Goal: Task Accomplishment & Management: Use online tool/utility

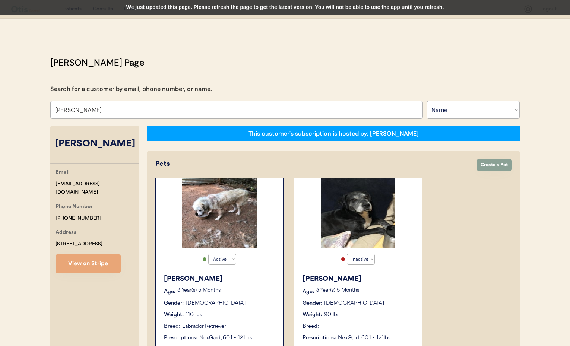
select select ""Name""
select select "true"
select select "false"
click at [462, 113] on select "Search By Name Email Phone Number" at bounding box center [473, 110] width 93 height 18
select select ""Email""
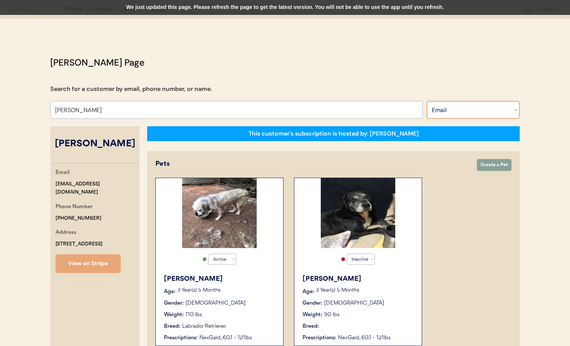
click at [427, 101] on select "Search By Name Email Phone Number" at bounding box center [473, 110] width 93 height 18
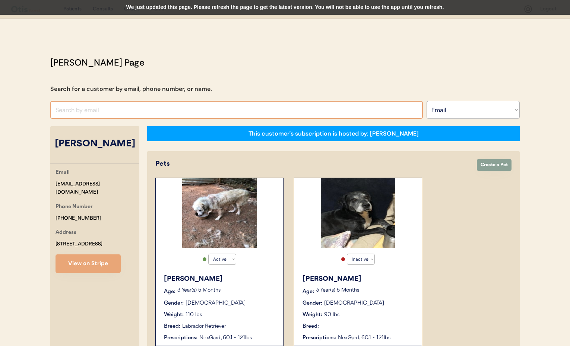
click at [79, 111] on input "input" at bounding box center [236, 110] width 373 height 18
type input "[EMAIL_ADDRESS][DOMAIN_NAME]"
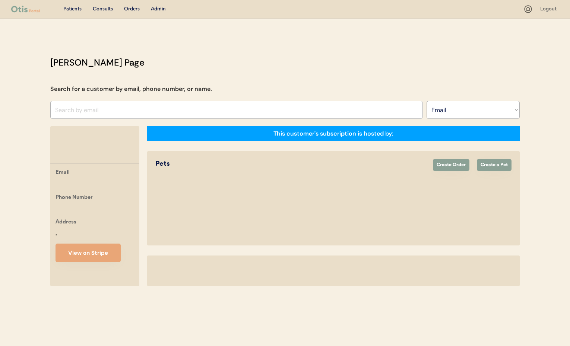
select select ""Email""
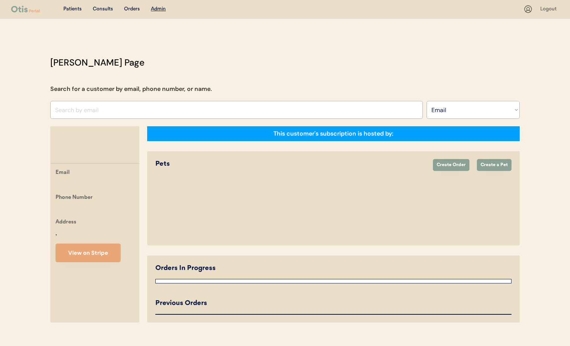
select select "true"
select select "false"
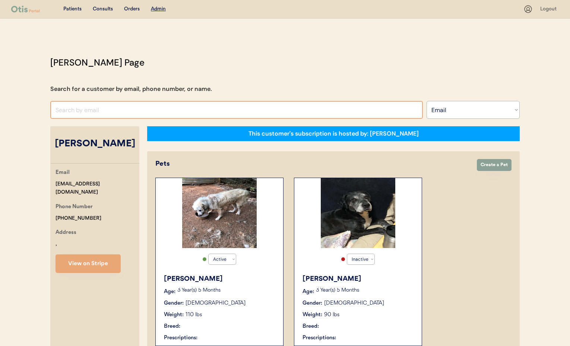
click at [76, 113] on input "input" at bounding box center [236, 110] width 373 height 18
paste input "[EMAIL_ADDRESS][DOMAIN_NAME]"
type input "buildernmcb27@"
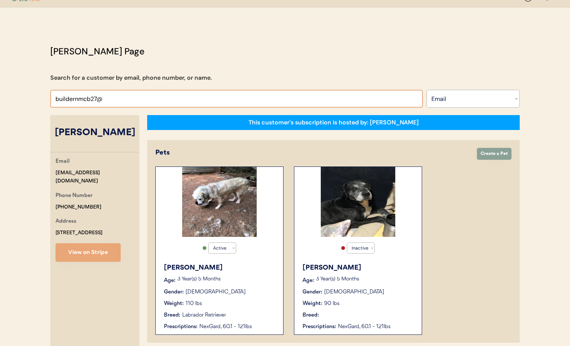
scroll to position [13, 0]
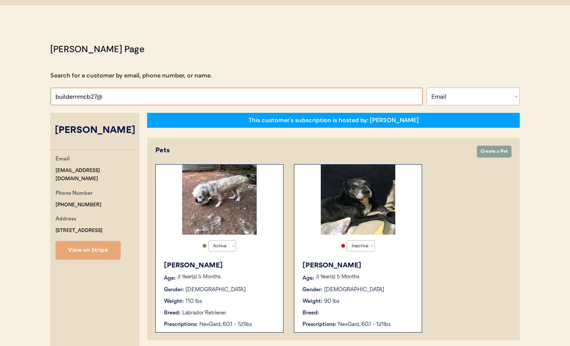
click at [113, 99] on input "input" at bounding box center [236, 97] width 373 height 18
drag, startPoint x: 99, startPoint y: 98, endPoint x: 28, endPoint y: 94, distance: 70.9
click at [28, 94] on div "Patients Consults Orders Admin Logout Otis Admin Page Search for a customer by …" at bounding box center [285, 349] width 570 height 725
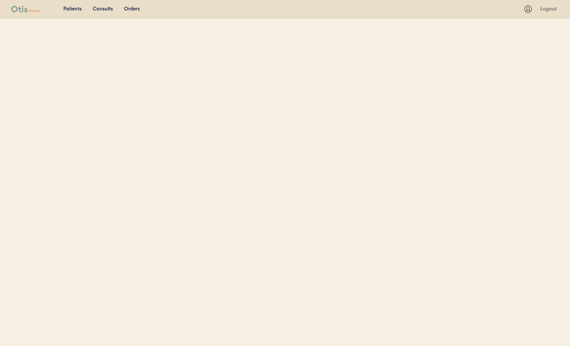
select select ""Email""
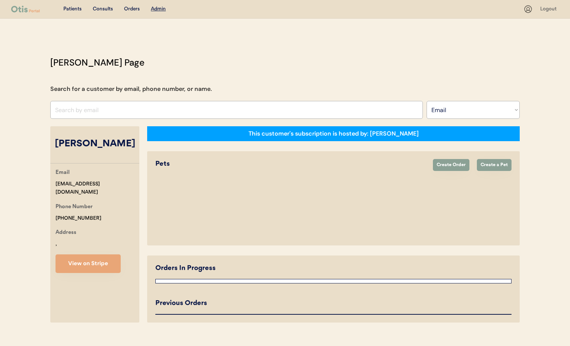
select select "true"
select select "false"
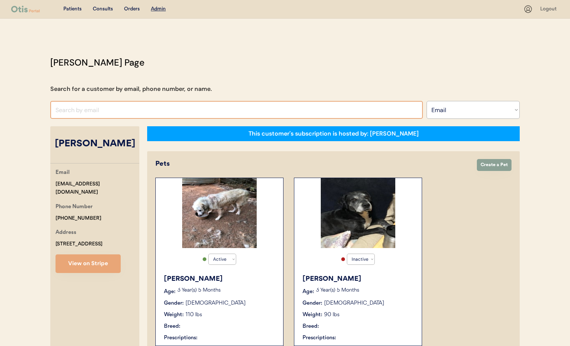
click at [72, 110] on input "input" at bounding box center [236, 110] width 373 height 18
paste input "buildernmcb27@yahoo.com"
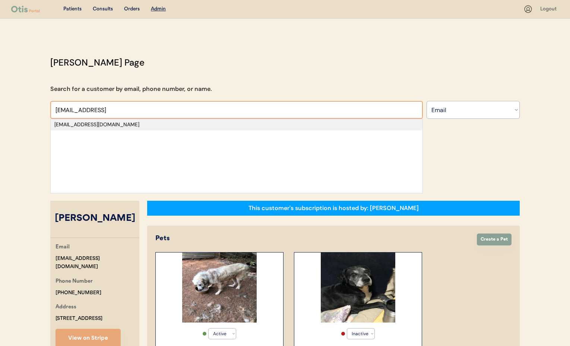
type input "buildernmcb27@yahoo"
click at [89, 126] on div "buildernmcb27@yahoo.com" at bounding box center [236, 124] width 365 height 7
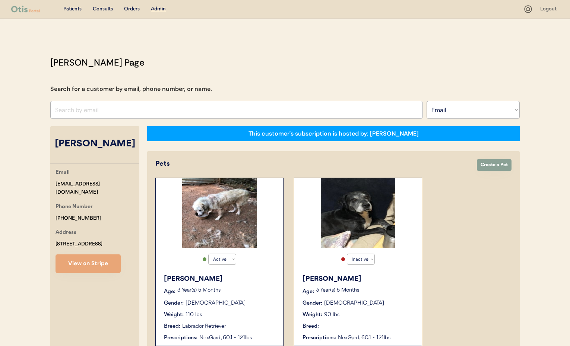
select select "true"
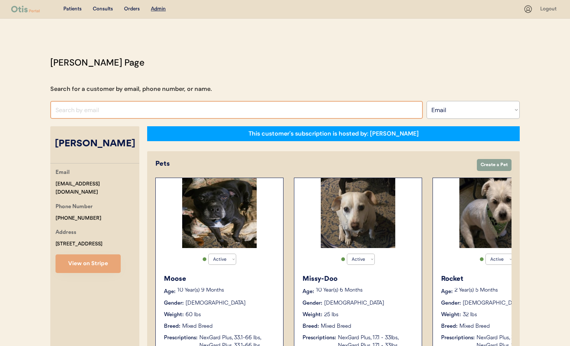
click at [130, 110] on input "input" at bounding box center [236, 110] width 373 height 18
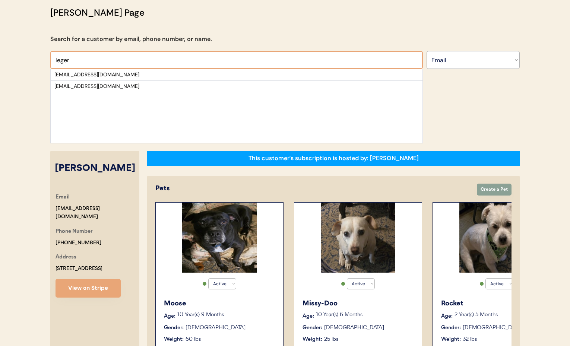
scroll to position [54, 0]
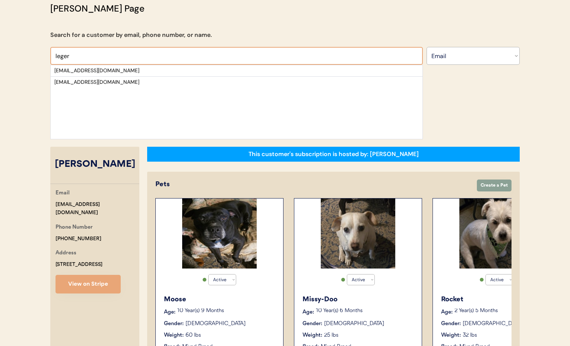
type input "leger"
click at [462, 63] on select "Search By Name Email Phone Number" at bounding box center [473, 56] width 93 height 18
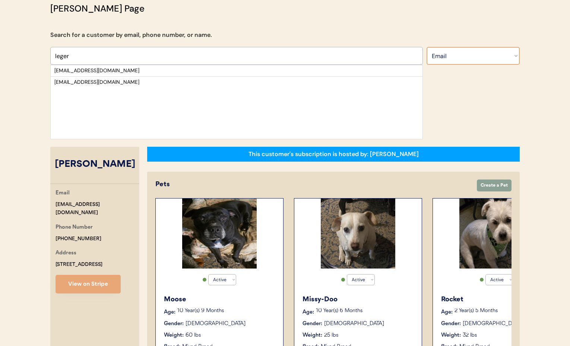
select select ""Name""
click at [427, 47] on select "Search By Name Email Phone Number" at bounding box center [473, 56] width 93 height 18
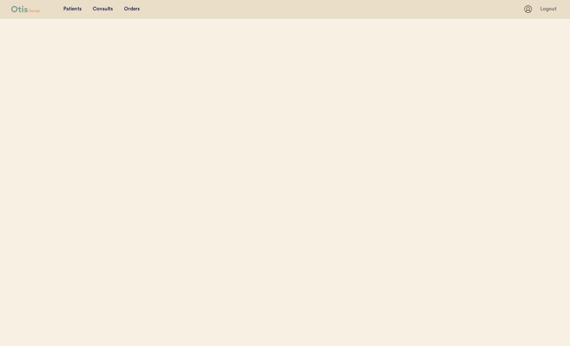
select select ""Name""
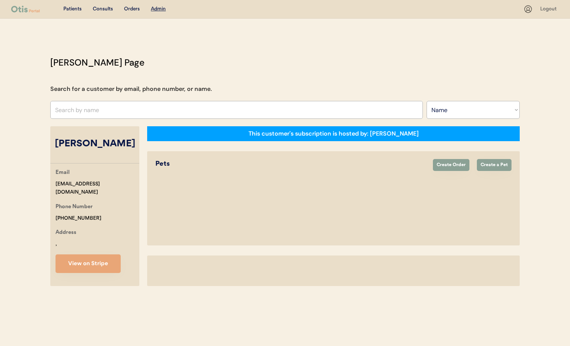
select select "true"
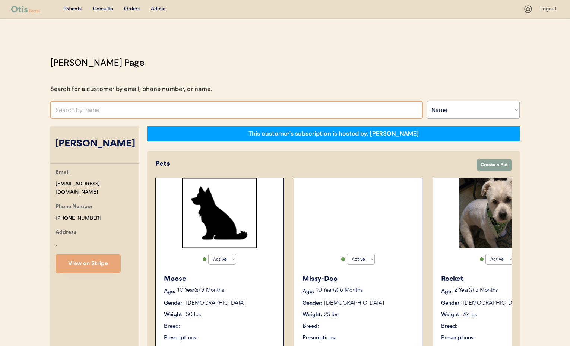
click at [93, 108] on input "text" at bounding box center [236, 110] width 373 height 18
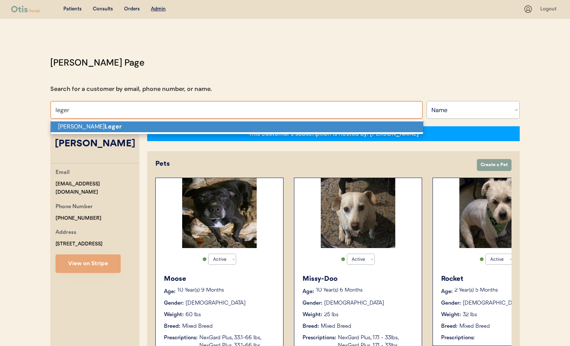
click at [105, 128] on strong "Leger" at bounding box center [113, 127] width 17 height 8
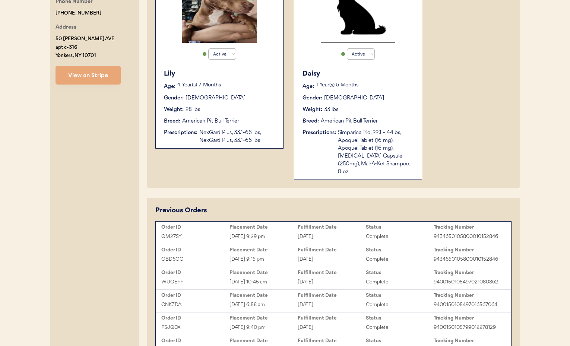
scroll to position [218, 0]
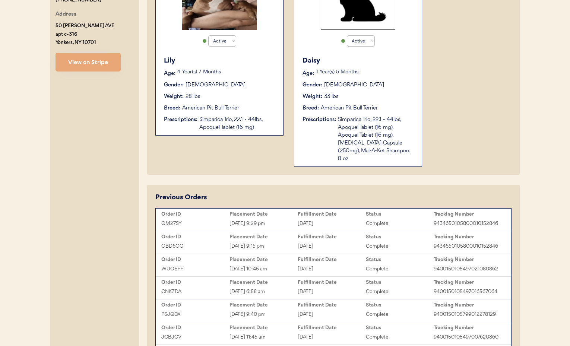
type input "Judy A Leger"
click at [281, 220] on div "Sep 17, 2025 9:29 pm" at bounding box center [264, 224] width 68 height 9
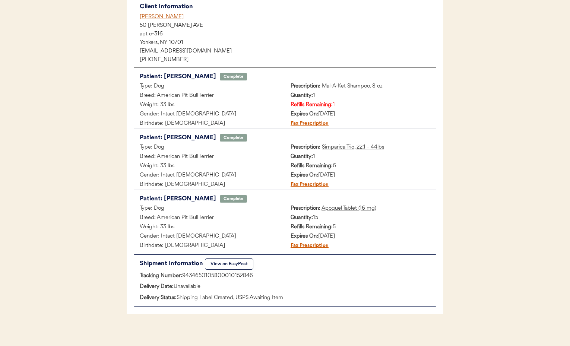
scroll to position [100, 0]
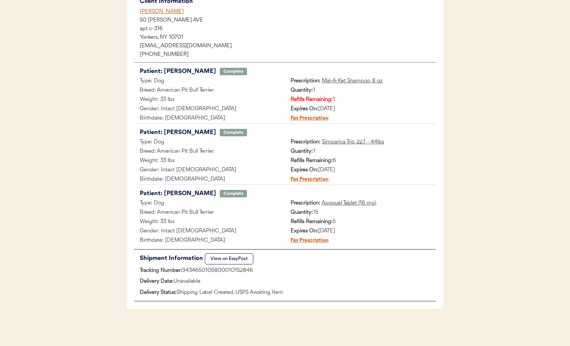
drag, startPoint x: 259, startPoint y: 271, endPoint x: 183, endPoint y: 271, distance: 76.0
click at [183, 271] on div "Tracking Number: 9434650105800010152846" at bounding box center [285, 270] width 302 height 9
copy div "9434650105800010152846"
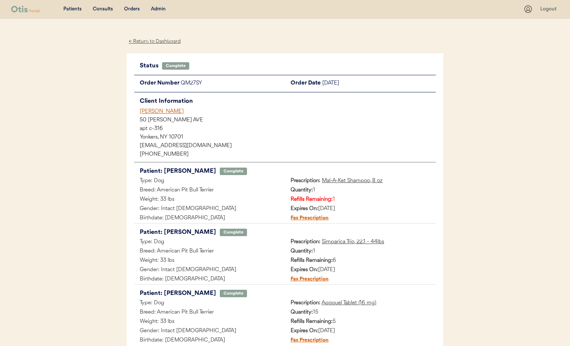
click at [149, 41] on div "← Return to Dashboard" at bounding box center [155, 41] width 56 height 9
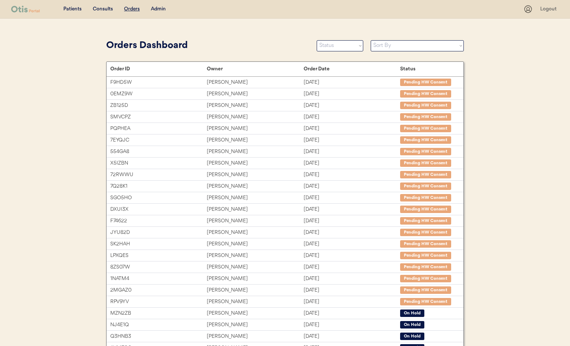
click at [159, 9] on div "Admin" at bounding box center [158, 9] width 15 height 7
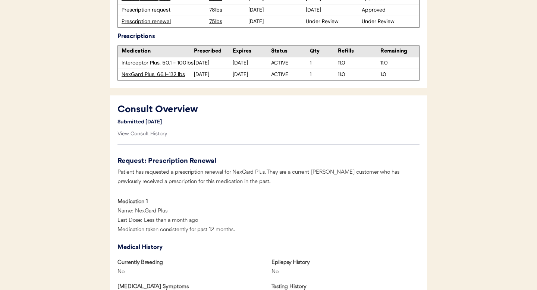
scroll to position [206, 0]
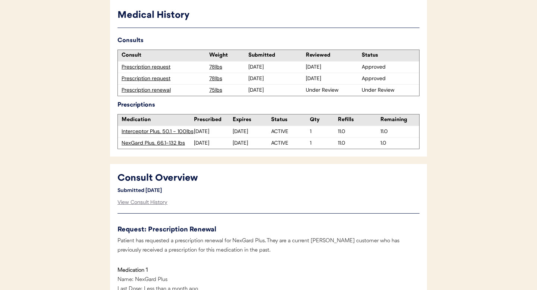
click at [141, 92] on div "Prescription renewal" at bounding box center [164, 89] width 84 height 7
click at [141, 90] on div "Prescription renewal" at bounding box center [164, 89] width 84 height 7
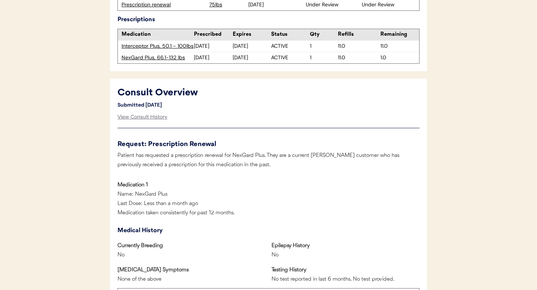
scroll to position [288, 0]
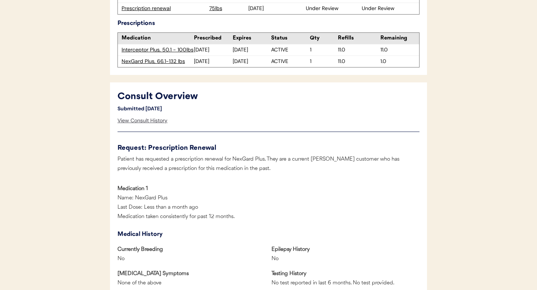
click at [148, 122] on div "View Consult History" at bounding box center [142, 120] width 50 height 15
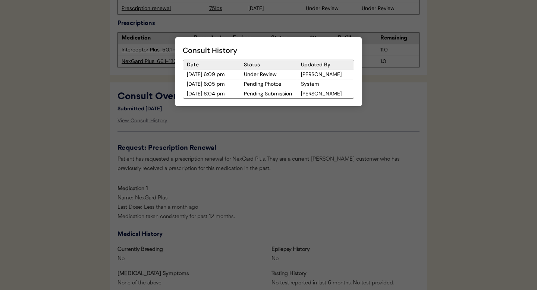
click at [220, 130] on div at bounding box center [268, 145] width 537 height 290
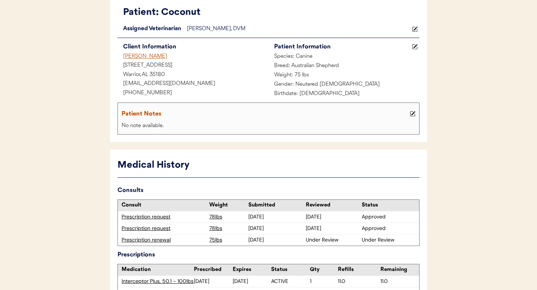
scroll to position [0, 0]
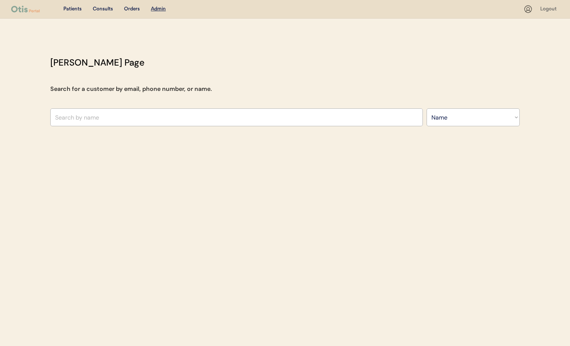
select select ""Name""
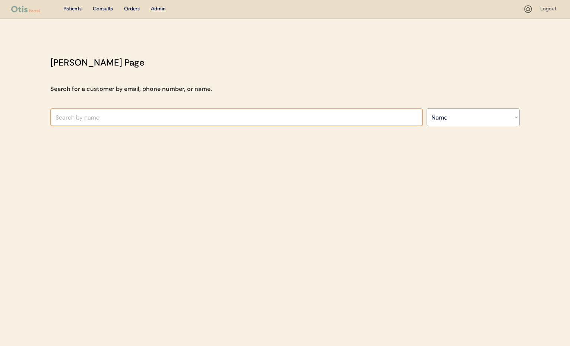
click at [153, 122] on input "text" at bounding box center [236, 117] width 373 height 18
type input "[PERSON_NAME]"
type input "Yuka"
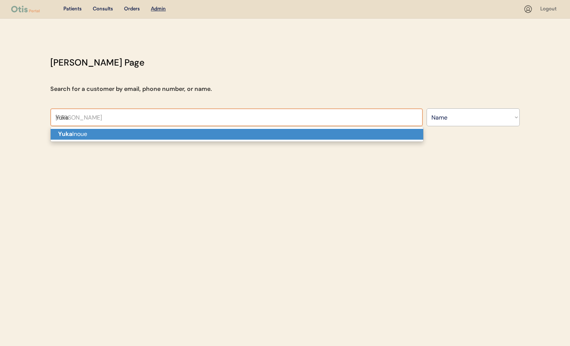
click at [153, 134] on p "[PERSON_NAME]" at bounding box center [237, 134] width 373 height 11
type input "[PERSON_NAME]"
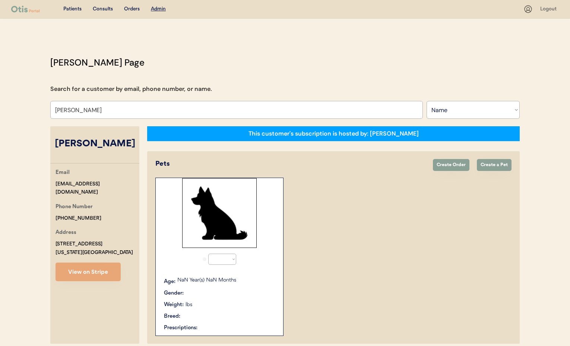
select select "true"
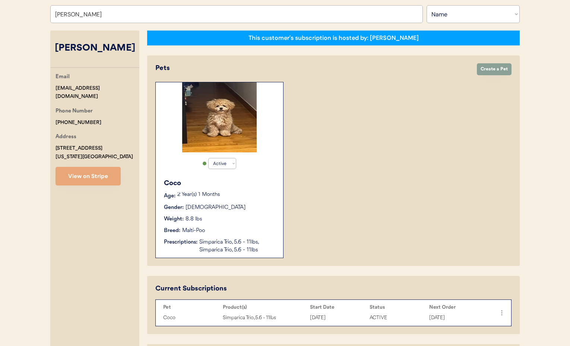
scroll to position [102, 0]
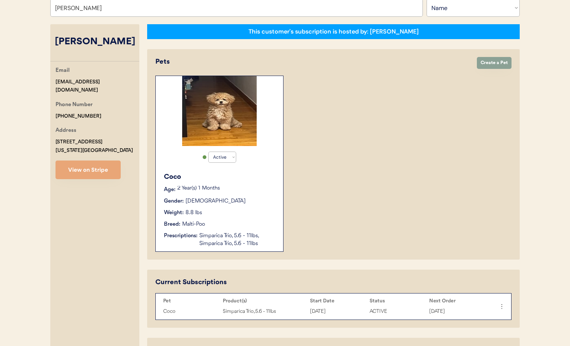
type input "[PERSON_NAME]"
click at [249, 181] on div "Coco" at bounding box center [220, 177] width 112 height 10
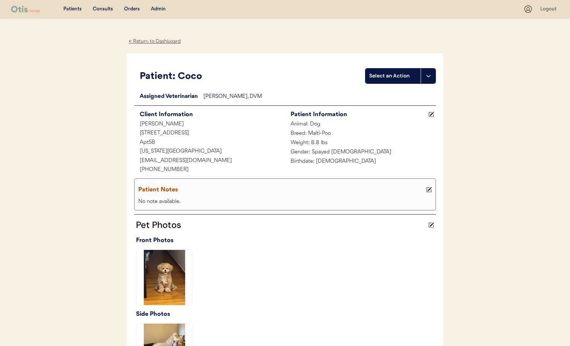
click at [157, 12] on div "Admin" at bounding box center [158, 9] width 15 height 7
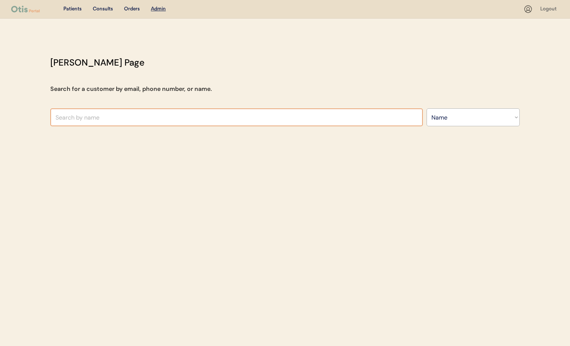
select select ""Name""
click at [116, 116] on input "text" at bounding box center [236, 117] width 373 height 18
paste input "[EMAIL_ADDRESS][DOMAIN_NAME]"
type input "[EMAIL_ADDRESS][DOMAIN_NAME]"
click at [443, 119] on select "Search By Name Email Phone Number" at bounding box center [473, 117] width 93 height 18
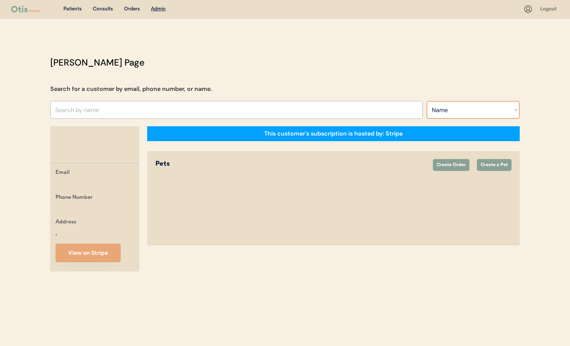
select select ""Email""
click at [427, 101] on select "Search By Name Email Phone Number" at bounding box center [473, 110] width 93 height 18
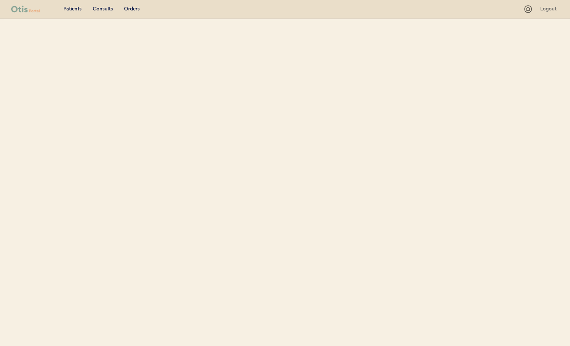
select select ""Email""
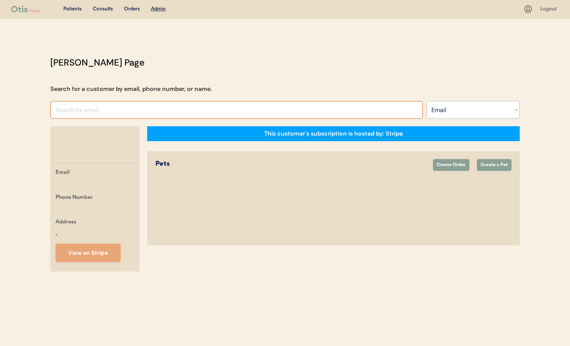
click at [86, 110] on input "input" at bounding box center [236, 110] width 373 height 18
paste input "[EMAIL_ADDRESS][DOMAIN_NAME]"
click at [155, 110] on input "input" at bounding box center [236, 110] width 373 height 18
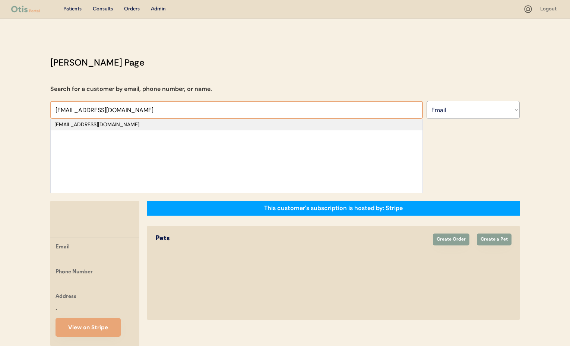
type input "[EMAIL_ADDRESS][DOMAIN_NAME]"
click at [116, 124] on div "[EMAIL_ADDRESS][DOMAIN_NAME]" at bounding box center [236, 124] width 365 height 7
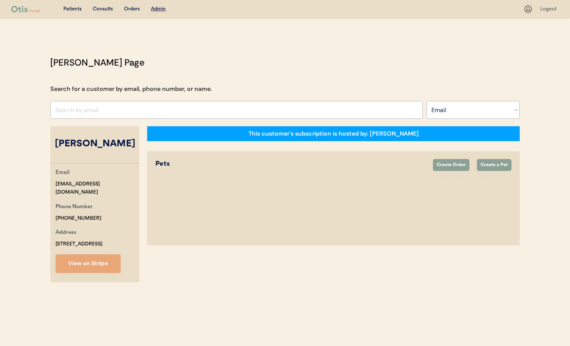
select select "true"
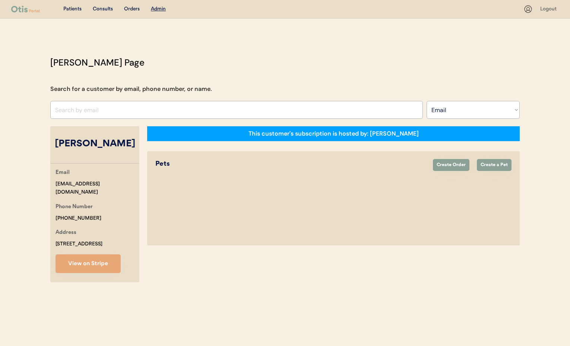
select select "true"
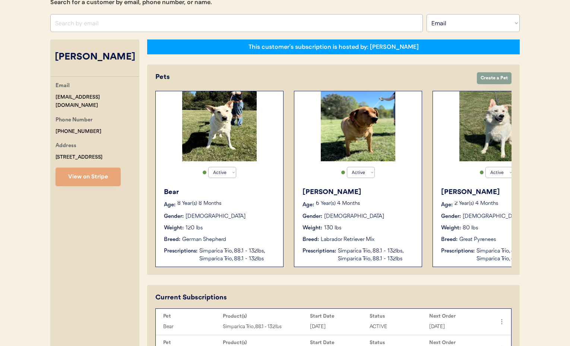
click at [257, 220] on div "Gender: Male" at bounding box center [220, 217] width 112 height 8
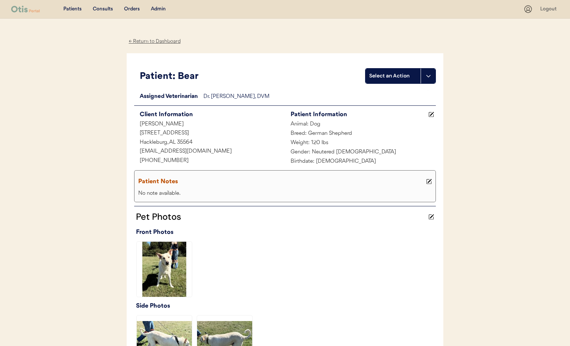
drag, startPoint x: 157, startPoint y: 41, endPoint x: 161, endPoint y: 48, distance: 8.6
click at [157, 41] on div "← Return to Dashboard" at bounding box center [155, 41] width 56 height 9
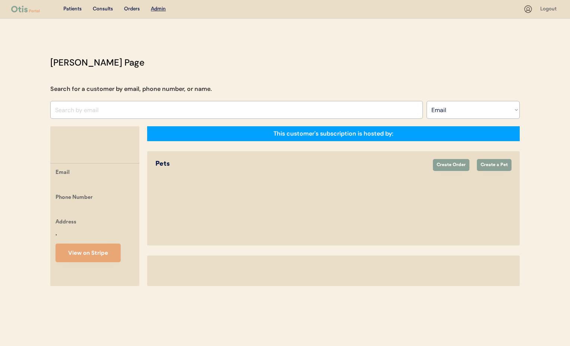
select select ""Email""
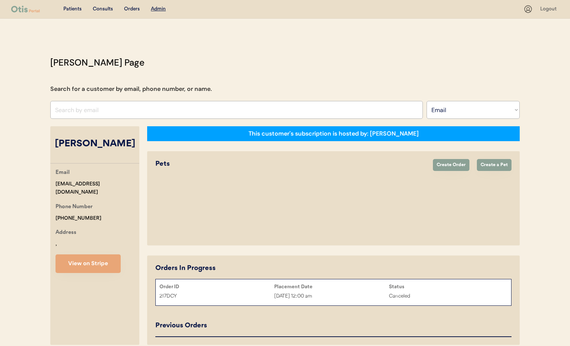
select select "true"
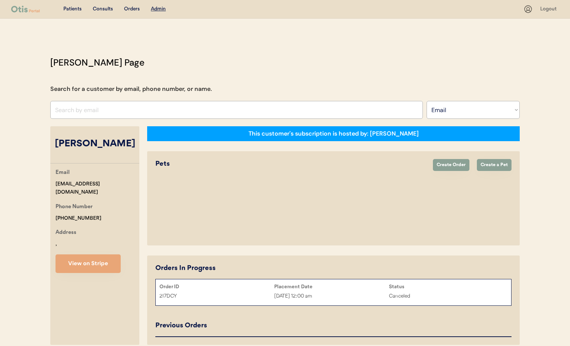
select select "true"
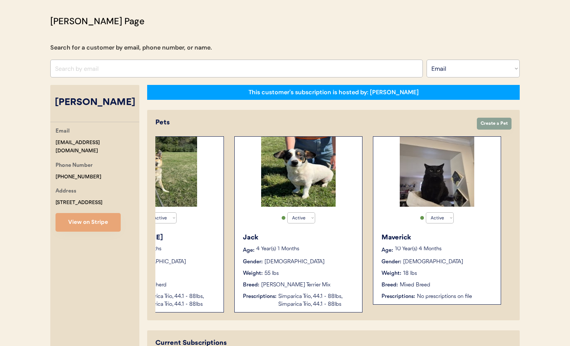
scroll to position [43, 0]
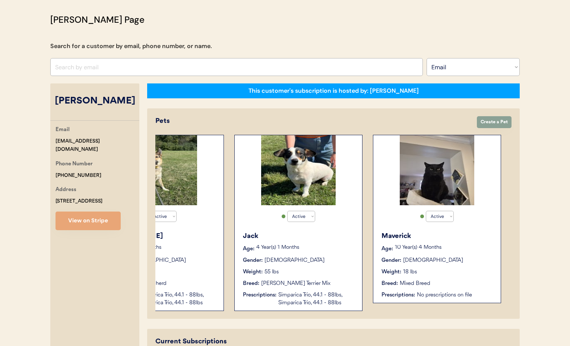
click at [110, 66] on input "input" at bounding box center [236, 67] width 373 height 18
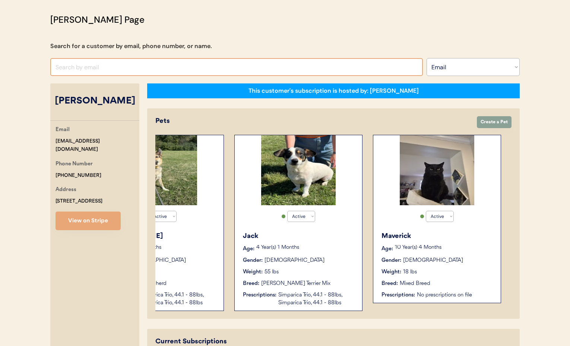
click at [110, 67] on input "input" at bounding box center [236, 67] width 373 height 18
click at [475, 69] on select "Search By Name Email Phone Number" at bounding box center [473, 67] width 93 height 18
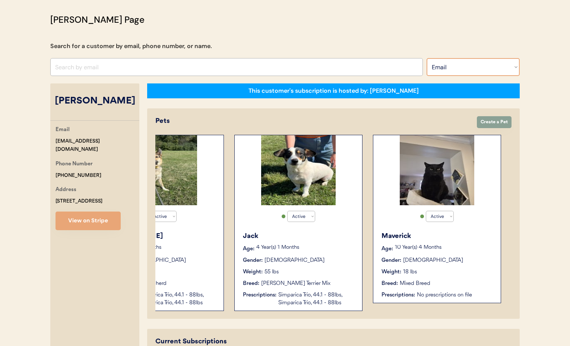
select select ""Name""
click at [427, 58] on select "Search By Name Email Phone Number" at bounding box center [473, 67] width 93 height 18
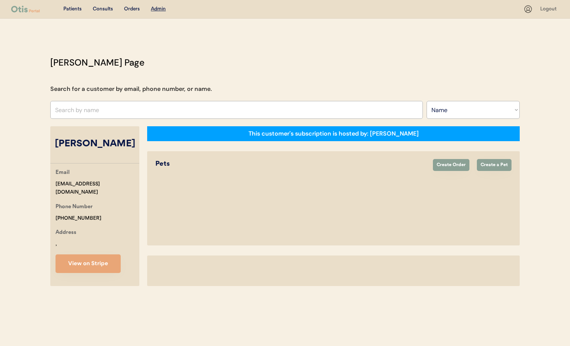
select select ""Name""
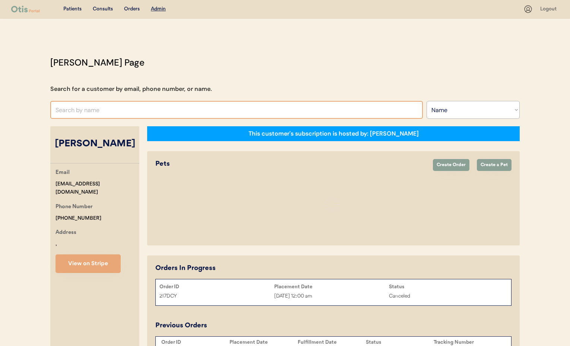
click at [105, 108] on input "text" at bounding box center [236, 110] width 373 height 18
type input "Yuka"
select select "true"
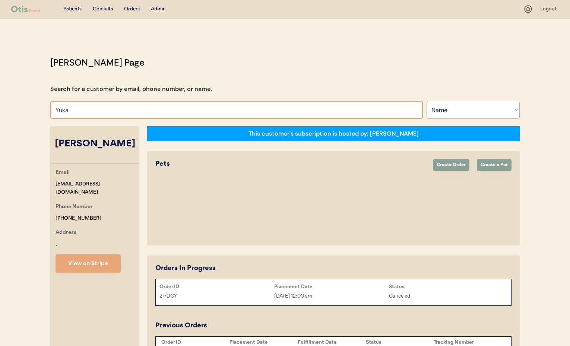
select select "true"
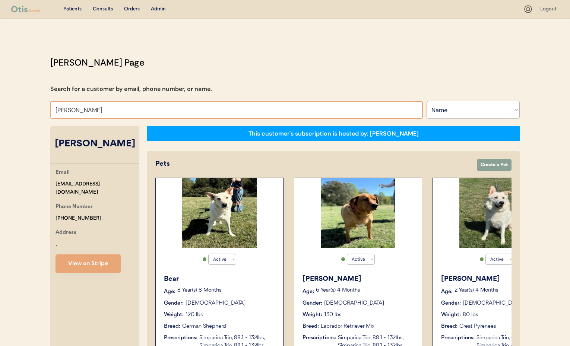
type input "Yu"
type input "[PERSON_NAME]"
type input "Y"
type input "Yu"
type input "[PERSON_NAME]"
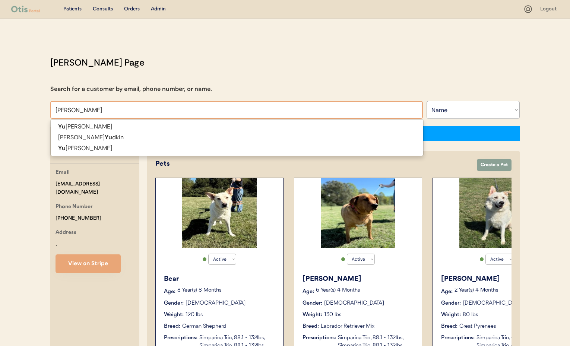
type input "Yuka"
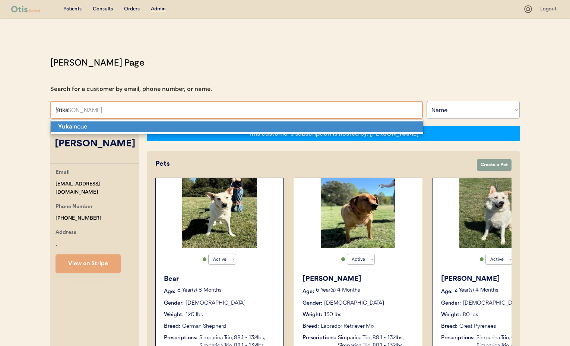
click at [101, 124] on p "Yuka Inoue" at bounding box center [237, 127] width 373 height 11
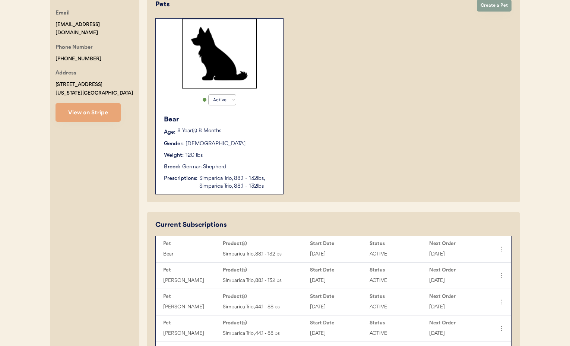
scroll to position [176, 0]
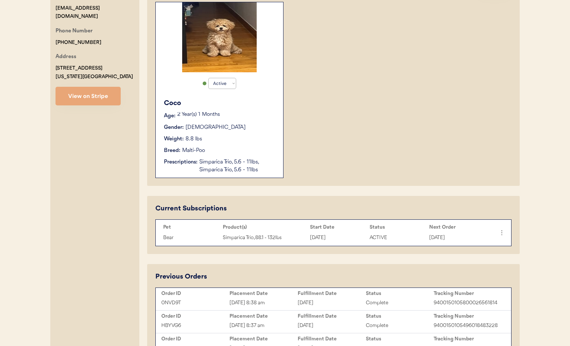
type input "[PERSON_NAME]"
click at [237, 136] on div "Weight: 8.8 lbs" at bounding box center [220, 139] width 112 height 8
click at [249, 140] on div "Weight: 8.8 lbs" at bounding box center [220, 139] width 112 height 8
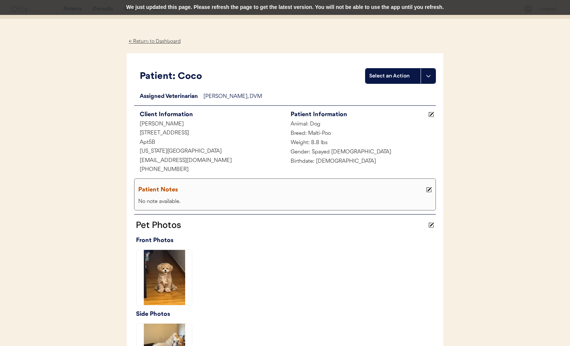
click at [148, 43] on div "← Return to Dashboard" at bounding box center [155, 41] width 56 height 9
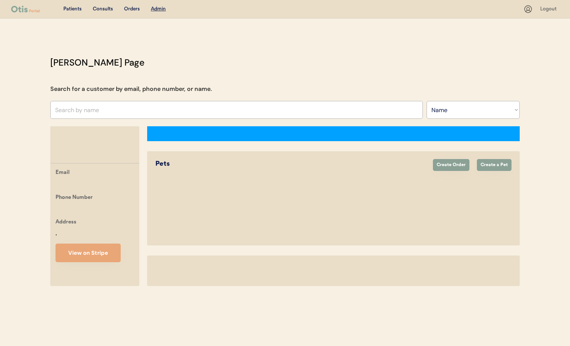
select select ""Name""
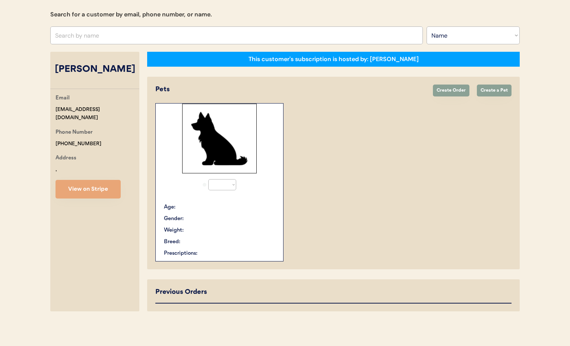
select select "true"
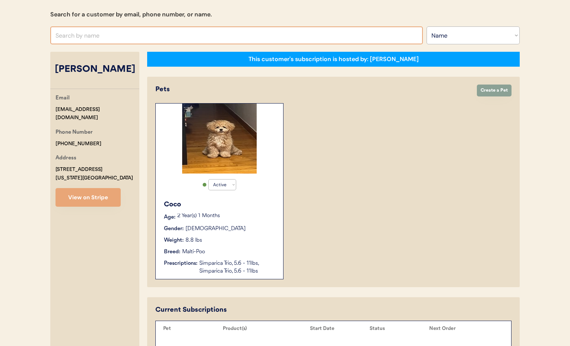
click at [107, 38] on input "text" at bounding box center [236, 35] width 373 height 18
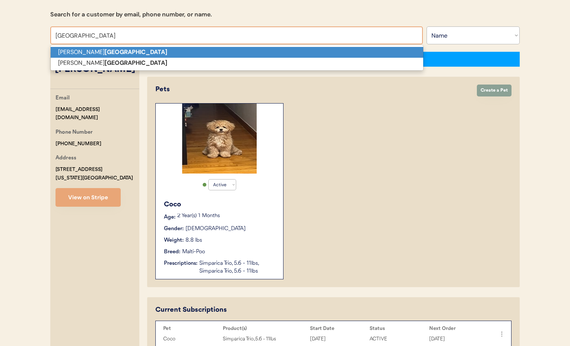
click at [108, 52] on strong "[GEOGRAPHIC_DATA]" at bounding box center [136, 52] width 63 height 8
type input "[PERSON_NAME][GEOGRAPHIC_DATA]"
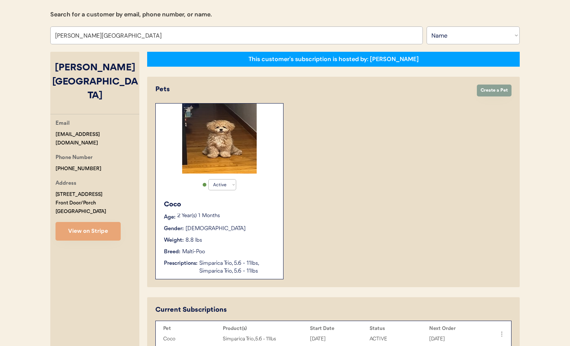
select select "true"
select select "false"
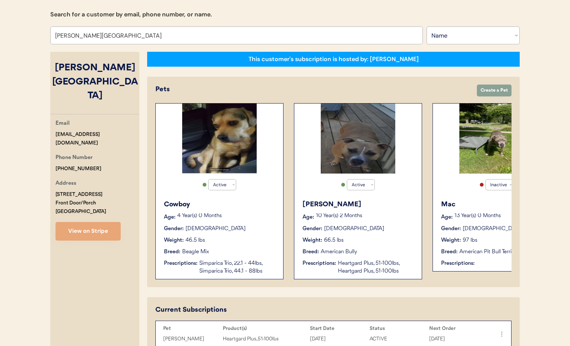
type input "[PERSON_NAME][GEOGRAPHIC_DATA]"
click at [269, 225] on div "Gender: [DEMOGRAPHIC_DATA]" at bounding box center [220, 229] width 112 height 8
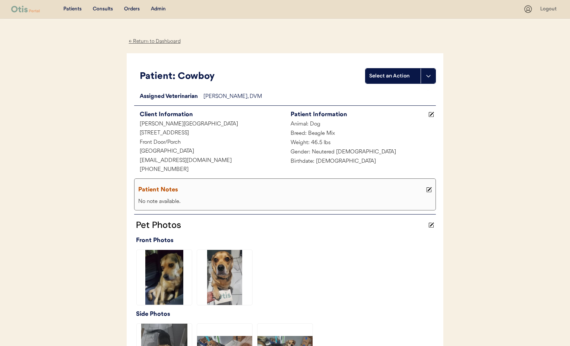
drag, startPoint x: 145, startPoint y: 40, endPoint x: 149, endPoint y: 44, distance: 5.3
click at [145, 40] on div "← Return to Dashboard" at bounding box center [155, 41] width 56 height 9
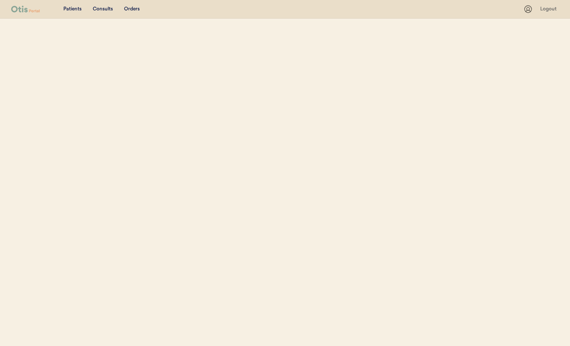
select select ""Name""
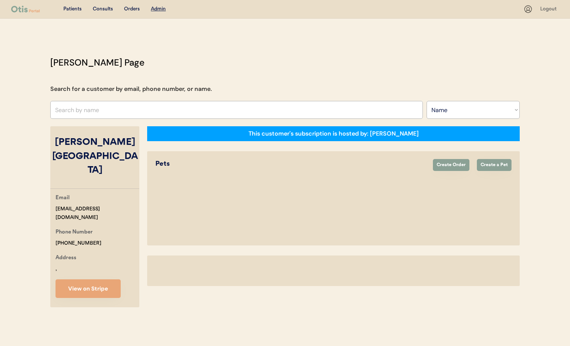
select select "true"
select select "false"
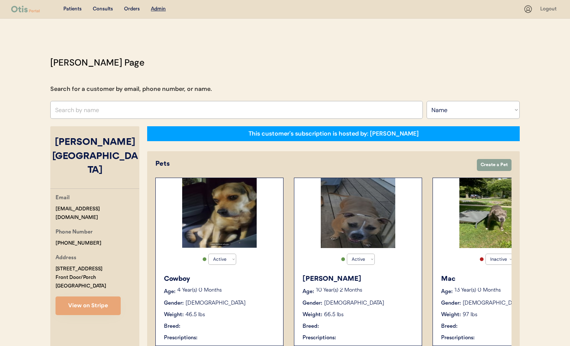
click at [367, 319] on div "[PERSON_NAME] Age: [DEMOGRAPHIC_DATA] Year(s) 2 Months Gender: [DEMOGRAPHIC_DAT…" at bounding box center [358, 308] width 120 height 75
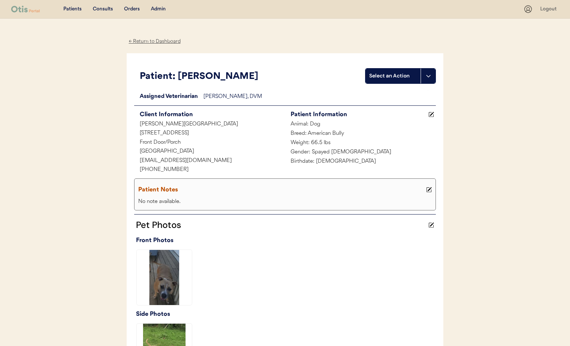
click at [146, 42] on div "← Return to Dashboard" at bounding box center [155, 41] width 56 height 9
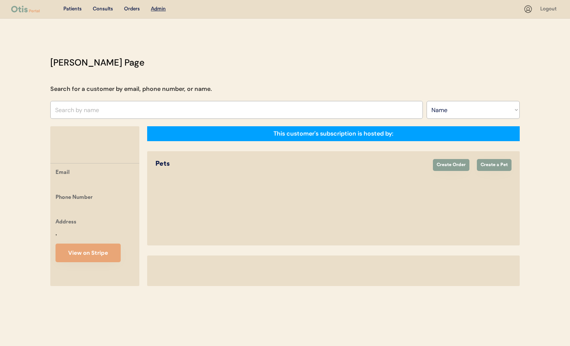
select select ""Name""
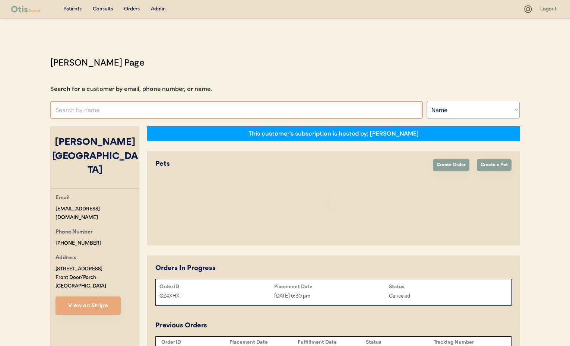
click at [135, 109] on input "text" at bounding box center [236, 110] width 373 height 18
type input "M"
select select "true"
select select "false"
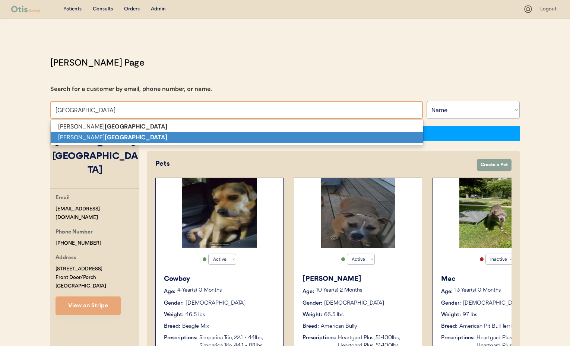
click at [117, 137] on p "Lauren Ann Messina" at bounding box center [237, 137] width 373 height 11
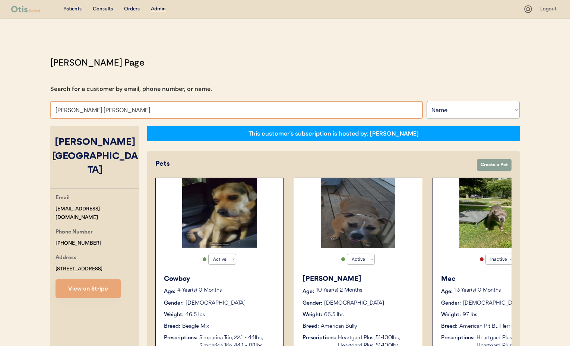
click at [138, 112] on input "Lauren Ann Messina" at bounding box center [236, 110] width 373 height 18
click at [129, 110] on input "Lauren Ann Messina" at bounding box center [236, 110] width 373 height 18
type input "Lauren Ann Messi"
type input "Lauren Ann Messina"
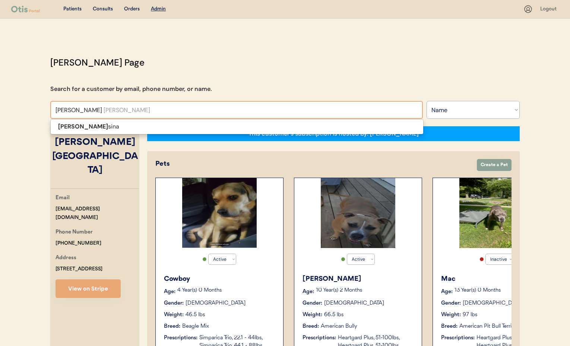
type input "Lauren A"
type input "Lauren Armendariz"
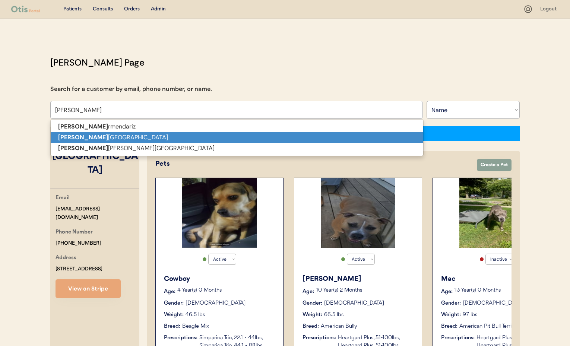
click at [127, 135] on p "Lauren A Messina" at bounding box center [237, 137] width 373 height 11
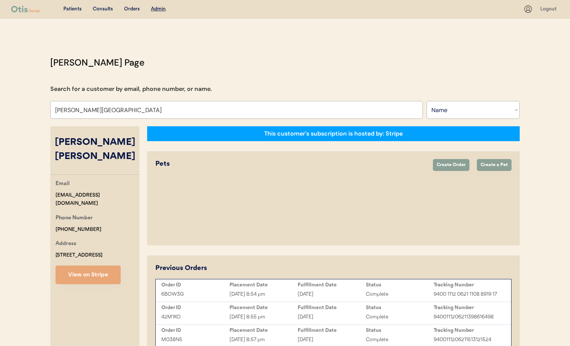
click at [235, 193] on div "Active Active Inactive Cowboy Age: 4 Year(s) 0 Months Gender: Male Weight: 46.5…" at bounding box center [333, 208] width 356 height 60
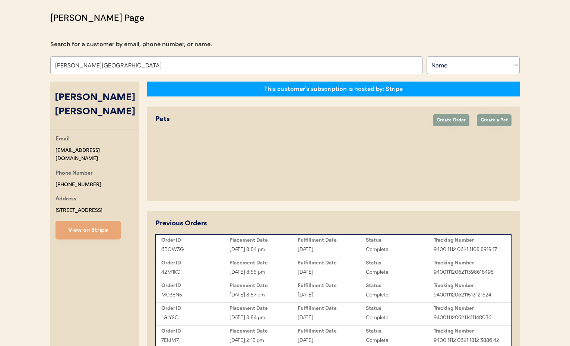
scroll to position [43, 0]
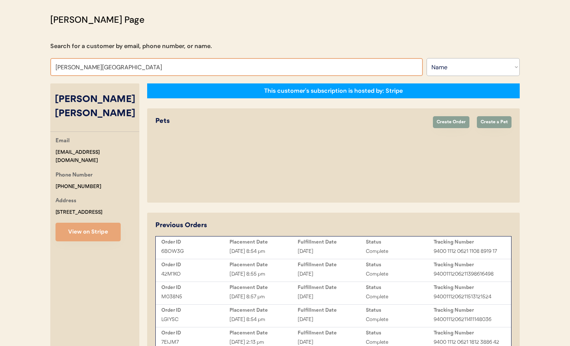
click at [107, 67] on input "Lauren A Messina" at bounding box center [236, 67] width 373 height 18
drag, startPoint x: 108, startPoint y: 67, endPoint x: 111, endPoint y: 72, distance: 5.7
click at [80, 67] on input "Lauren A Messina" at bounding box center [236, 67] width 373 height 18
type input "Lauren A"
type input "Lauren Armendariz"
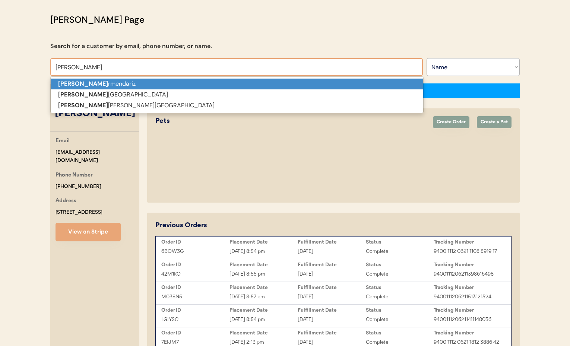
type input "Lauren"
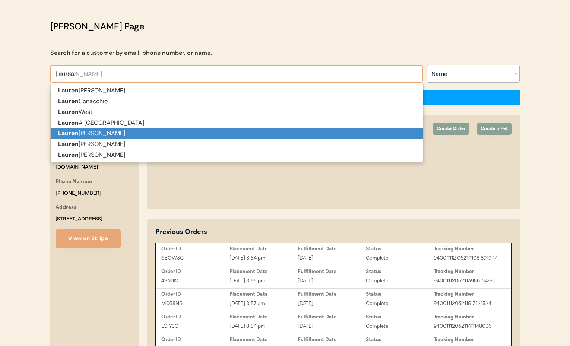
scroll to position [36, 0]
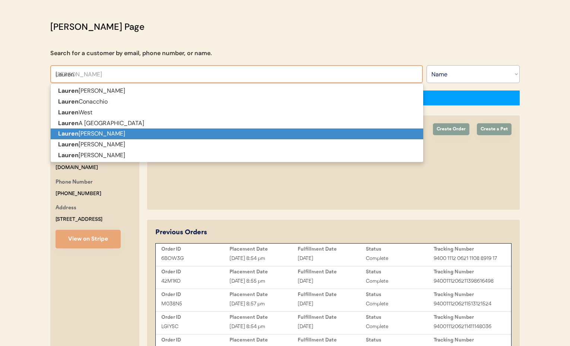
click at [116, 132] on p "Lauren Ann Messina" at bounding box center [237, 134] width 373 height 11
type input "Lauren Ann Messina"
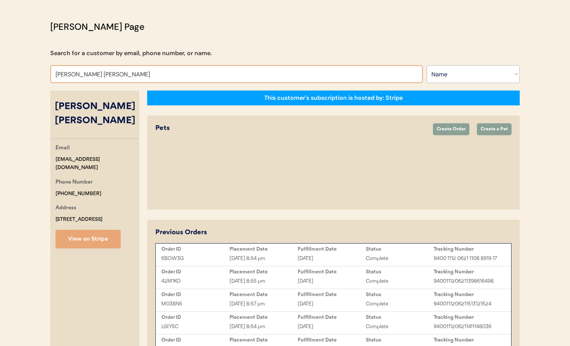
drag, startPoint x: 127, startPoint y: 75, endPoint x: 117, endPoint y: 74, distance: 10.8
click at [127, 75] on input "Lauren Ann Messina" at bounding box center [236, 74] width 373 height 18
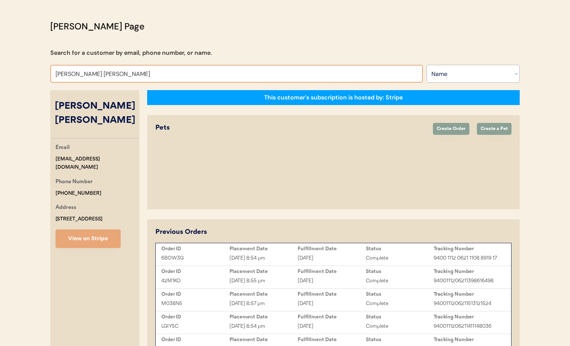
drag, startPoint x: 116, startPoint y: 74, endPoint x: 90, endPoint y: 74, distance: 25.7
click at [90, 74] on input "Lauren Ann Messina" at bounding box center [236, 74] width 373 height 18
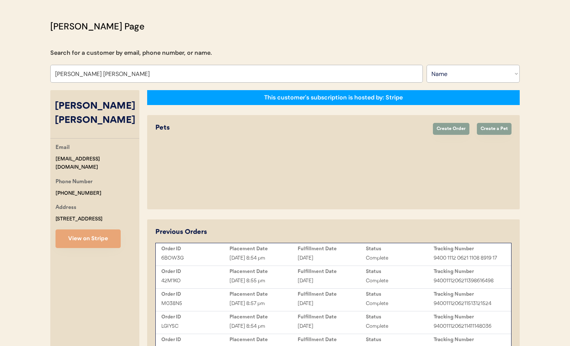
type input "Lauren Ann Messina"
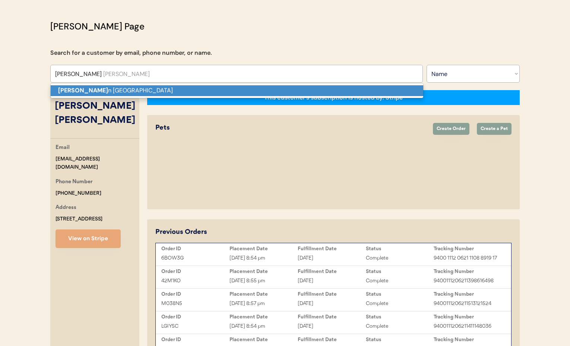
type input "Lauren A"
type input "Lauren Armendariz"
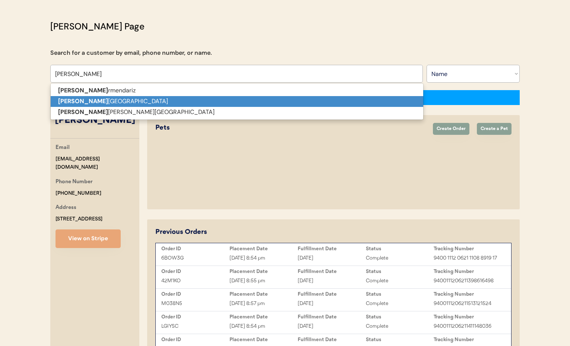
scroll to position [36, 0]
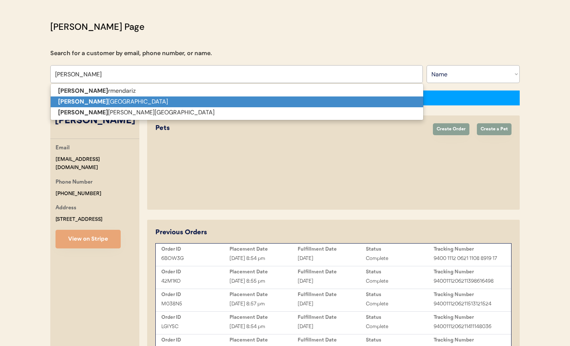
click at [174, 103] on p "Lauren A Messina" at bounding box center [237, 102] width 373 height 11
type input "Lauren A Messina"
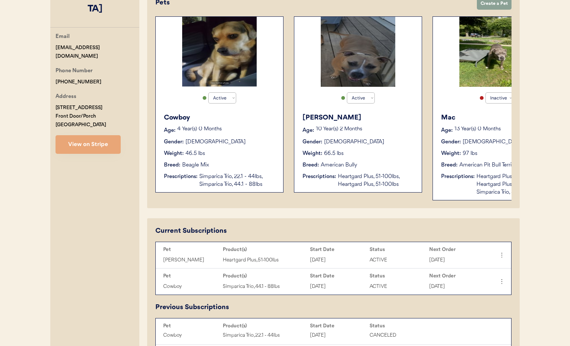
scroll to position [162, 0]
click at [248, 171] on div "Cowboy Age: 4 Year(s) 0 Months Gender: Male Weight: 46.5 lbs Breed: Beagle Mix …" at bounding box center [220, 150] width 120 height 83
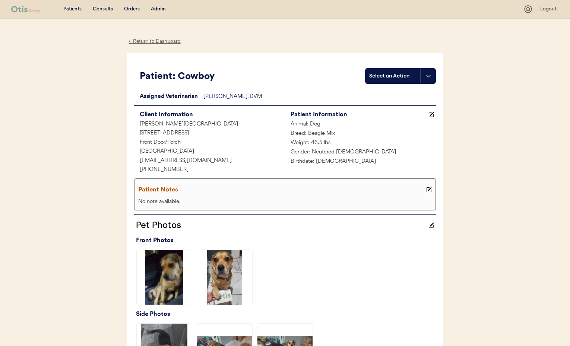
drag, startPoint x: 145, startPoint y: 41, endPoint x: 151, endPoint y: 47, distance: 7.9
click at [145, 41] on div "← Return to Dashboard" at bounding box center [155, 41] width 56 height 9
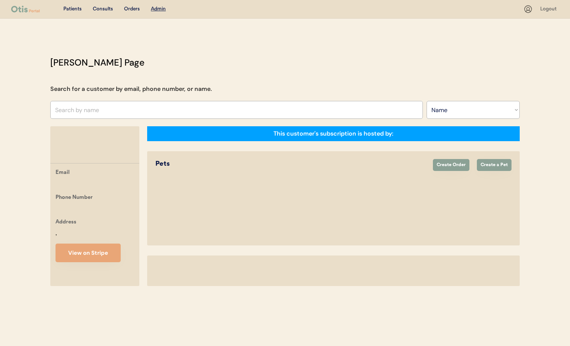
select select ""Name""
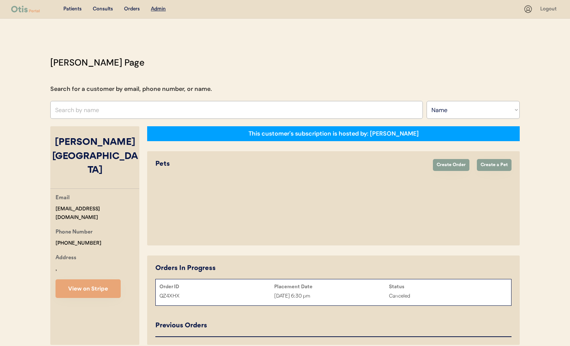
scroll to position [34, 0]
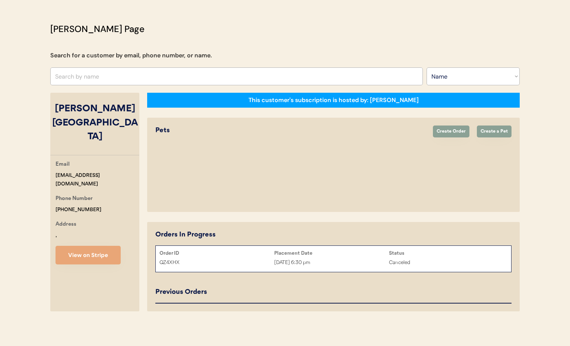
select select "true"
select select "false"
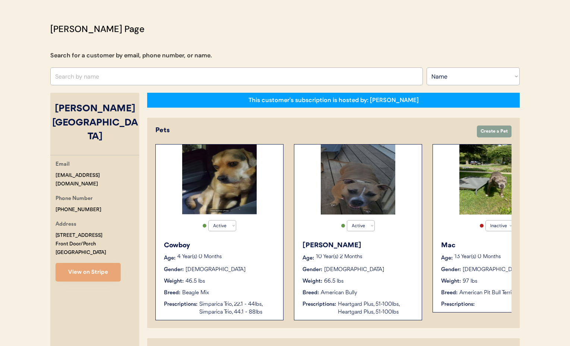
click at [367, 265] on div "Elle Jay Age: 10 Year(s) 2 Months Gender: Female Weight: 66.5 lbs Breed: Americ…" at bounding box center [358, 278] width 120 height 83
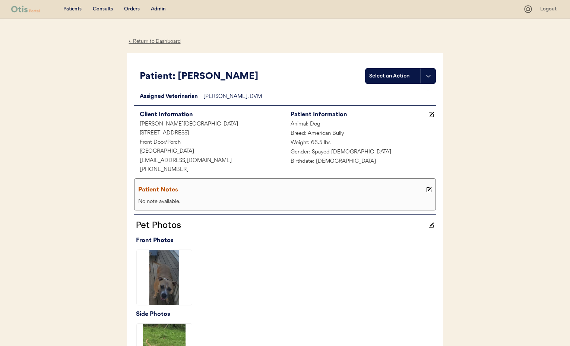
click at [157, 41] on div "← Return to Dashboard" at bounding box center [155, 41] width 56 height 9
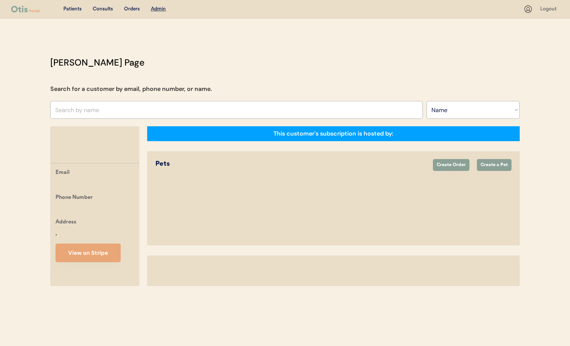
select select ""Name""
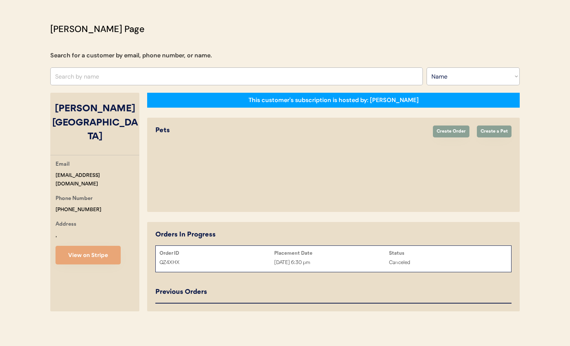
drag, startPoint x: 157, startPoint y: 9, endPoint x: 161, endPoint y: 13, distance: 6.1
click at [157, 9] on div "Patients Consults Orders Admin Logout [PERSON_NAME] Admin Page Search for a cus…" at bounding box center [285, 156] width 570 height 380
select select "true"
select select "false"
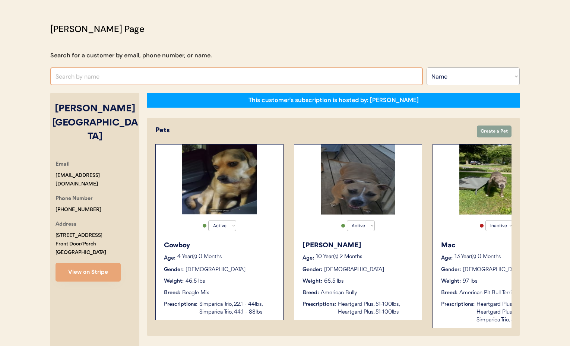
click at [117, 80] on input "text" at bounding box center [236, 76] width 373 height 18
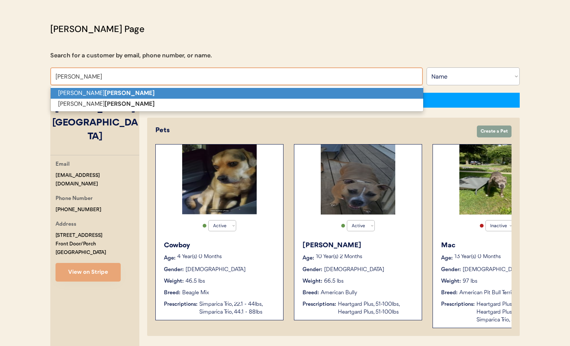
scroll to position [34, 0]
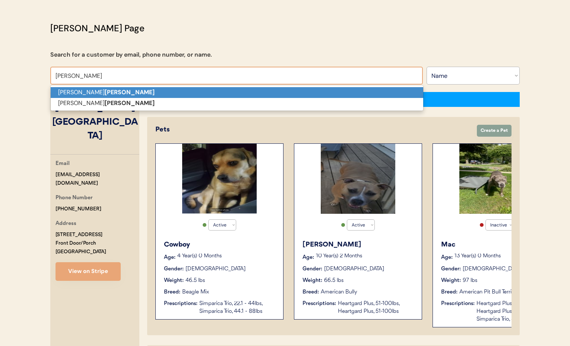
click at [118, 92] on p "[PERSON_NAME]" at bounding box center [237, 92] width 373 height 11
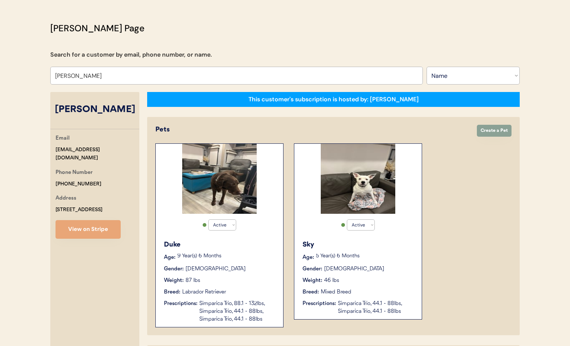
type input "[PERSON_NAME]"
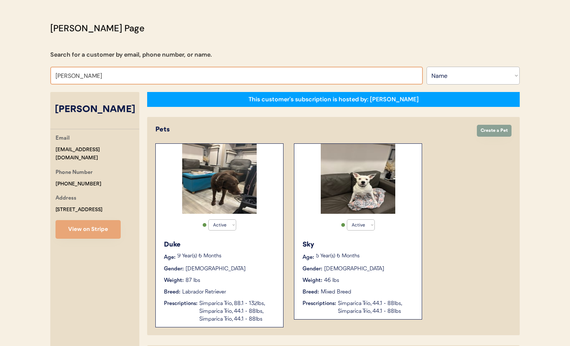
click at [246, 255] on p "9 Year(s) 6 Months" at bounding box center [226, 256] width 98 height 5
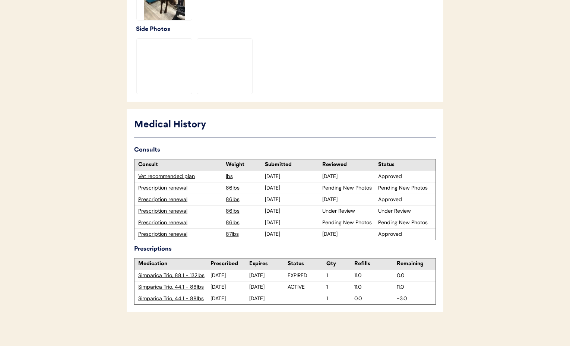
scroll to position [280, 0]
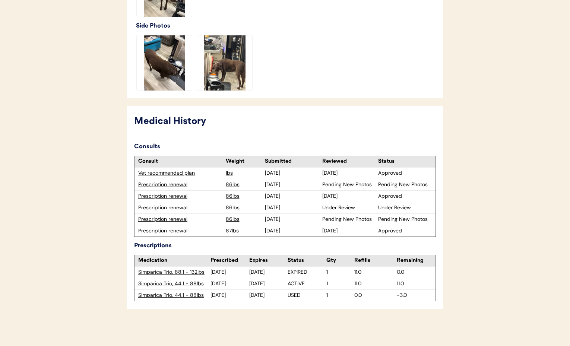
click at [171, 219] on div "Prescription renewal" at bounding box center [180, 219] width 84 height 7
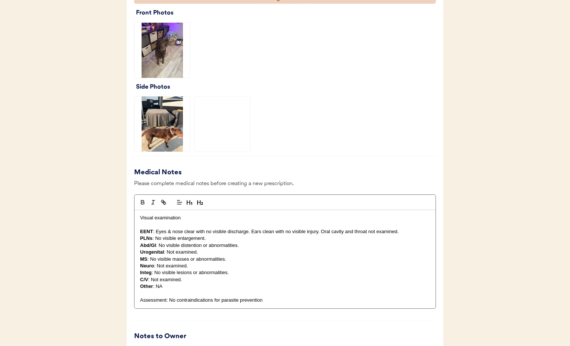
scroll to position [871, 0]
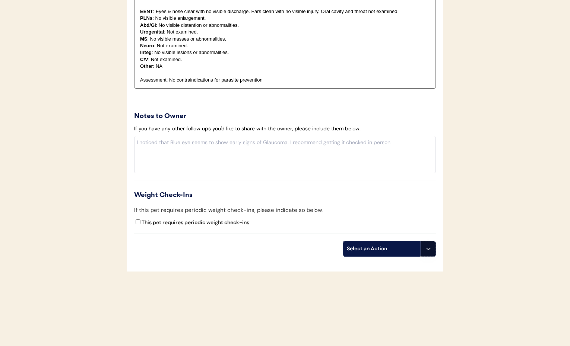
click at [430, 250] on icon at bounding box center [429, 249] width 6 height 6
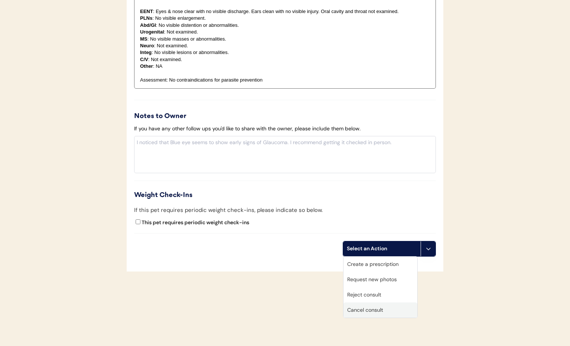
click at [377, 310] on div "Cancel consult" at bounding box center [381, 310] width 74 height 15
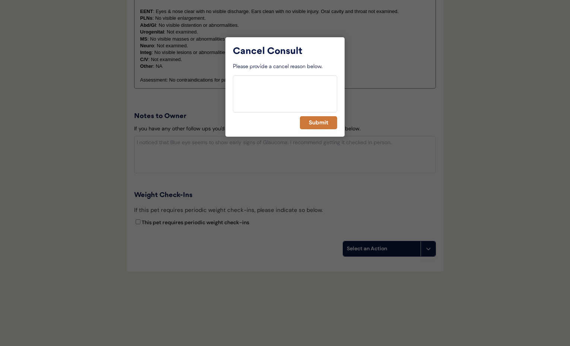
click at [312, 126] on button "Submit" at bounding box center [318, 122] width 37 height 13
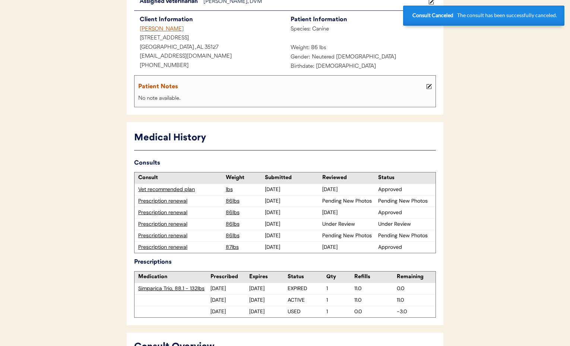
scroll to position [94, 0]
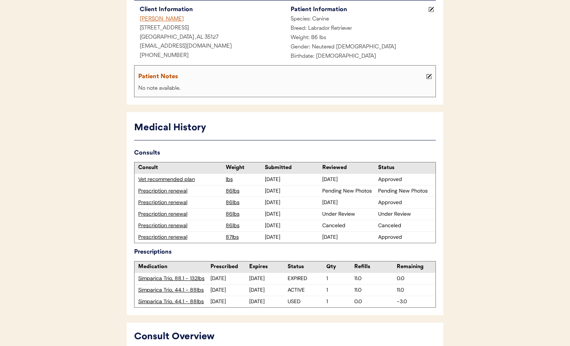
click at [160, 189] on div "Prescription renewal" at bounding box center [180, 190] width 84 height 7
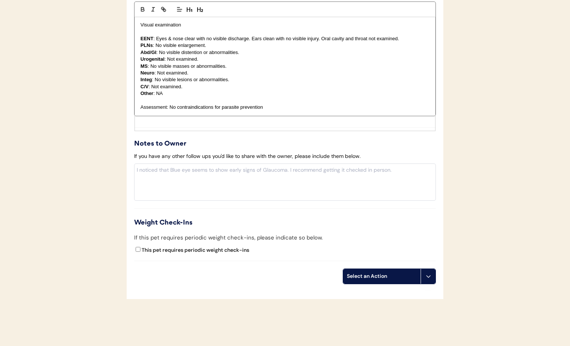
scroll to position [880, 0]
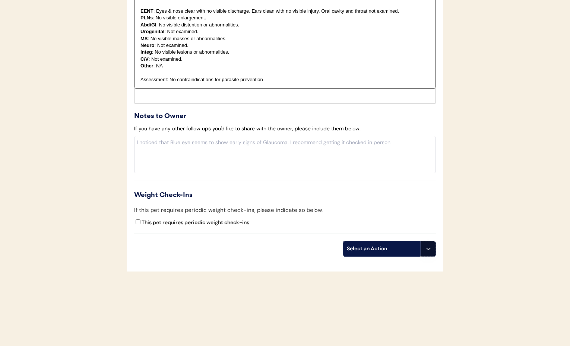
click at [426, 249] on icon at bounding box center [429, 249] width 6 height 6
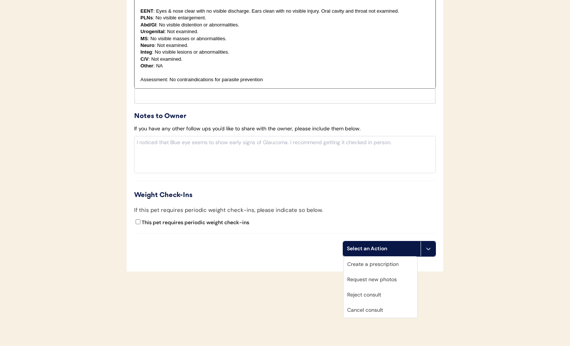
click at [383, 312] on div "Cancel consult" at bounding box center [381, 310] width 74 height 15
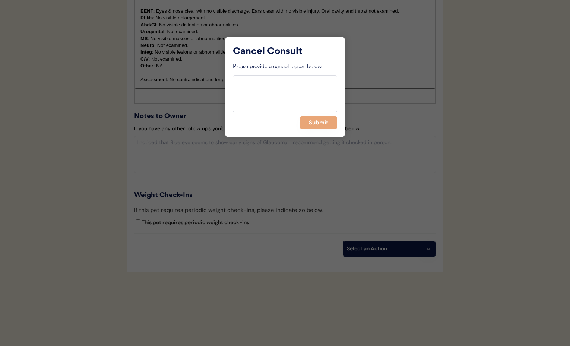
click at [313, 126] on button "Submit" at bounding box center [318, 122] width 37 height 13
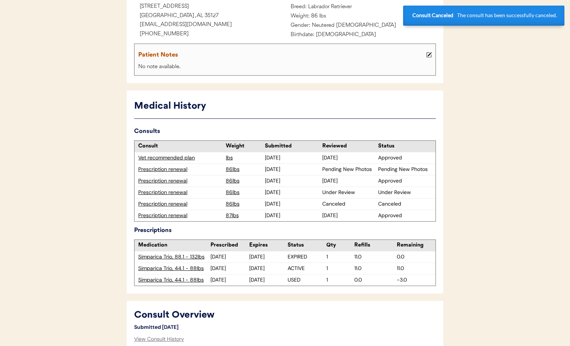
scroll to position [22, 0]
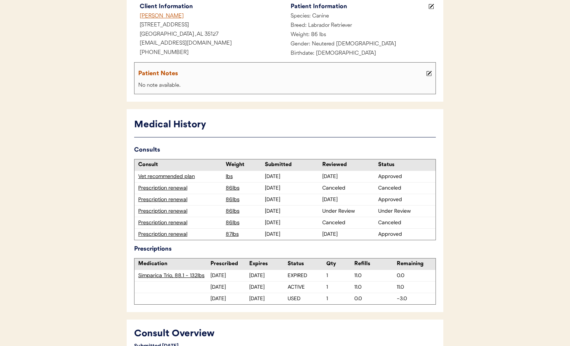
scroll to position [97, 0]
click at [178, 211] on div "Prescription renewal" at bounding box center [180, 210] width 84 height 7
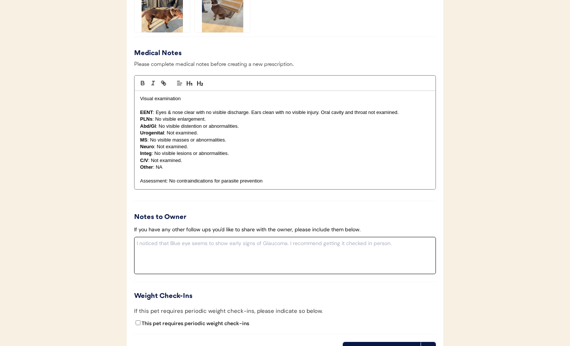
scroll to position [865, 0]
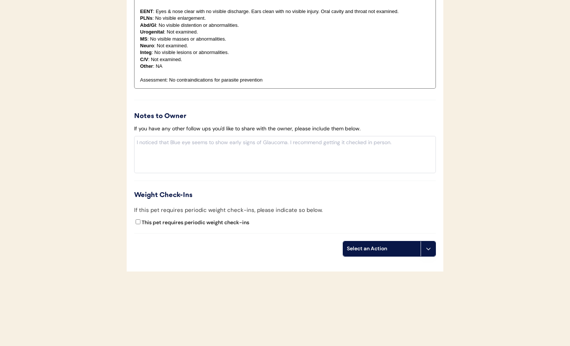
click at [429, 245] on button at bounding box center [428, 249] width 15 height 15
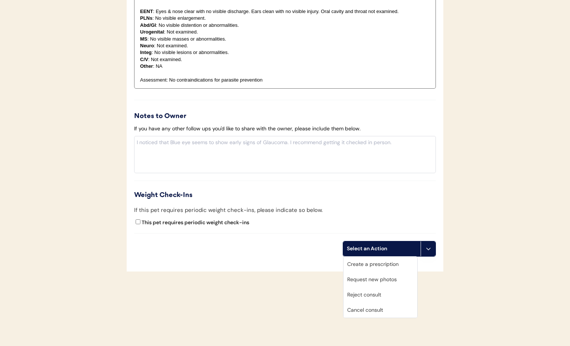
click at [379, 305] on div "Cancel consult" at bounding box center [381, 310] width 74 height 15
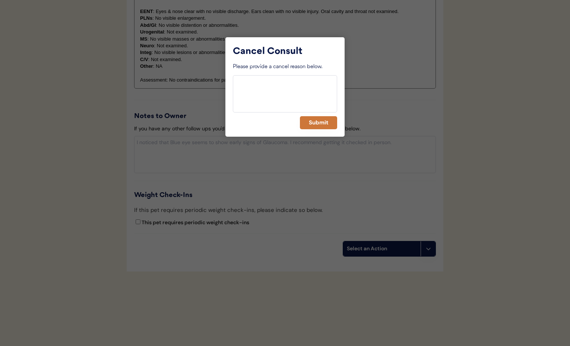
click at [318, 124] on button "Submit" at bounding box center [318, 122] width 37 height 13
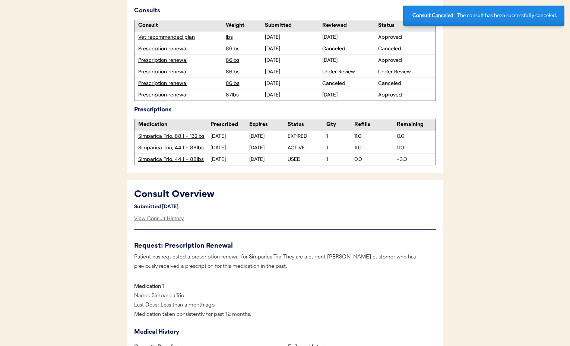
scroll to position [0, 0]
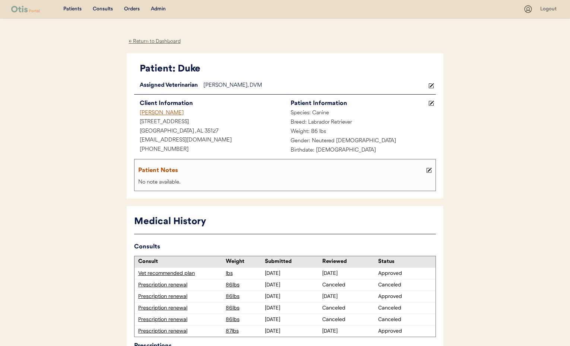
scroll to position [7, 0]
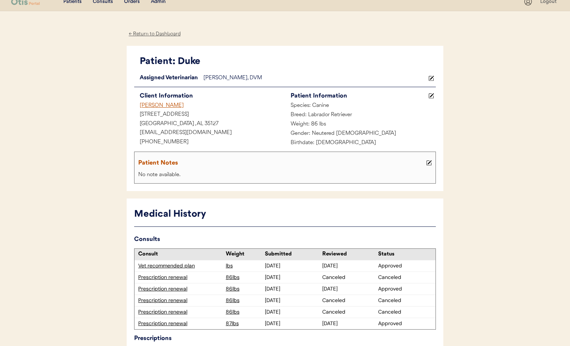
click at [145, 32] on div "← Return to Dashboard" at bounding box center [155, 34] width 56 height 9
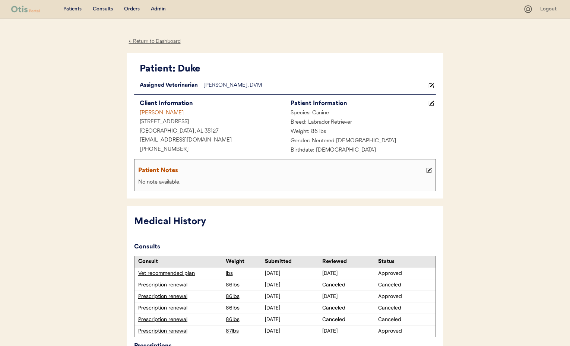
click at [155, 3] on div "Patients Consults Orders Admin Logout" at bounding box center [285, 9] width 570 height 19
click at [155, 7] on div "Admin" at bounding box center [158, 9] width 15 height 7
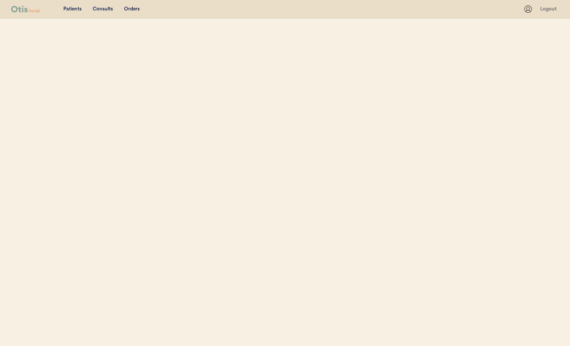
select select ""Name""
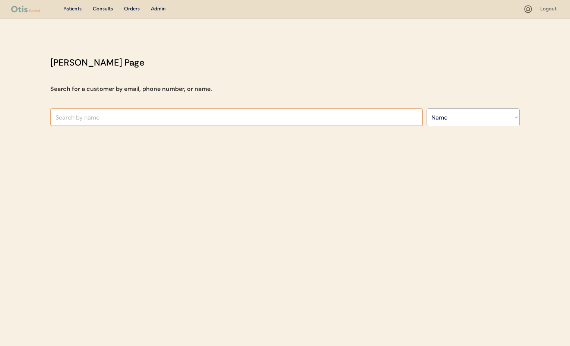
click at [108, 116] on input "text" at bounding box center [236, 117] width 373 height 18
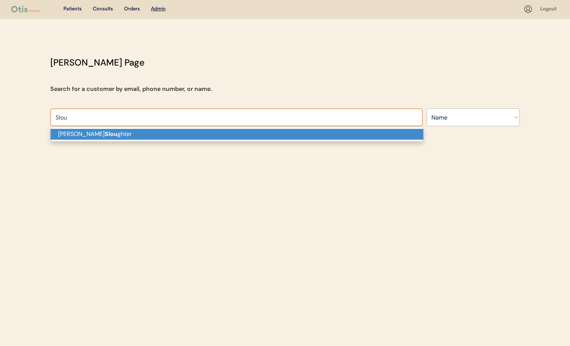
click at [122, 138] on p "Debra Slou ghter" at bounding box center [237, 134] width 373 height 11
type input "[PERSON_NAME]"
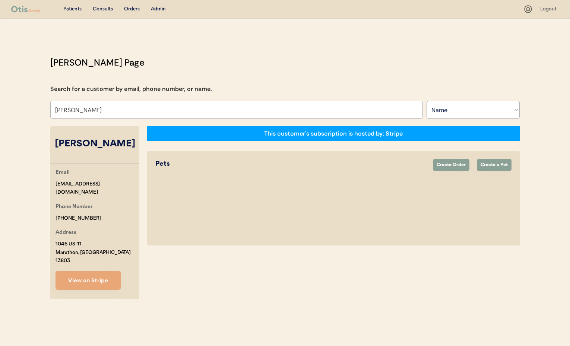
select select "true"
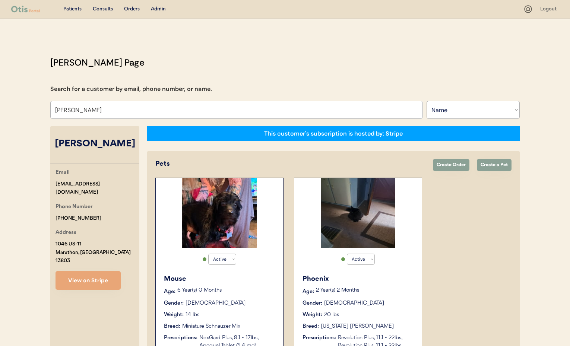
scroll to position [189, 0]
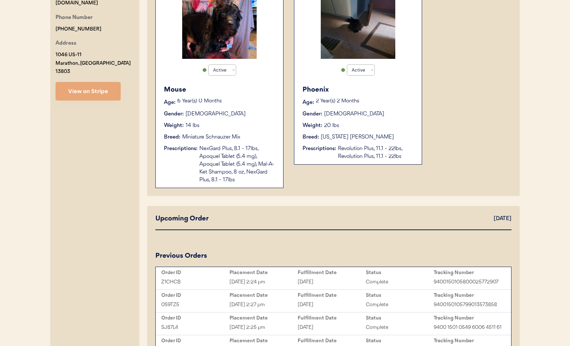
type input "[PERSON_NAME]"
click at [221, 147] on div "NexGard Plus, 8.1 - 17lbs, Apoquel Tablet (5.4 mg), Apoquel Tablet (5.4 mg), Ma…" at bounding box center [237, 164] width 76 height 39
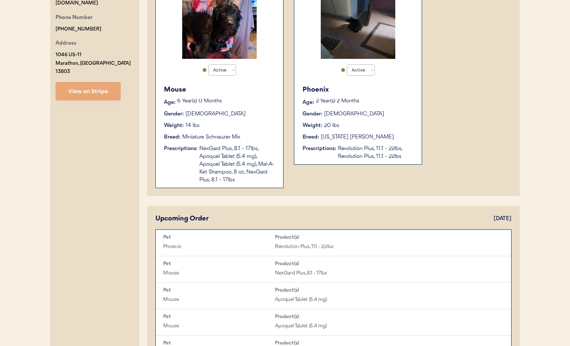
click at [221, 147] on div "NexGard Plus, 8.1 - 17lbs, Apoquel Tablet (5.4 mg), Apoquel Tablet (5.4 mg), Ma…" at bounding box center [237, 164] width 76 height 39
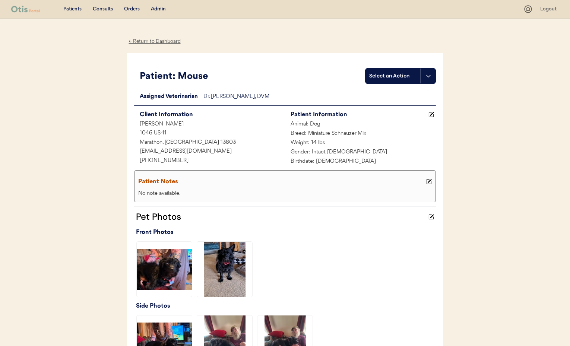
click at [145, 41] on div "← Return to Dashboard" at bounding box center [155, 41] width 56 height 9
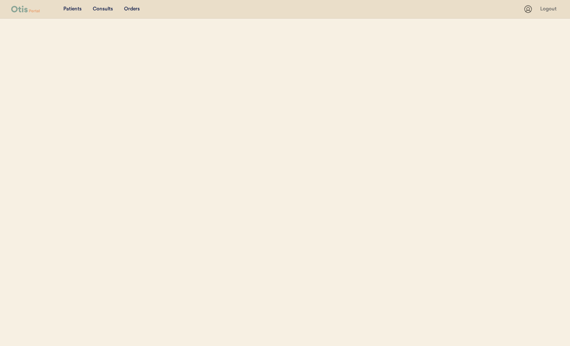
select select ""Name""
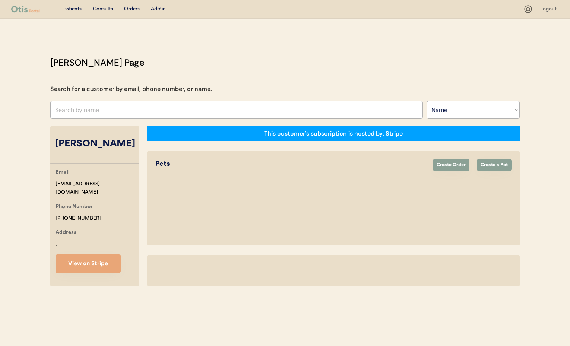
select select "true"
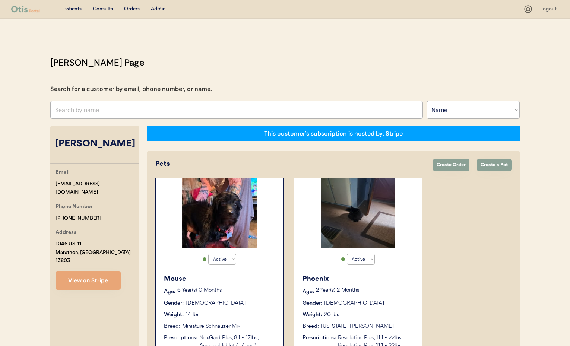
click at [312, 265] on div "Active Active Inactive Phoenix Age: [DEMOGRAPHIC_DATA] Year(s) 2 Months Gender:…" at bounding box center [358, 266] width 128 height 176
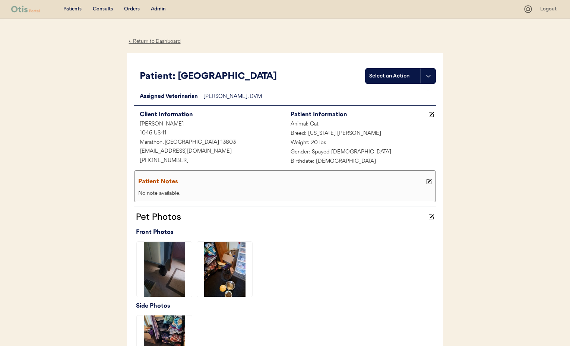
click at [158, 10] on div "Admin" at bounding box center [158, 9] width 15 height 7
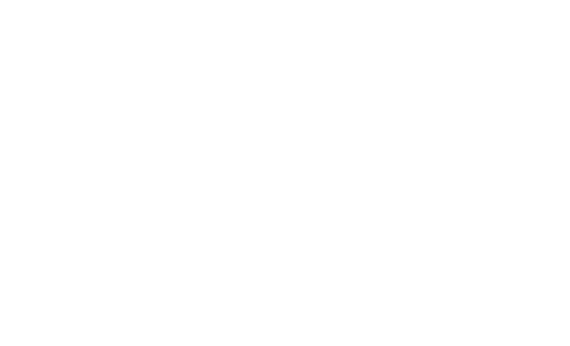
select select ""Name""
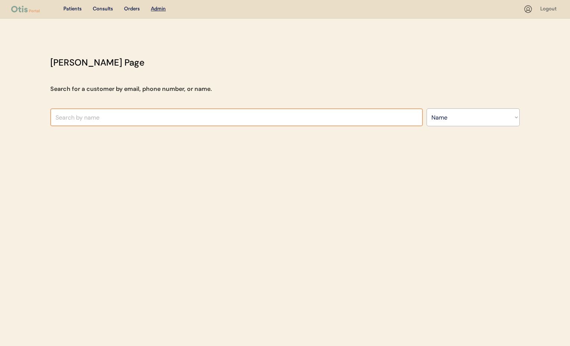
click at [122, 118] on input "text" at bounding box center [236, 117] width 373 height 18
type input "Kend"
type input "Kendra Austin"
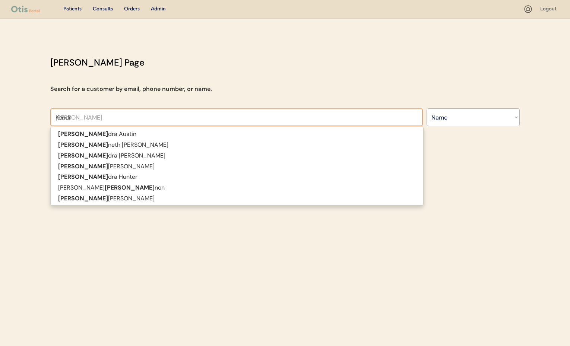
type input "Kendra"
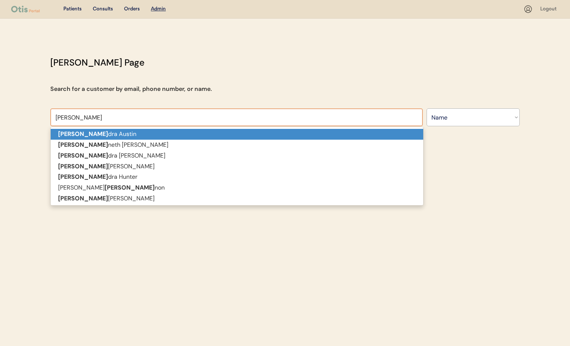
click at [124, 136] on p "Ken dra Austin" at bounding box center [237, 134] width 373 height 11
type input "Kendra Austin"
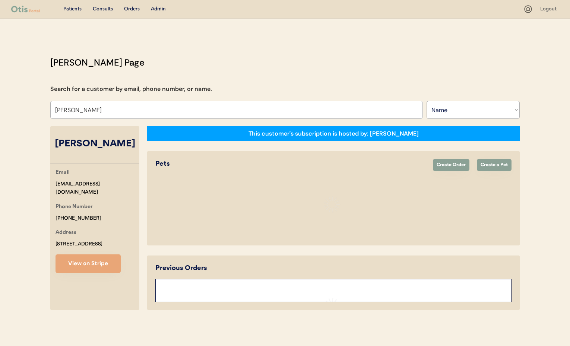
select select "true"
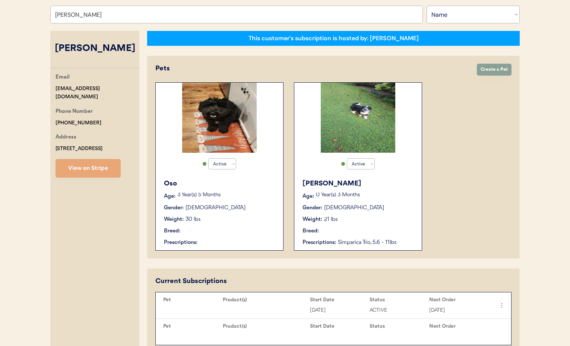
scroll to position [101, 0]
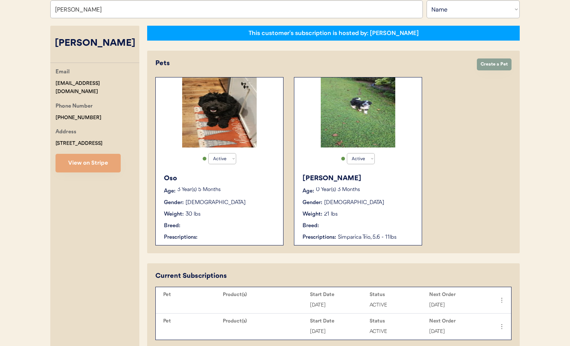
type input "Kendra Austin"
click at [386, 218] on div "Weight: 21 lbs" at bounding box center [359, 215] width 112 height 8
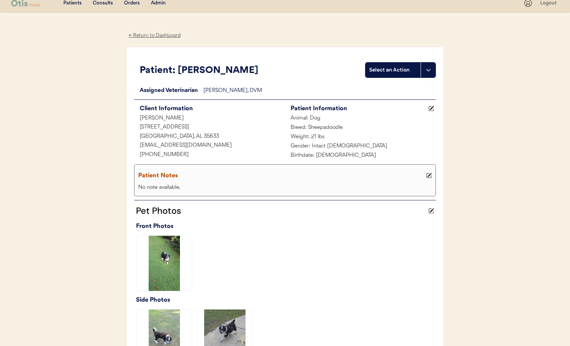
scroll to position [7, 0]
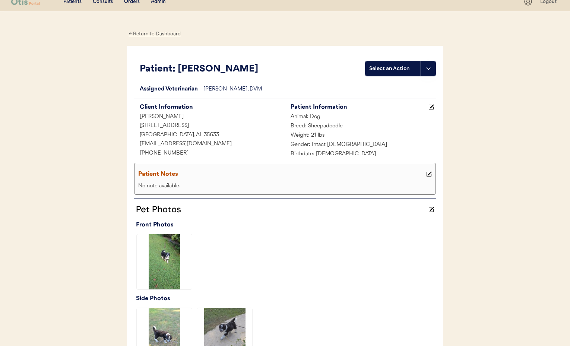
click at [430, 176] on icon at bounding box center [429, 174] width 6 height 6
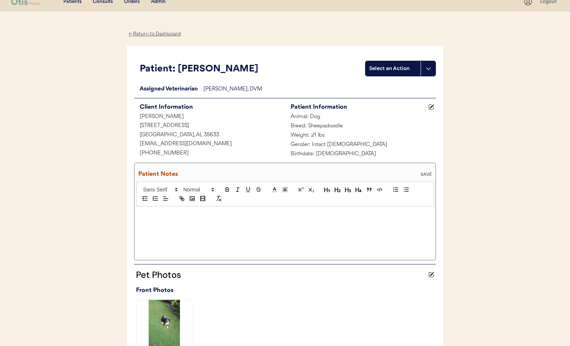
click at [425, 172] on div "SAVE" at bounding box center [426, 174] width 15 height 4
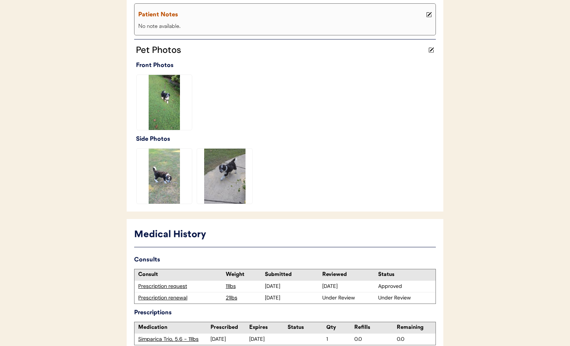
scroll to position [211, 0]
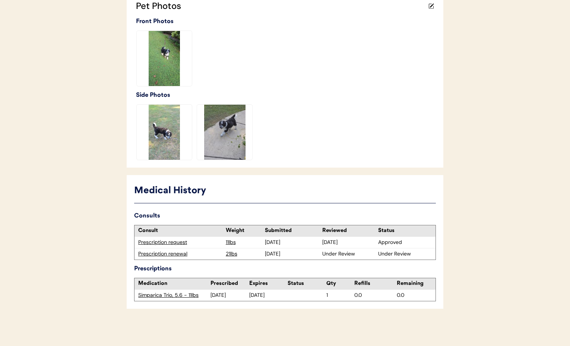
click at [157, 253] on div "Prescription renewal" at bounding box center [180, 253] width 84 height 7
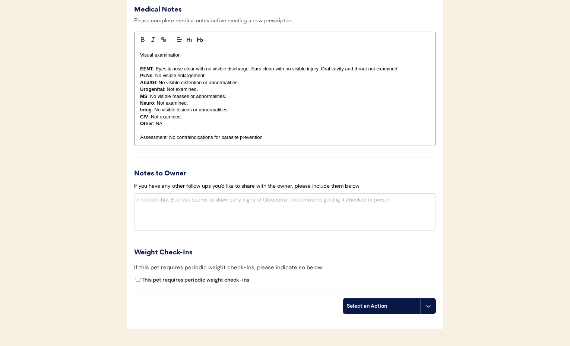
scroll to position [761, 0]
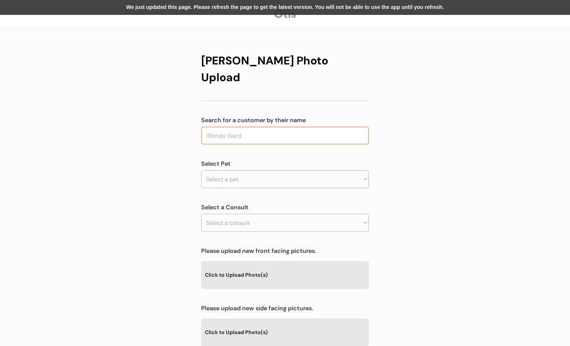
click at [217, 127] on input "text" at bounding box center [285, 136] width 168 height 18
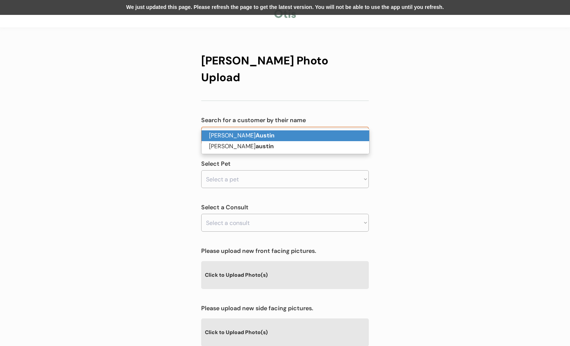
click at [223, 134] on p "[PERSON_NAME]" at bounding box center [286, 135] width 168 height 11
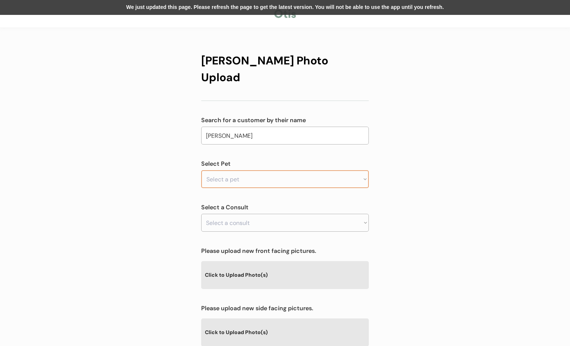
type input "[PERSON_NAME]"
click at [230, 170] on select "Select a pet Oso [PERSON_NAME]" at bounding box center [285, 179] width 168 height 18
select select ""1348695171700984260__LOOKUP__1755877605771x166848359600750600""
click at [201, 170] on select "Select a pet Oso [PERSON_NAME]" at bounding box center [285, 179] width 168 height 18
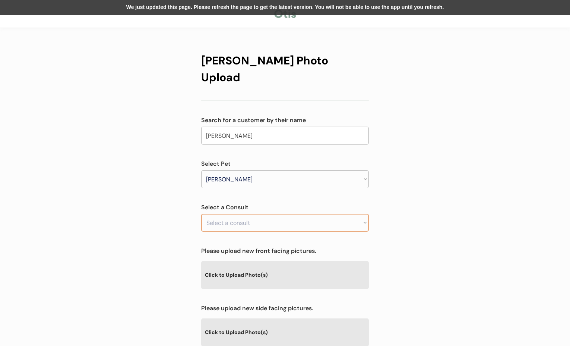
click at [231, 214] on select "Select a consult" at bounding box center [285, 223] width 168 height 18
drag, startPoint x: 404, startPoint y: 212, endPoint x: 345, endPoint y: 216, distance: 58.7
click at [403, 212] on div "Otis Photo Upload Search for a customer by their name Kendra Austin austin Sele…" at bounding box center [285, 240] width 570 height 480
click at [316, 214] on select "Select a consult Prescription renewal" at bounding box center [285, 223] width 168 height 18
select select ""1348695171700984260__LOOKUP__1758071885736x555390010035798000""
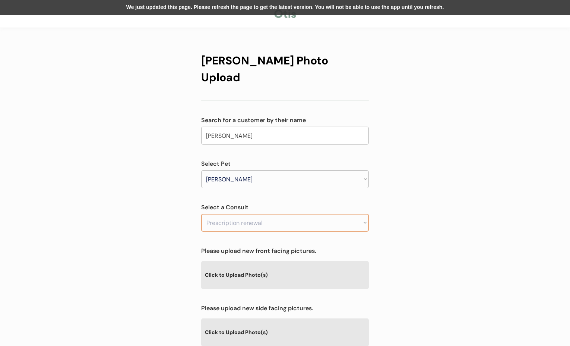
click at [201, 214] on select "Select a consult Prescription renewal" at bounding box center [285, 223] width 168 height 18
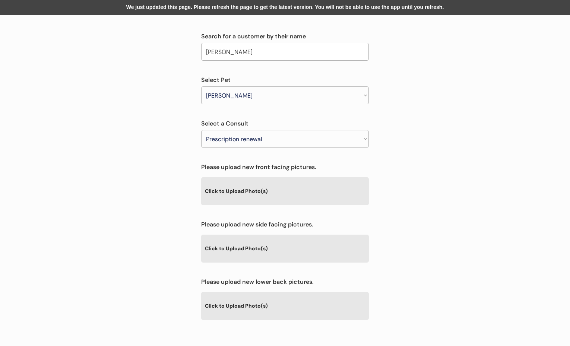
scroll to position [117, 0]
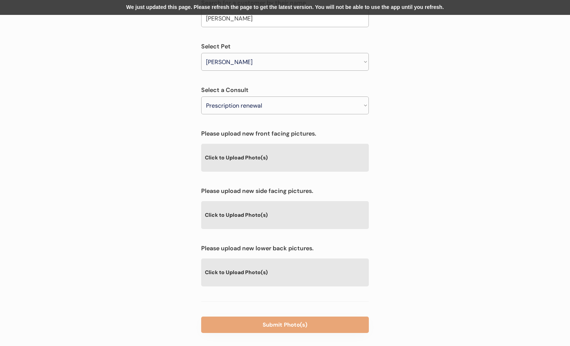
click at [244, 201] on div "Click to Upload Photo(s)" at bounding box center [285, 214] width 168 height 27
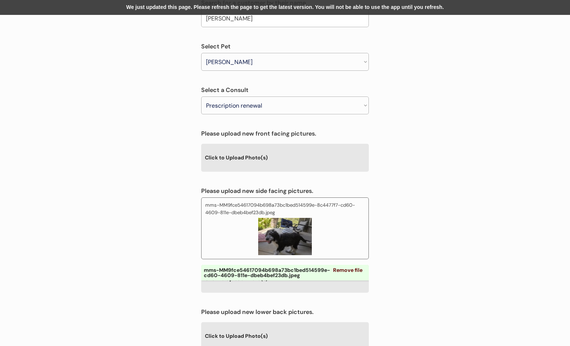
scroll to position [181, 0]
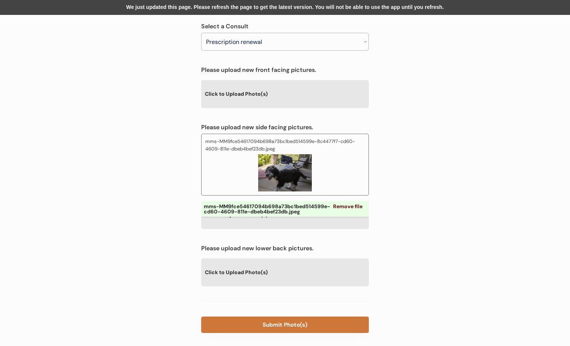
click at [274, 317] on button "Submit Photo(s)" at bounding box center [285, 325] width 168 height 16
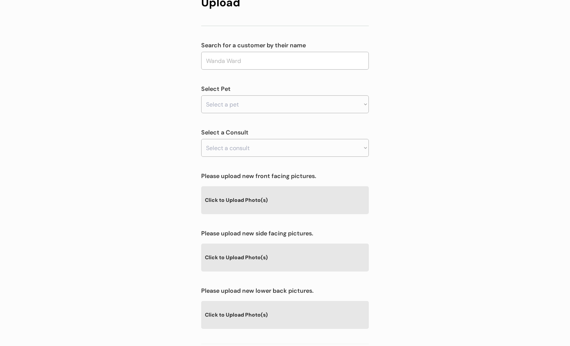
scroll to position [73, 0]
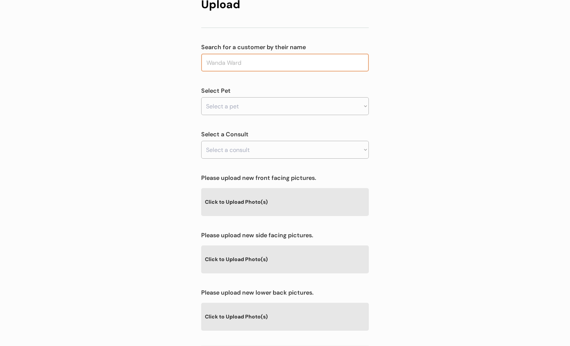
click at [237, 54] on input "text" at bounding box center [285, 63] width 168 height 18
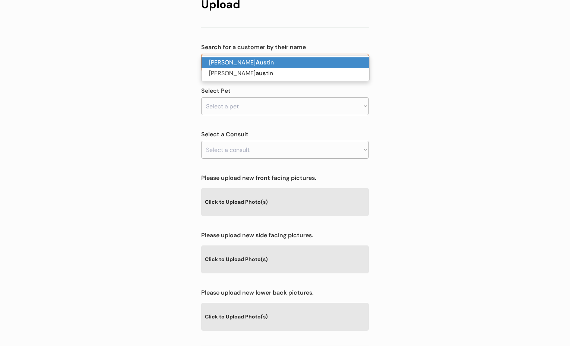
click at [256, 65] on strong "Aus" at bounding box center [261, 63] width 11 height 8
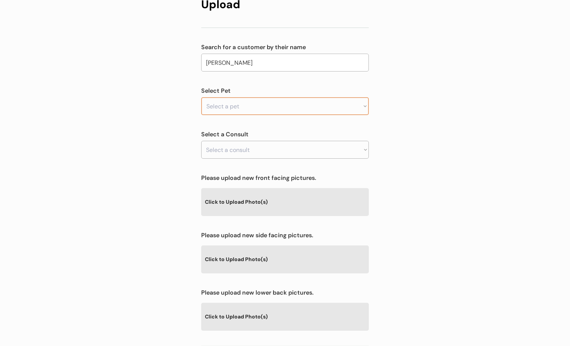
type input "[PERSON_NAME]"
click at [238, 97] on select "Select a pet Oso [PERSON_NAME]" at bounding box center [285, 106] width 168 height 18
select select ""1348695171700984260__LOOKUP__1755877605771x166848359600750600""
click at [201, 97] on select "Select a pet Oso [PERSON_NAME]" at bounding box center [285, 106] width 168 height 18
click at [251, 141] on select "Select a consult" at bounding box center [285, 150] width 168 height 18
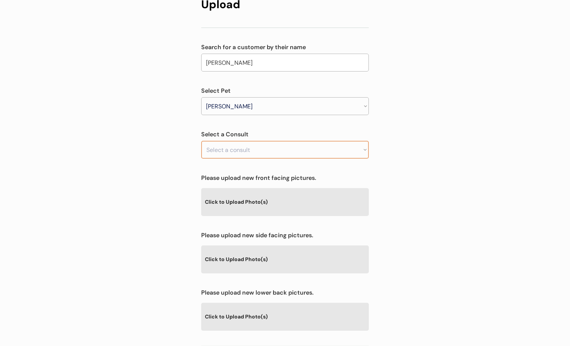
select select ""1348695171700984260__LOOKUP__1758071885736x555390010035798000""
click at [201, 141] on select "Select a consult Prescription renewal" at bounding box center [285, 150] width 168 height 18
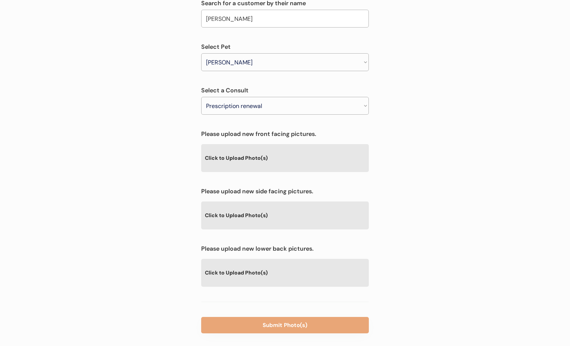
scroll to position [117, 0]
click at [251, 201] on div "Click to Upload Photo(s)" at bounding box center [285, 214] width 168 height 27
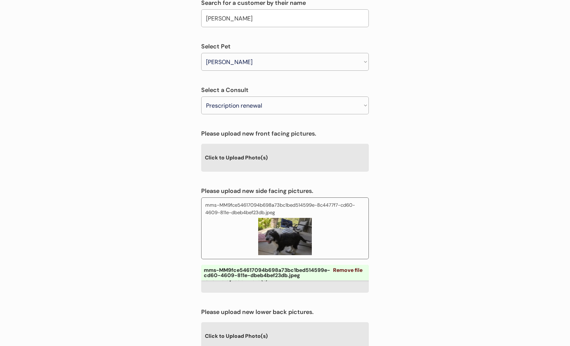
scroll to position [181, 0]
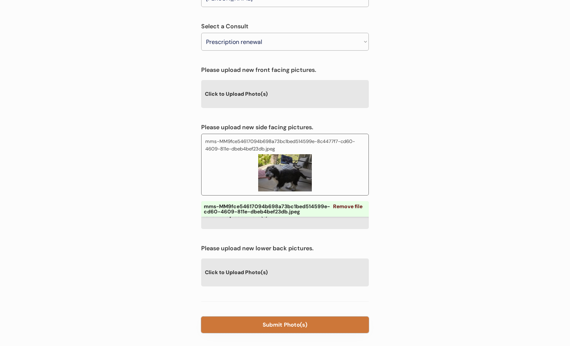
click at [269, 317] on button "Submit Photo(s)" at bounding box center [285, 325] width 168 height 16
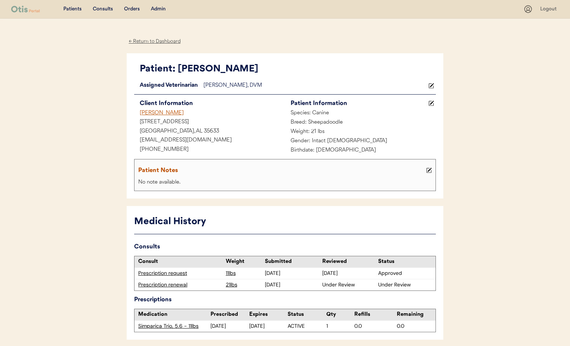
click at [428, 169] on icon at bounding box center [429, 171] width 6 height 6
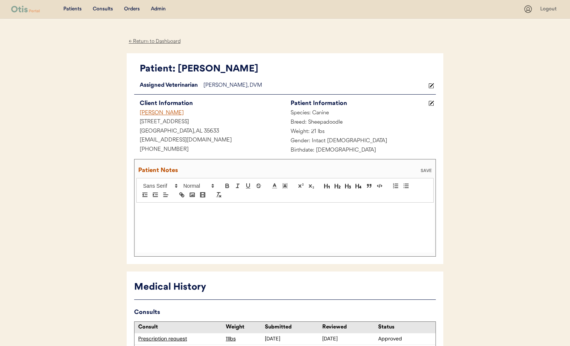
click at [158, 222] on div at bounding box center [284, 228] width 297 height 50
click at [155, 218] on div ";" at bounding box center [284, 228] width 297 height 50
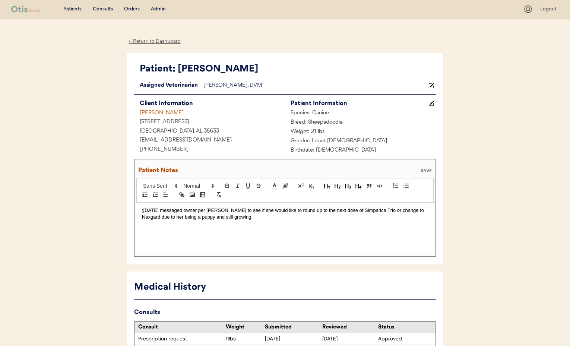
click at [385, 209] on p ";9/17/2025 messaged owner per Dr. Warren to see if she would like to round up t…" at bounding box center [285, 214] width 286 height 14
drag, startPoint x: 236, startPoint y: 218, endPoint x: 261, endPoint y: 228, distance: 26.1
click at [236, 218] on p ";9/17/2025 messaged owner per Dr. Warren to see if she would like to round up t…" at bounding box center [285, 214] width 286 height 14
click at [350, 217] on p ";9/17/2025 messaged owner per Dr. Warren to see if she would like to round up t…" at bounding box center [285, 214] width 286 height 14
drag, startPoint x: 236, startPoint y: 217, endPoint x: 245, endPoint y: 220, distance: 10.0
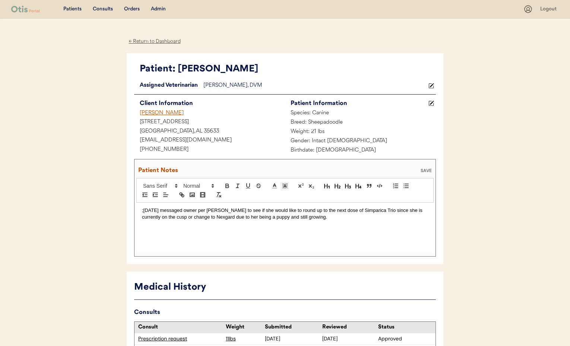
click at [236, 217] on p ";9/17/2025 messaged owner per Dr. Warren to see if she would like to round up t…" at bounding box center [285, 214] width 286 height 14
drag, startPoint x: 308, startPoint y: 217, endPoint x: 410, endPoint y: 221, distance: 101.8
click at [410, 221] on div ";9/17/2025 messaged owner per Dr. Warren to see if she would like to round up t…" at bounding box center [284, 228] width 297 height 50
click at [142, 211] on div ";9/17/2025 messaged owner per Dr. Warren to see if she would like to round up t…" at bounding box center [284, 228] width 297 height 50
click at [424, 169] on div "SAVE" at bounding box center [426, 170] width 15 height 4
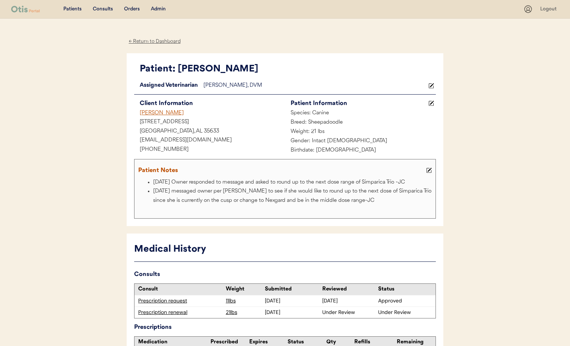
drag, startPoint x: 159, startPoint y: 42, endPoint x: 155, endPoint y: 29, distance: 13.9
click at [159, 41] on div "← Return to Dashboard" at bounding box center [155, 41] width 56 height 9
click at [160, 11] on div "Admin" at bounding box center [158, 9] width 15 height 7
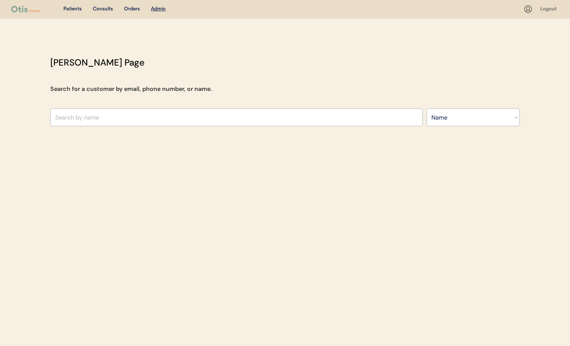
click at [458, 114] on select "Search By Name Email Phone Number" at bounding box center [473, 117] width 93 height 18
select select ""Email""
click at [427, 108] on select "Search By Name Email Phone Number" at bounding box center [473, 117] width 93 height 18
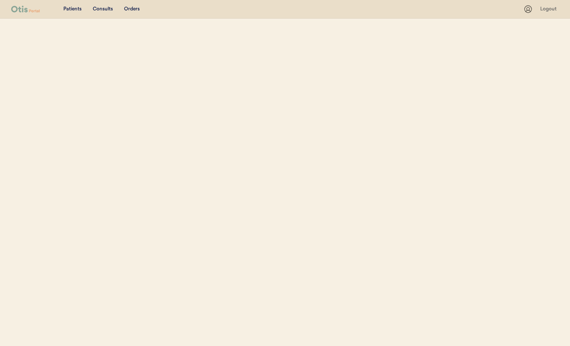
select select ""Email""
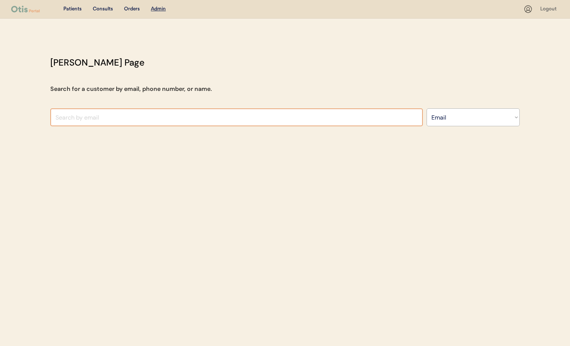
click at [96, 119] on input "input" at bounding box center [236, 117] width 373 height 18
paste input "rvindittiejr@gmail.com"
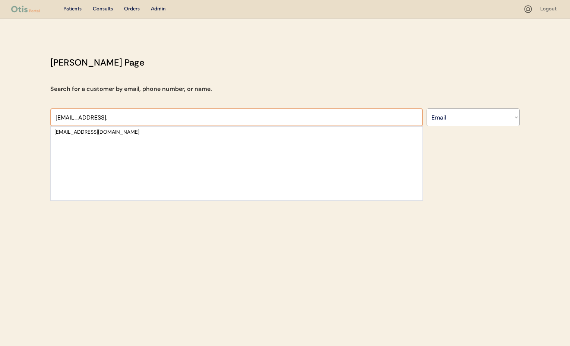
type input "rvindittiejr@gmail."
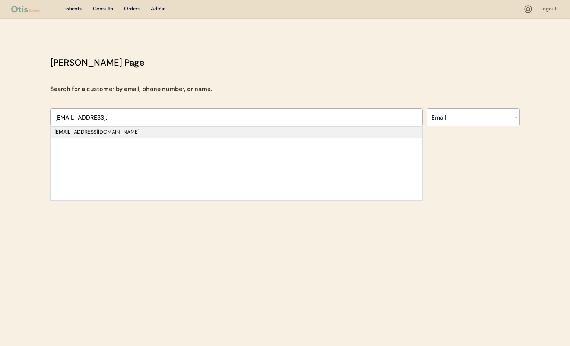
click at [98, 132] on div "rvindittiejr@gmail.com" at bounding box center [236, 132] width 365 height 7
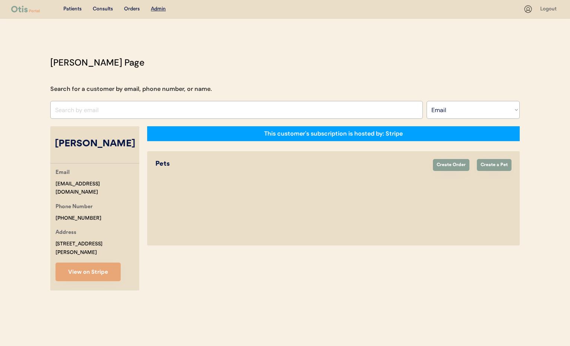
select select "true"
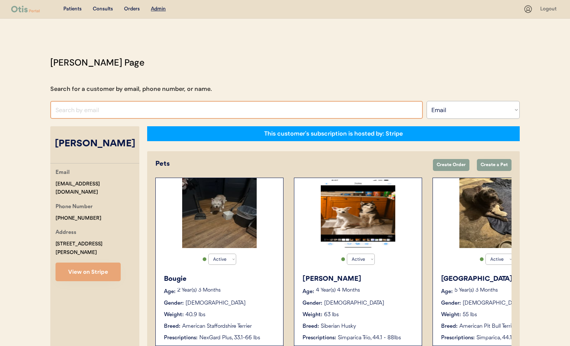
click at [82, 110] on input "input" at bounding box center [236, 110] width 373 height 18
paste input "keysharerah@gmail.com"
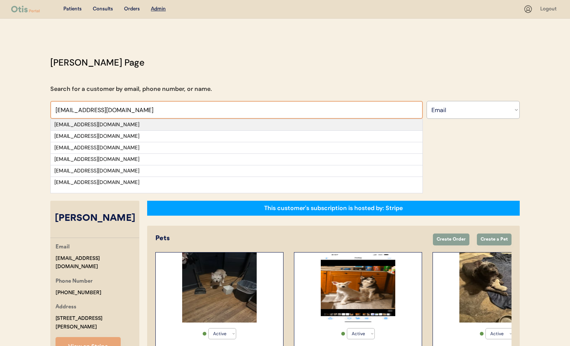
type input "keysharerah@gmail.com"
click at [135, 127] on div "keysharerah@gmail.com" at bounding box center [236, 124] width 365 height 7
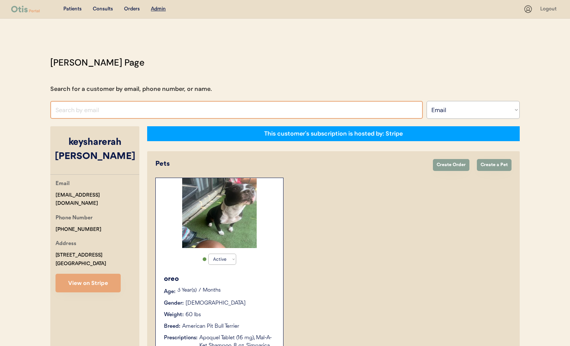
click at [66, 107] on input "input" at bounding box center [236, 110] width 373 height 18
paste input "tattootom81@outlook.com"
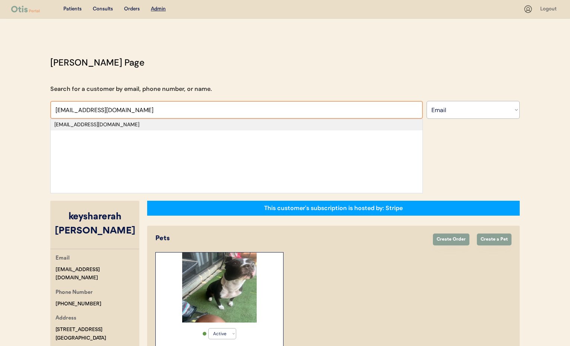
type input "tattootom81@outlook.com"
click at [117, 125] on div "tattootom81@outlook.com" at bounding box center [236, 124] width 365 height 7
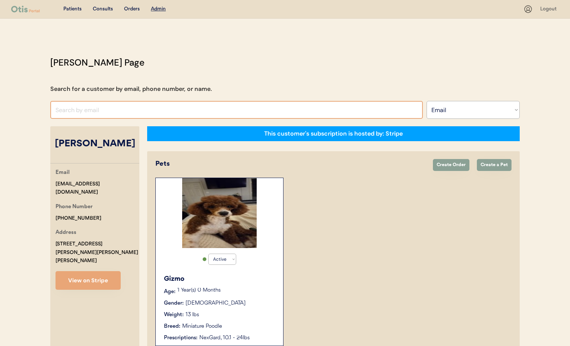
click at [87, 109] on input "input" at bounding box center [236, 110] width 373 height 18
paste input "youmeget@gmail.com"
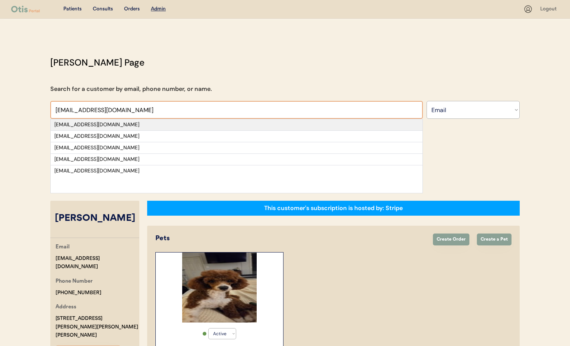
type input "youmeget@gmail.com"
click at [111, 124] on div "youmeget@gmail.com" at bounding box center [236, 124] width 365 height 7
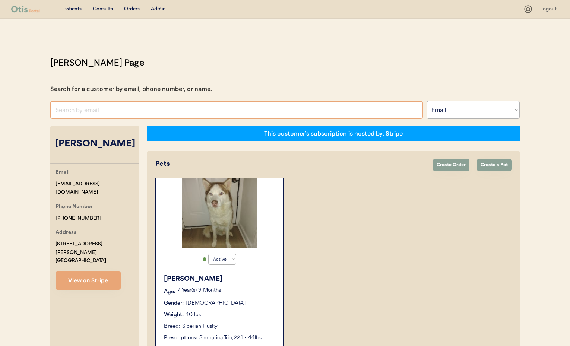
click at [85, 111] on input "input" at bounding box center [236, 110] width 373 height 18
paste input "aprilcook72@gmail.com"
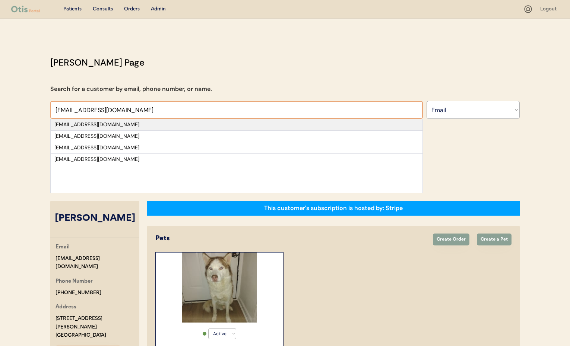
type input "aprilcook72@gmail.com"
click at [108, 125] on div "aprilcook72@gmail.com" at bounding box center [236, 124] width 365 height 7
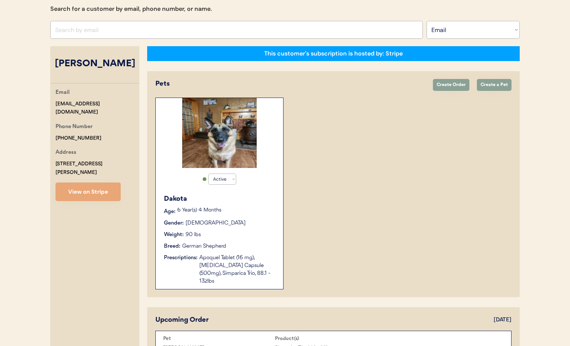
scroll to position [73, 0]
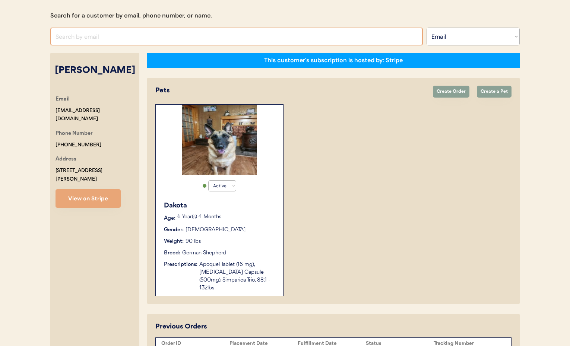
click at [87, 37] on input "input" at bounding box center [236, 37] width 373 height 18
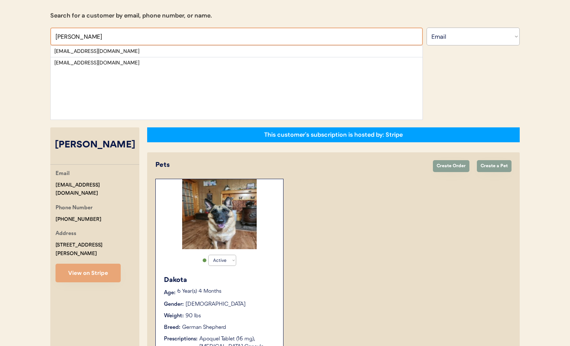
click at [464, 41] on select "Search By Name Email Phone Number" at bounding box center [473, 37] width 93 height 18
click at [86, 37] on input "input" at bounding box center [236, 37] width 373 height 18
drag, startPoint x: 60, startPoint y: 35, endPoint x: 52, endPoint y: 34, distance: 8.7
click at [51, 34] on input "input" at bounding box center [236, 37] width 373 height 18
paste input "mikekilgore@ymail.com"
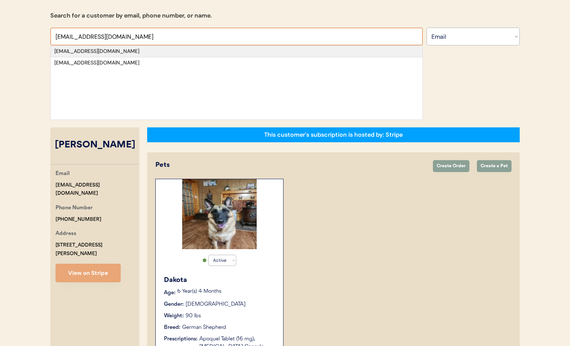
type input "mikekilgore@ymail.com"
click at [97, 51] on div "mikekilgore@ymail.com" at bounding box center [236, 51] width 365 height 7
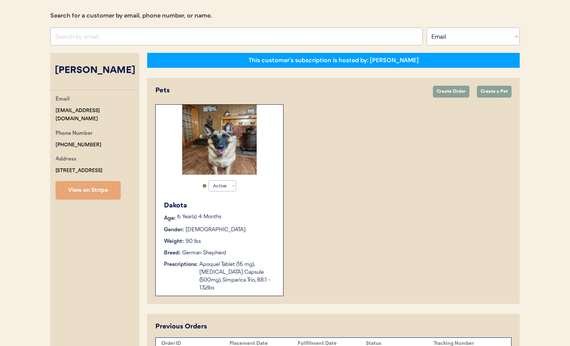
select select "false"
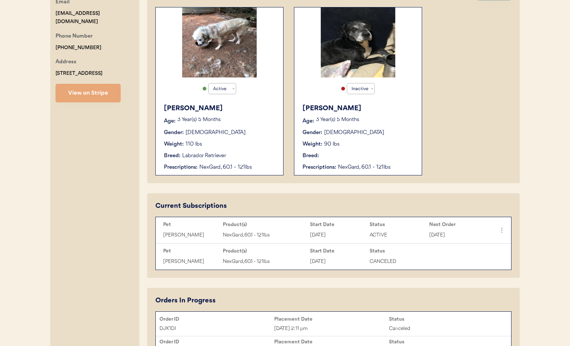
scroll to position [168, 0]
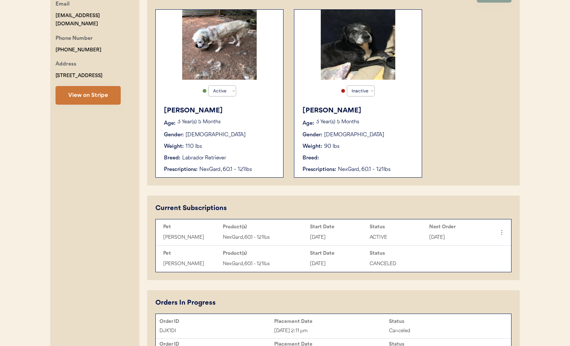
click at [90, 95] on button "View on Stripe" at bounding box center [88, 95] width 65 height 19
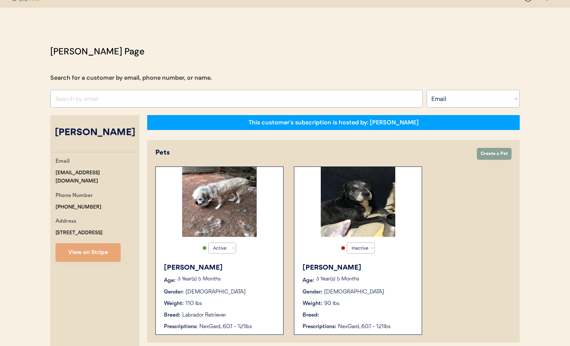
scroll to position [9, 0]
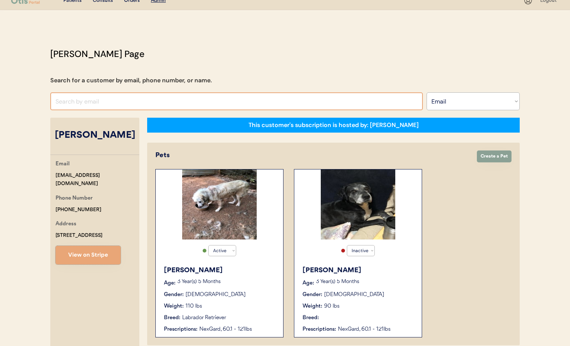
click at [89, 101] on input "input" at bounding box center [236, 101] width 373 height 18
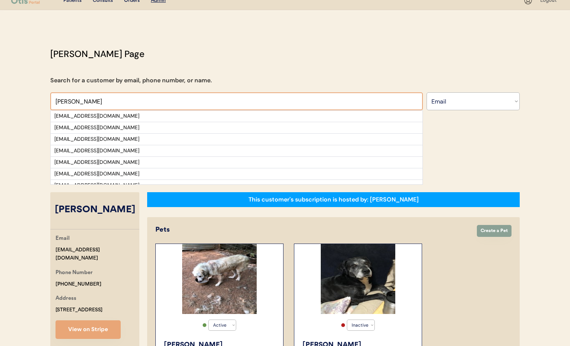
type input "Donna cr"
click at [458, 104] on select "Search By Name Email Phone Number" at bounding box center [473, 101] width 93 height 18
click at [452, 101] on select "Search By Name Email Phone Number" at bounding box center [473, 101] width 93 height 18
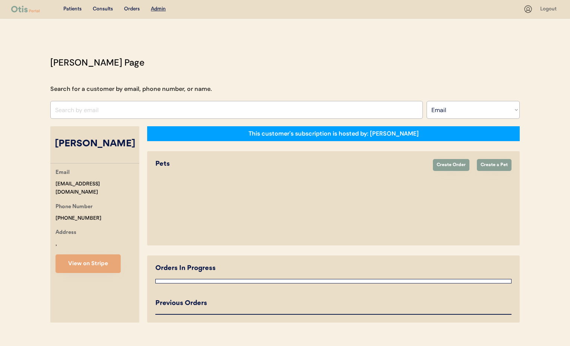
click at [461, 111] on select "Search By Name Email Phone Number" at bounding box center [473, 110] width 93 height 18
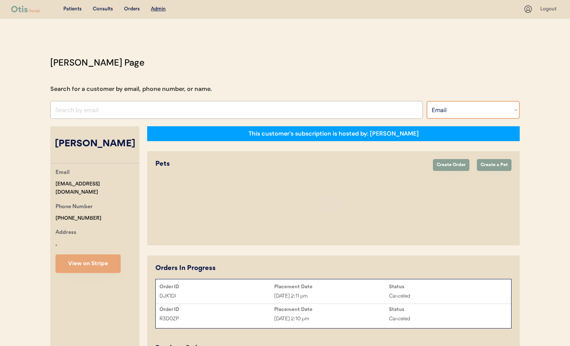
select select ""Name""
click at [427, 101] on select "Search By Name Email Phone Number" at bounding box center [473, 110] width 93 height 18
click at [152, 106] on input "text" at bounding box center [236, 110] width 373 height 18
select select "true"
select select "false"
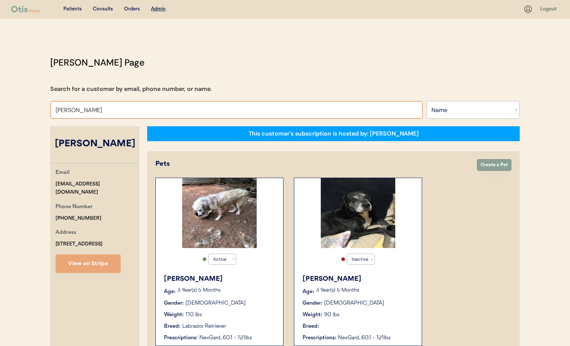
drag, startPoint x: 72, startPoint y: 110, endPoint x: 49, endPoint y: 107, distance: 23.3
type input "[PERSON_NAME]"
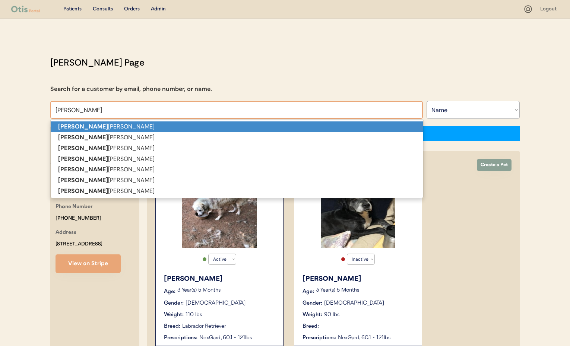
click at [81, 126] on p "Donna Cruger" at bounding box center [237, 127] width 373 height 11
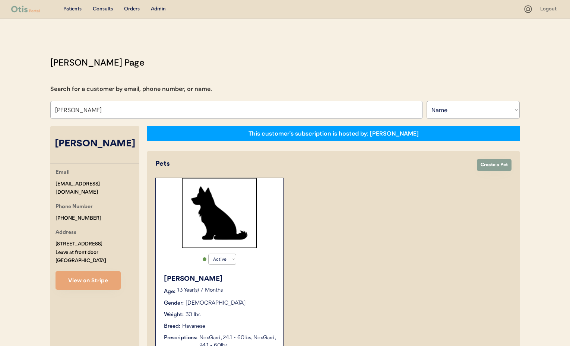
type input "[PERSON_NAME]"
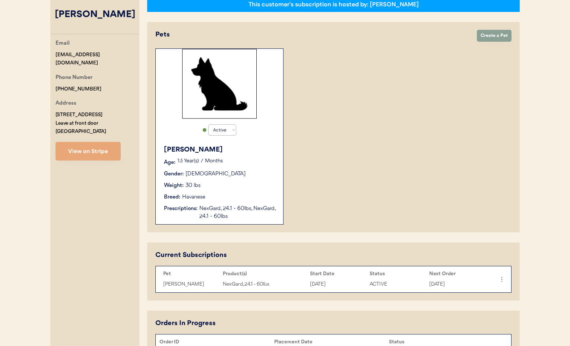
scroll to position [180, 0]
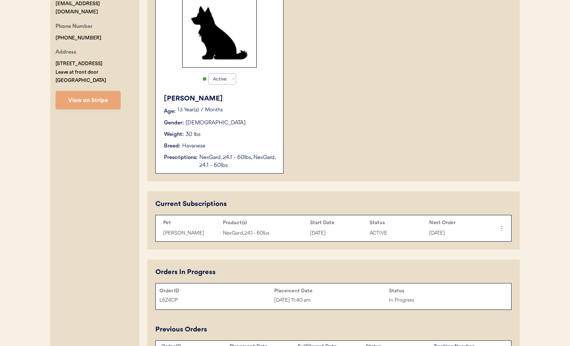
click at [233, 143] on div "Breed: Havanese" at bounding box center [220, 146] width 112 height 8
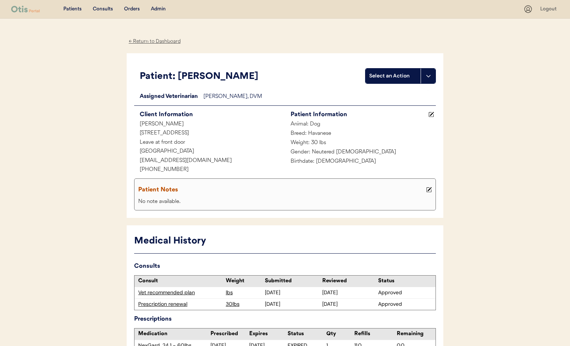
click at [138, 41] on div "← Return to Dashboard" at bounding box center [155, 41] width 56 height 9
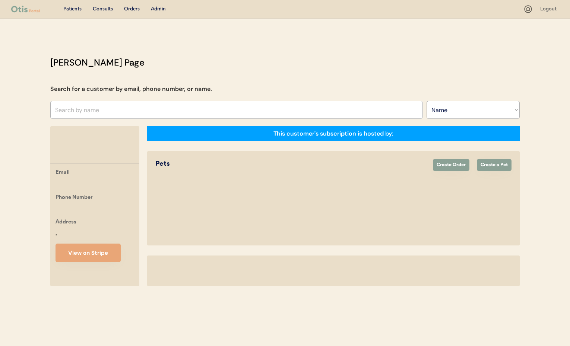
select select ""Name""
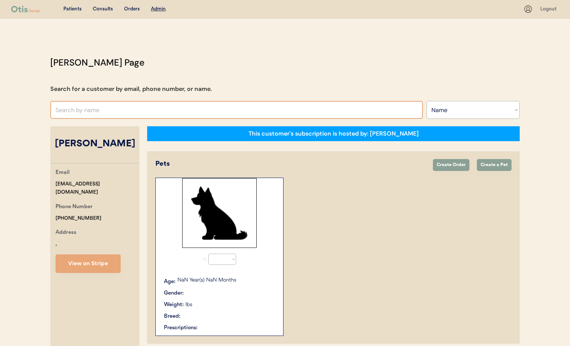
select select "true"
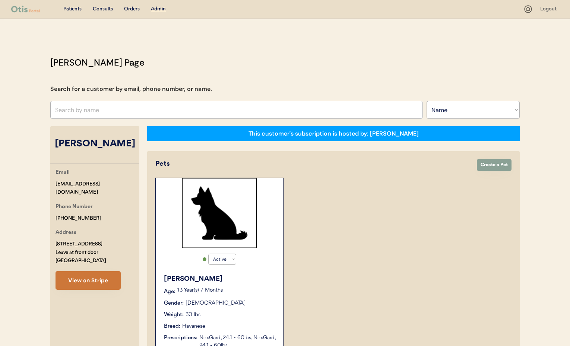
click at [94, 273] on button "View on Stripe" at bounding box center [88, 280] width 65 height 19
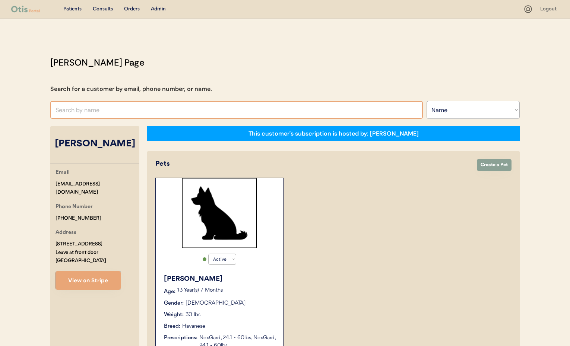
click at [92, 108] on input "text" at bounding box center [236, 110] width 373 height 18
type input "[PERSON_NAME]"
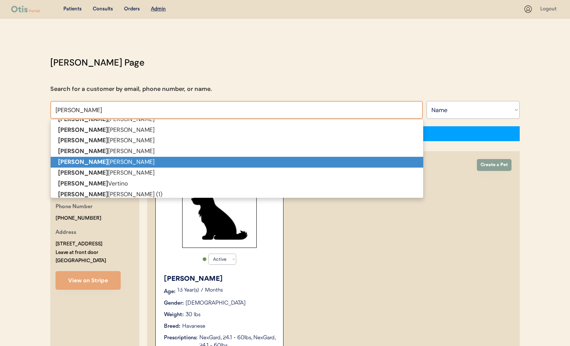
scroll to position [33, 0]
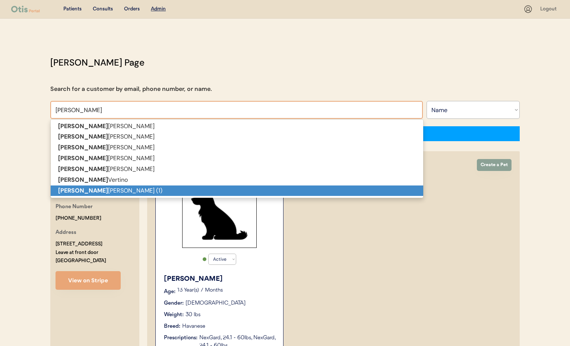
click at [114, 191] on p "Donna Cruger (1)" at bounding box center [237, 191] width 373 height 11
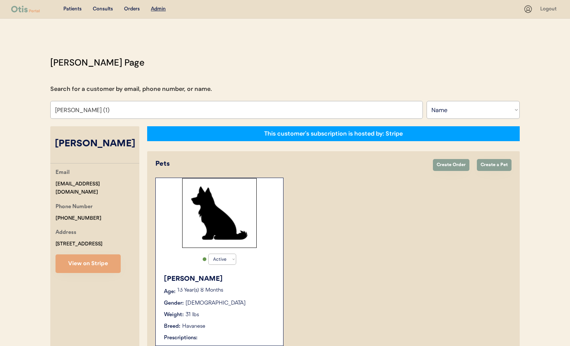
scroll to position [42, 0]
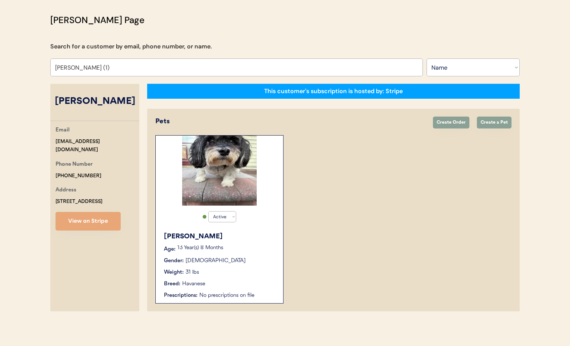
type input "Donna Cruger (1)"
click at [262, 254] on div "Bailey Age: 13 Year(s) 8 Months Gender: Male Weight: 31 lbs Breed: Havanese Pre…" at bounding box center [220, 265] width 120 height 75
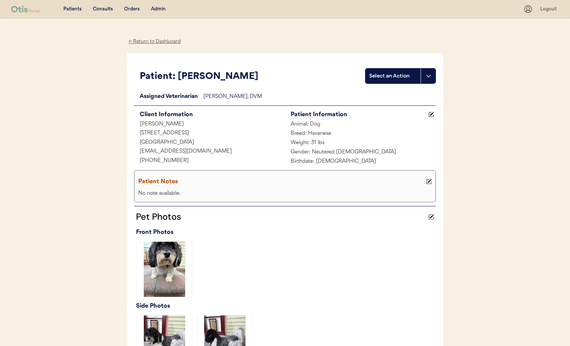
click at [142, 41] on div "← Return to Dashboard" at bounding box center [155, 41] width 56 height 9
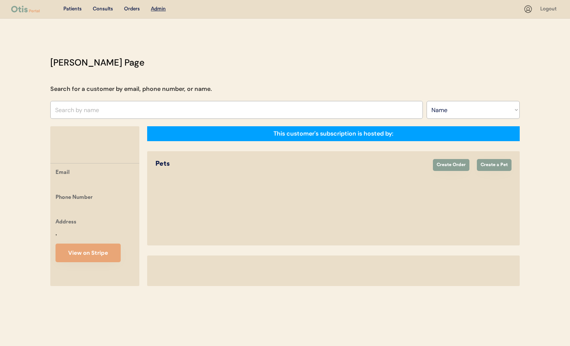
select select ""Name""
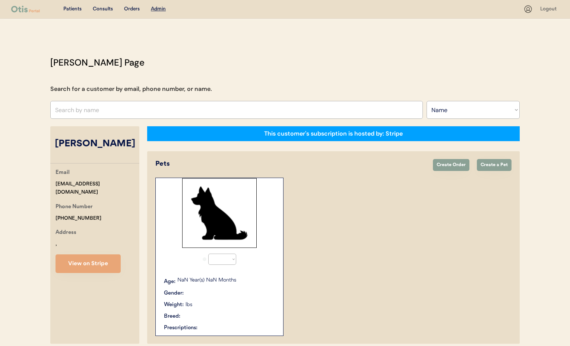
select select "true"
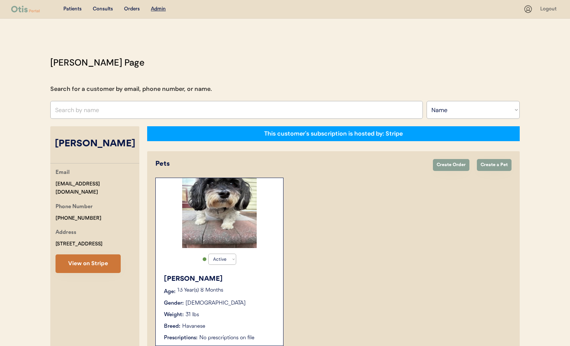
click at [78, 262] on button "View on Stripe" at bounding box center [88, 264] width 65 height 19
click at [108, 119] on div "Otis Admin Page Search for a customer by email, phone number, or name. Search B…" at bounding box center [285, 207] width 485 height 302
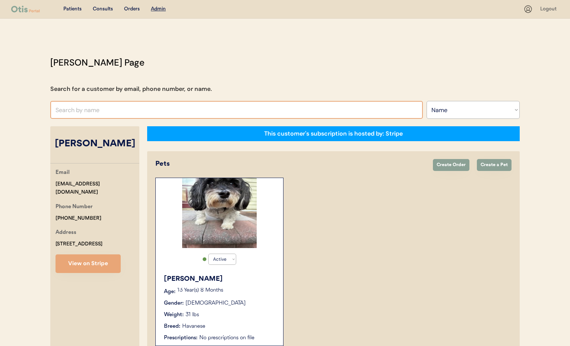
click at [104, 111] on input "text" at bounding box center [236, 110] width 373 height 18
type input "Donna"
type input "[PERSON_NAME]"
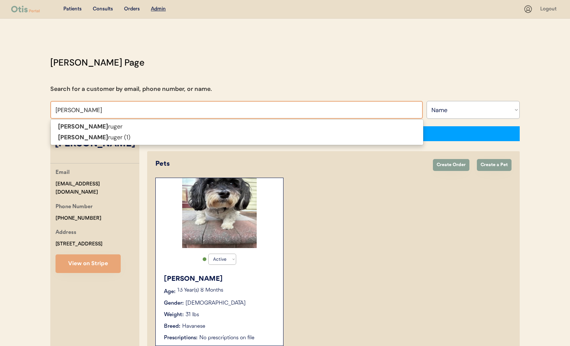
type input "Donna Cru"
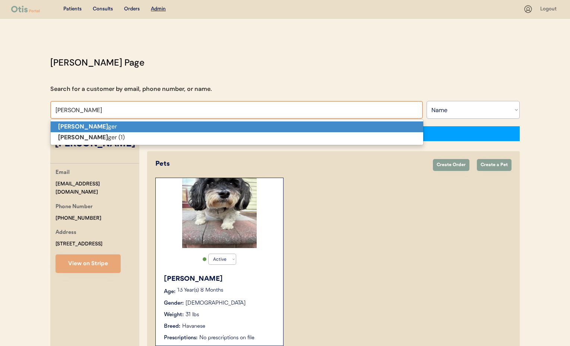
click at [103, 125] on p "Donna Cru ger" at bounding box center [237, 127] width 373 height 11
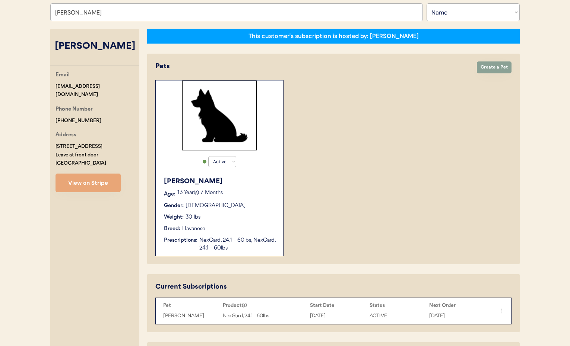
scroll to position [97, 0]
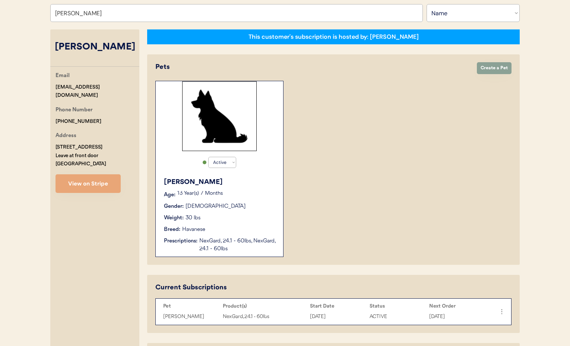
type input "[PERSON_NAME]"
click at [242, 199] on div "Bailey Age: 13 Year(s) 7 Months Gender: Male Weight: 30 lbs Breed: Havanese Pre…" at bounding box center [220, 215] width 120 height 83
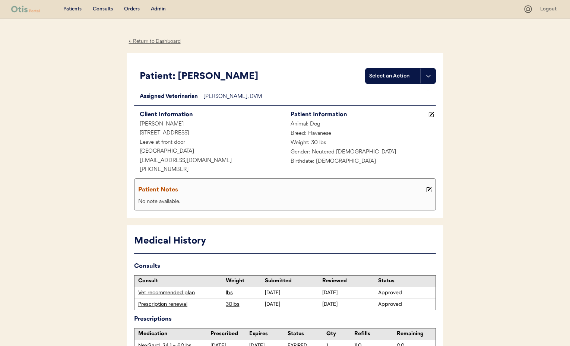
click at [151, 41] on div "← Return to Dashboard" at bounding box center [155, 41] width 56 height 9
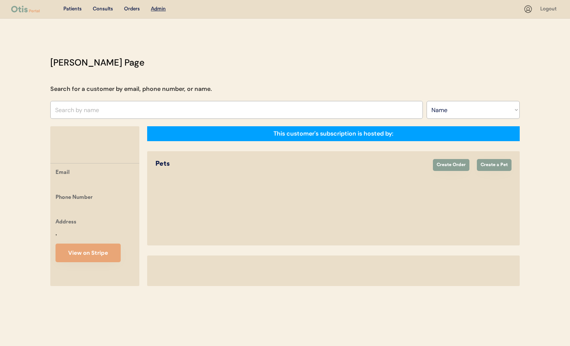
select select ""Name""
select select "true"
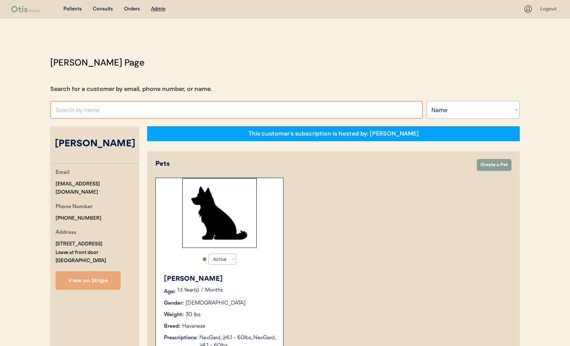
click at [97, 117] on input "text" at bounding box center [236, 110] width 373 height 18
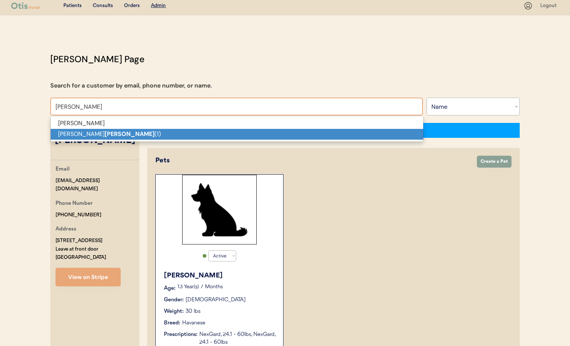
scroll to position [3, 0]
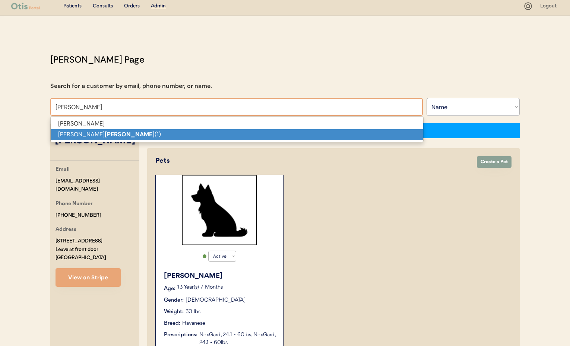
click at [105, 133] on strong "Cruger" at bounding box center [130, 134] width 50 height 8
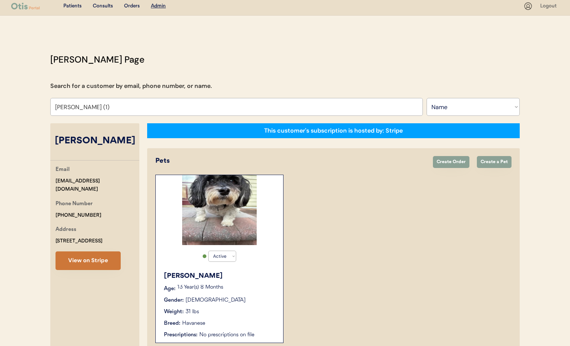
type input "Donna Cruger (1)"
click at [102, 262] on button "View on Stripe" at bounding box center [88, 261] width 65 height 19
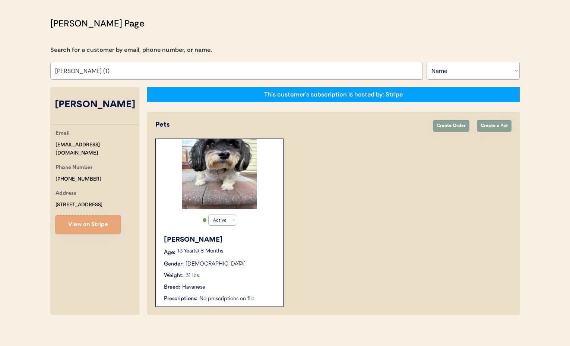
scroll to position [42, 0]
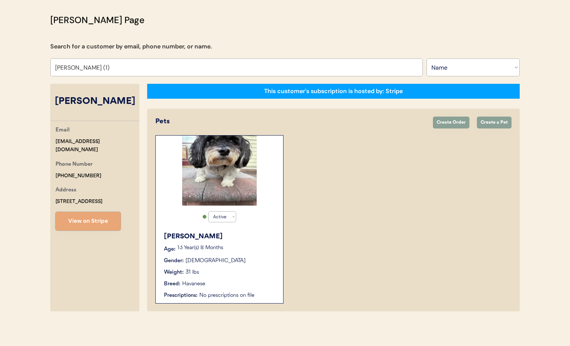
click at [258, 271] on div "Weight: 31 lbs" at bounding box center [220, 273] width 112 height 8
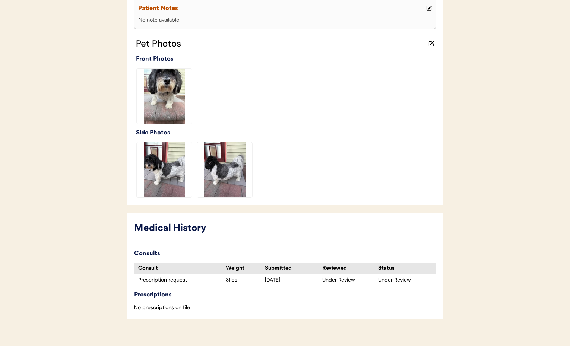
scroll to position [183, 0]
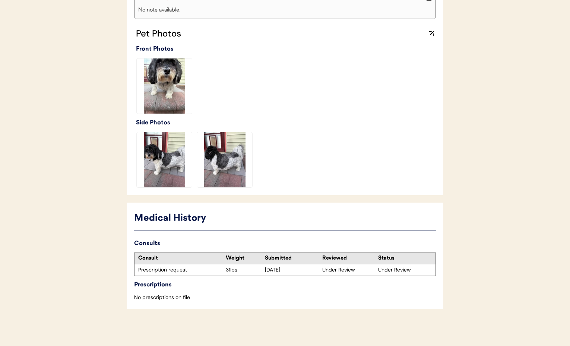
click at [179, 269] on div "Prescription request" at bounding box center [180, 269] width 84 height 7
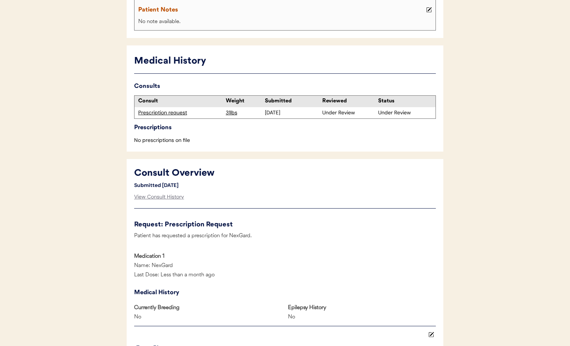
scroll to position [201, 0]
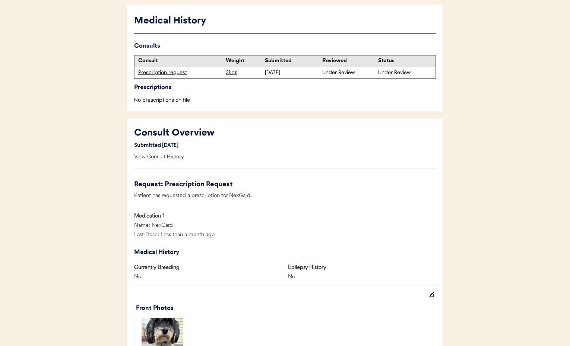
click at [165, 159] on div "View Consult History" at bounding box center [159, 156] width 50 height 15
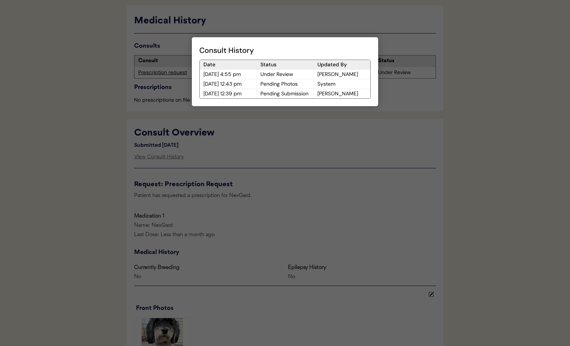
click at [291, 162] on div at bounding box center [285, 173] width 570 height 346
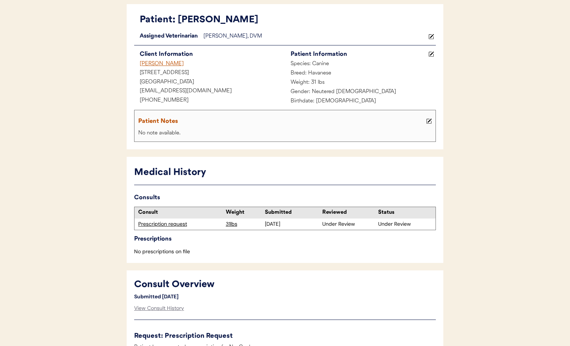
scroll to position [0, 0]
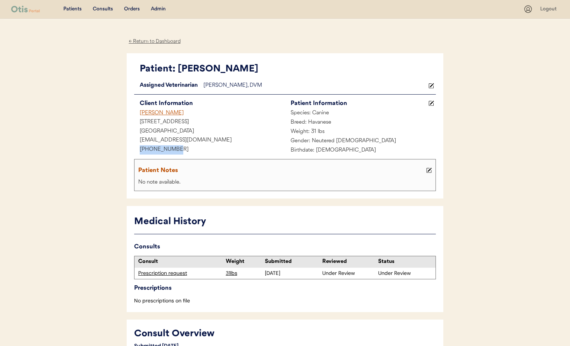
drag, startPoint x: 168, startPoint y: 149, endPoint x: 128, endPoint y: 147, distance: 39.9
copy div "+16313740251"
click at [193, 141] on div "djcruger7@gmail.com" at bounding box center [209, 140] width 151 height 9
drag, startPoint x: 190, startPoint y: 140, endPoint x: 146, endPoint y: 139, distance: 44.4
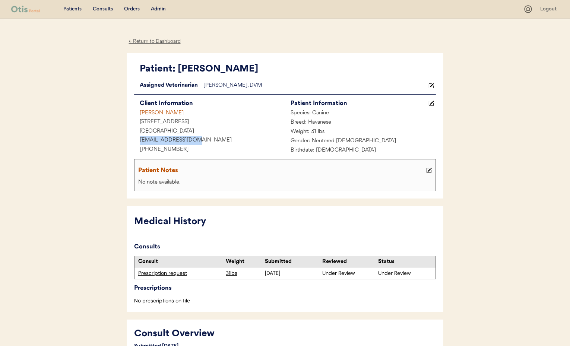
click at [138, 138] on div "[EMAIL_ADDRESS][DOMAIN_NAME]" at bounding box center [209, 140] width 151 height 9
copy div "[EMAIL_ADDRESS][DOMAIN_NAME]"
click at [145, 42] on div "← Return to Dashboard" at bounding box center [155, 41] width 56 height 9
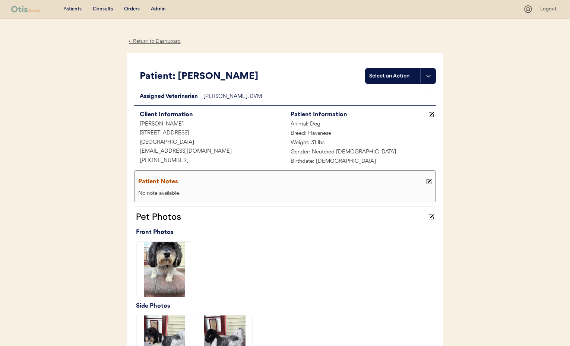
click at [158, 8] on div "Admin" at bounding box center [158, 9] width 15 height 7
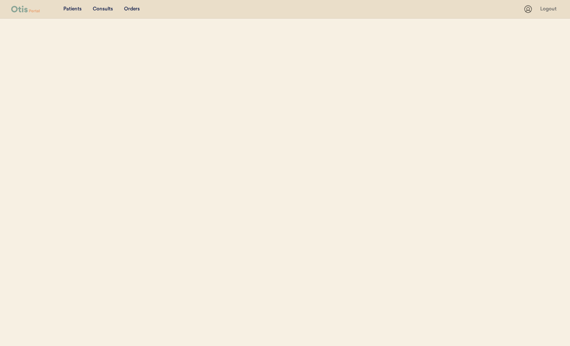
select select ""Name""
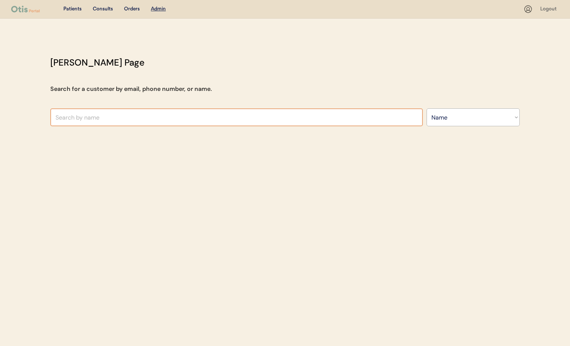
click at [115, 119] on input "text" at bounding box center [236, 117] width 373 height 18
type input "Donna"
type input "Donna Cruger"
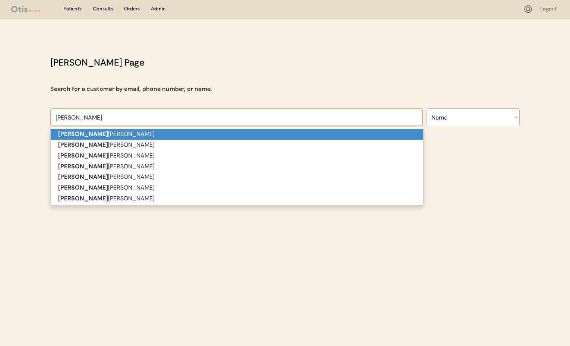
click at [100, 134] on p "Donna Cruger" at bounding box center [237, 134] width 373 height 11
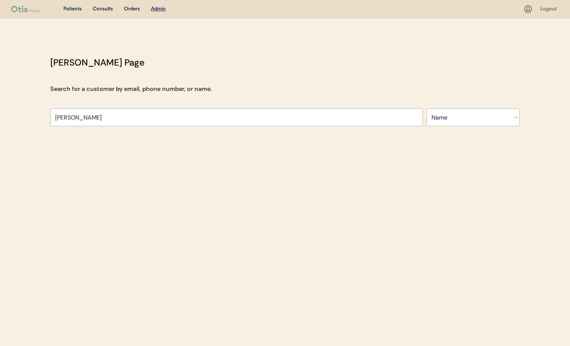
type input "[PERSON_NAME]"
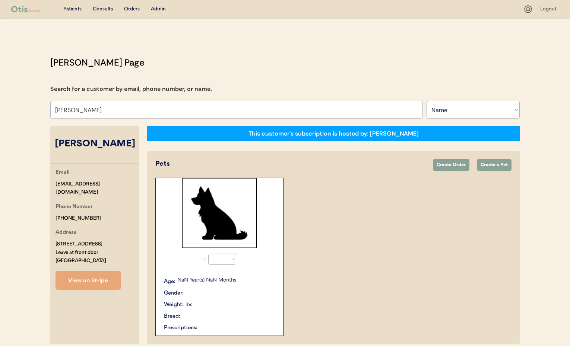
select select "true"
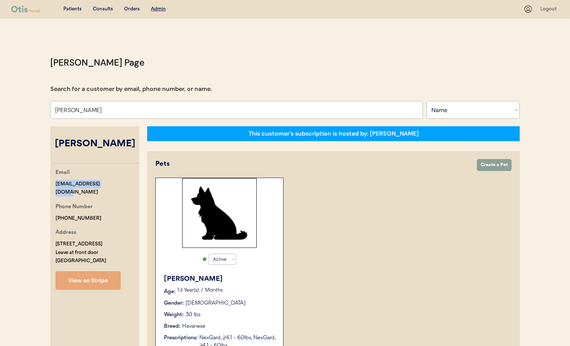
drag, startPoint x: 112, startPoint y: 184, endPoint x: 54, endPoint y: 182, distance: 57.8
copy div "[EMAIL_ADDRESS][DOMAIN_NAME]"
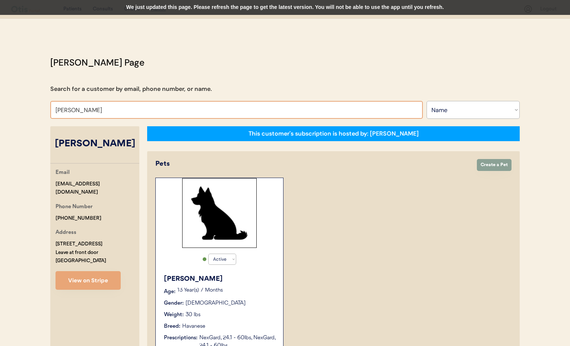
click at [104, 111] on input "[PERSON_NAME]" at bounding box center [236, 110] width 373 height 18
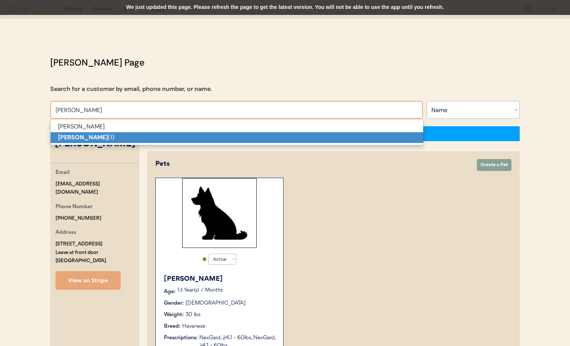
click at [100, 136] on p "Donna Cruger (1)" at bounding box center [237, 137] width 373 height 11
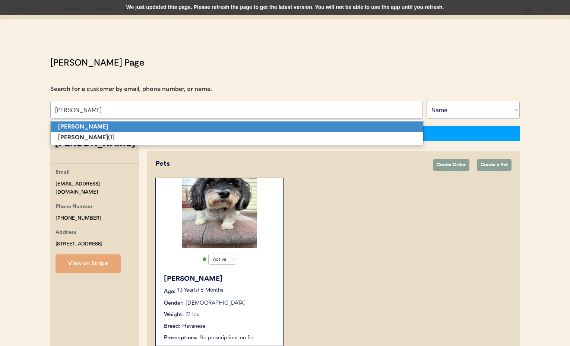
click at [111, 125] on p "Donna Cruger" at bounding box center [237, 127] width 373 height 11
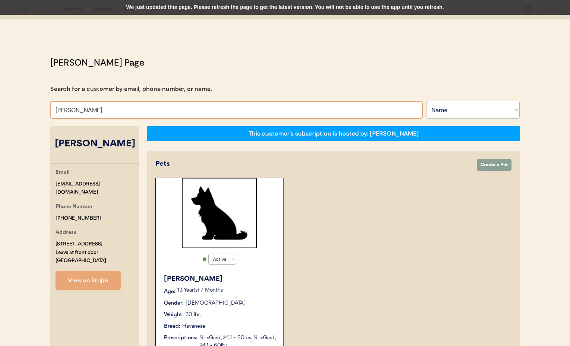
drag, startPoint x: 102, startPoint y: 108, endPoint x: 25, endPoint y: 106, distance: 77.2
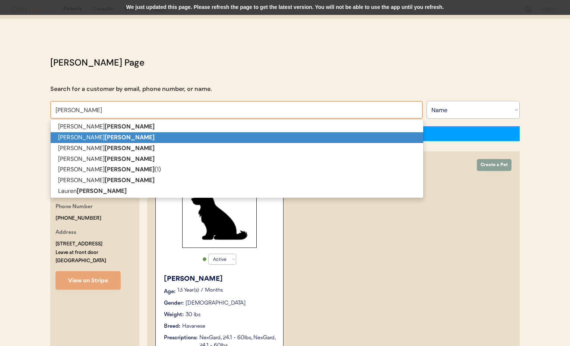
click at [59, 136] on p "Margee Freeman" at bounding box center [237, 137] width 373 height 11
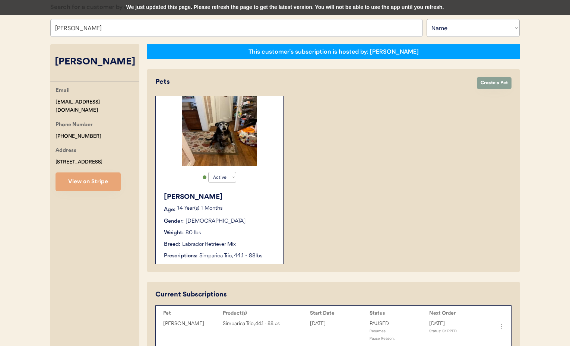
scroll to position [94, 0]
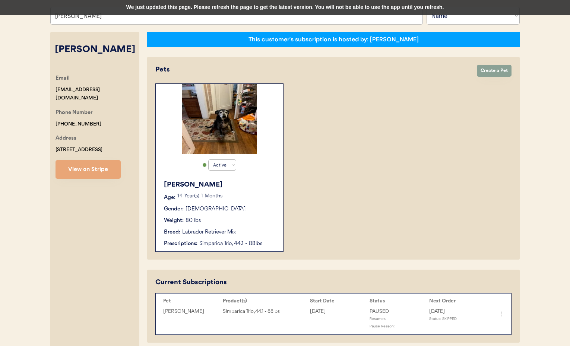
type input "Margee Freeman"
click at [250, 207] on div "Gender: Male" at bounding box center [220, 209] width 112 height 8
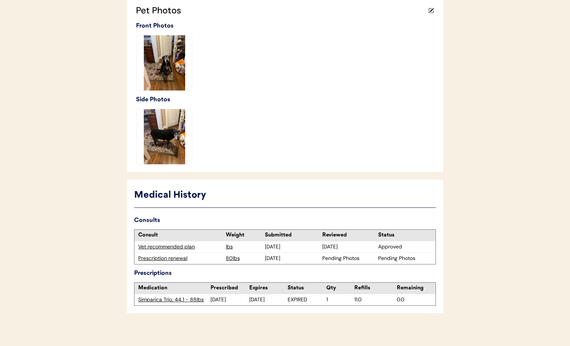
scroll to position [211, 0]
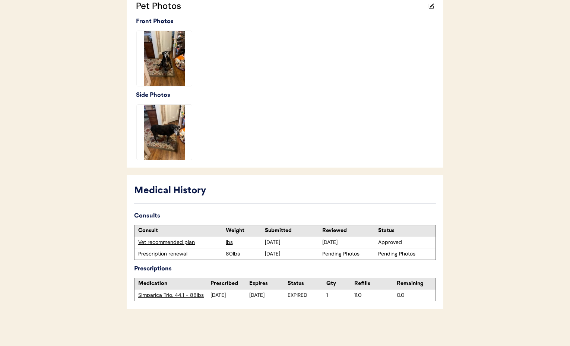
click at [162, 253] on div "Prescription renewal" at bounding box center [180, 253] width 84 height 7
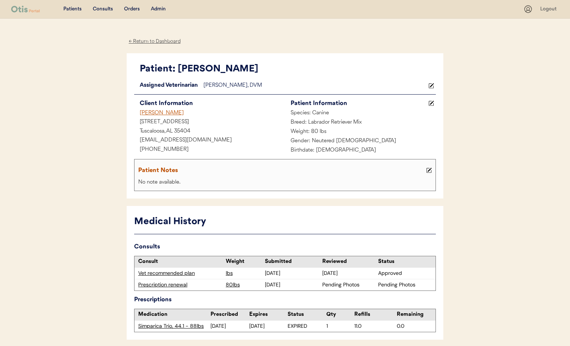
click at [152, 41] on div "← Return to Dashboard" at bounding box center [155, 41] width 56 height 9
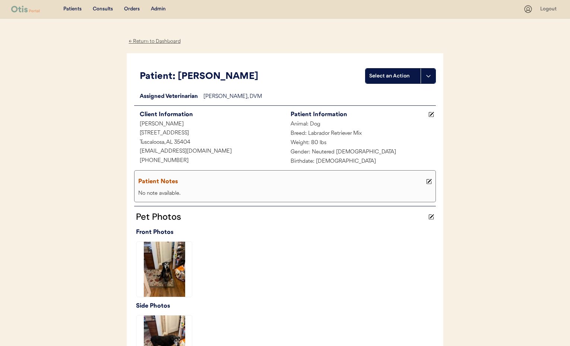
click at [161, 10] on div "Admin" at bounding box center [158, 9] width 15 height 7
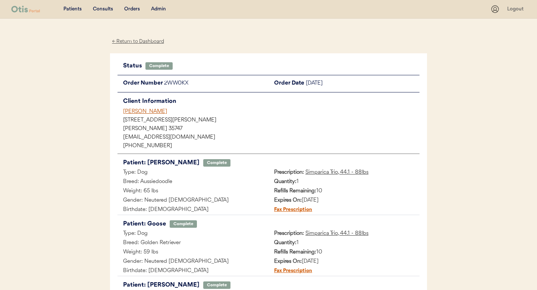
scroll to position [0, 0]
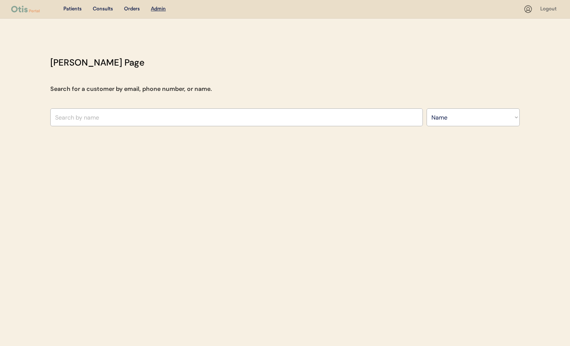
select select ""Name""
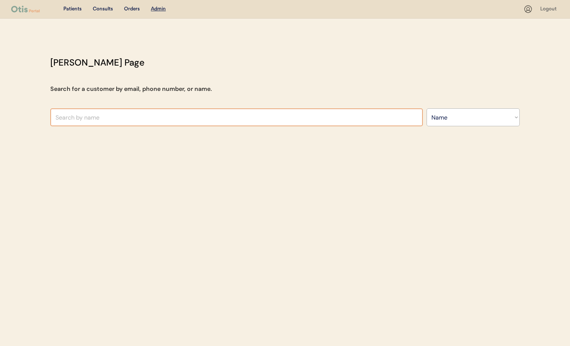
click at [131, 118] on input "text" at bounding box center [236, 117] width 373 height 18
type input "[PERSON_NAME]"
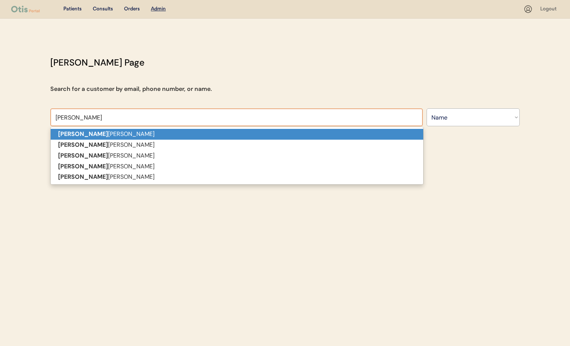
click at [122, 134] on p "[PERSON_NAME]" at bounding box center [237, 134] width 373 height 11
type input "[PERSON_NAME]"
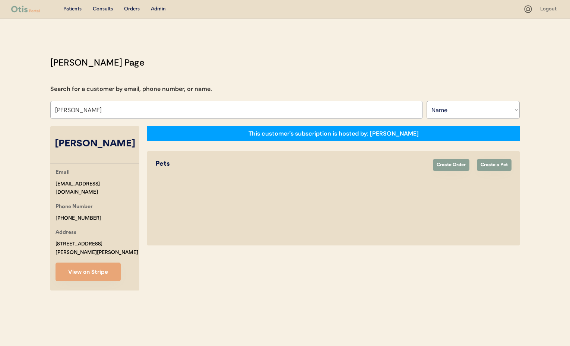
select select "true"
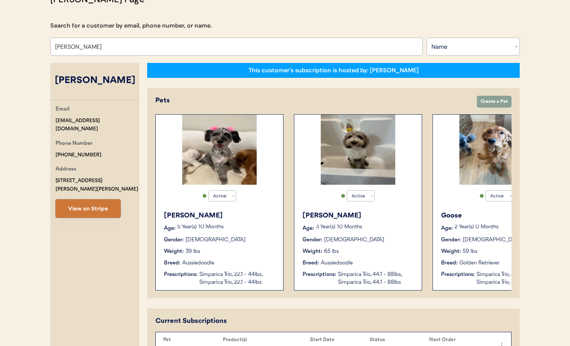
click at [85, 200] on button "View on Stripe" at bounding box center [88, 208] width 65 height 19
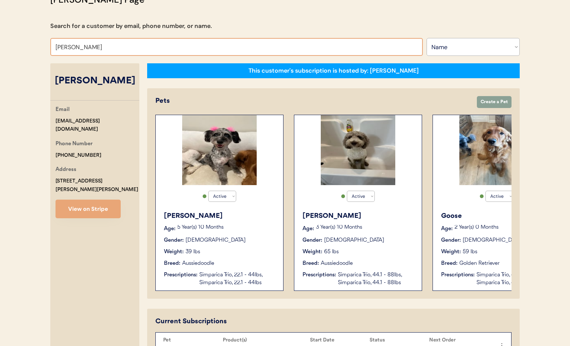
click at [114, 47] on input "[PERSON_NAME]" at bounding box center [236, 47] width 373 height 18
drag, startPoint x: 108, startPoint y: 47, endPoint x: 33, endPoint y: 45, distance: 75.0
click at [33, 45] on div "Patients Consults Orders Admin Logout [PERSON_NAME] Admin Page Search for a cus…" at bounding box center [285, 330] width 570 height 787
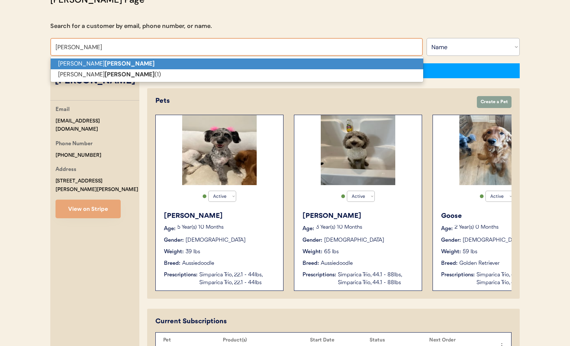
click at [105, 62] on strong "[PERSON_NAME]" at bounding box center [130, 64] width 50 height 8
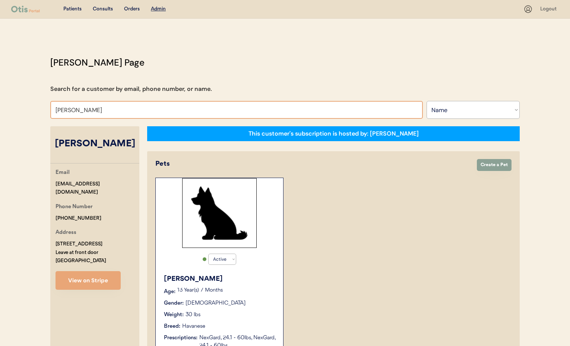
click at [101, 113] on input "[PERSON_NAME]" at bounding box center [236, 110] width 373 height 18
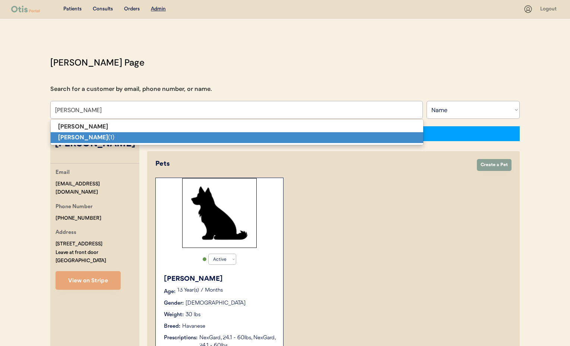
click at [105, 135] on p "[PERSON_NAME] (1)" at bounding box center [237, 137] width 373 height 11
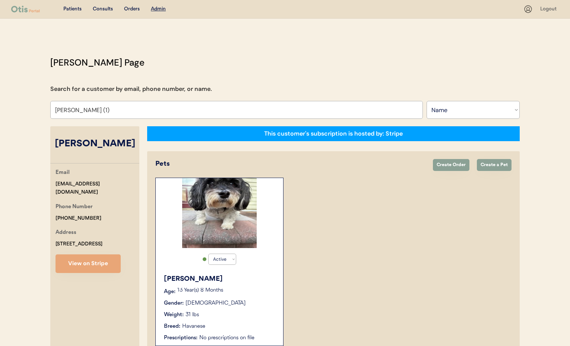
scroll to position [42, 0]
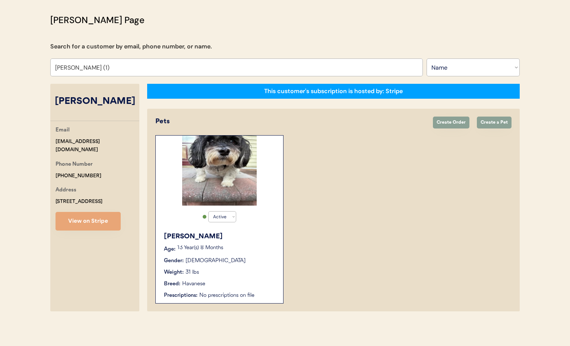
type input "[PERSON_NAME] (1)"
click at [246, 258] on div "Gender: [DEMOGRAPHIC_DATA]" at bounding box center [220, 261] width 112 height 8
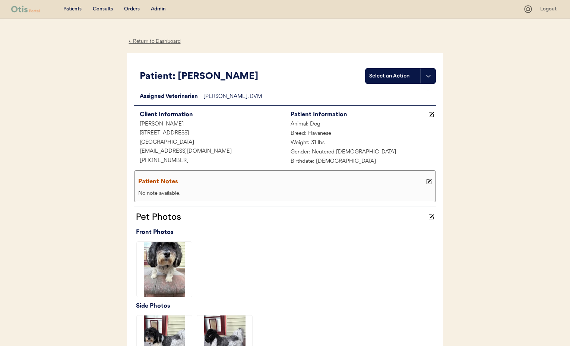
click at [149, 41] on div "← Return to Dashboard" at bounding box center [155, 41] width 56 height 9
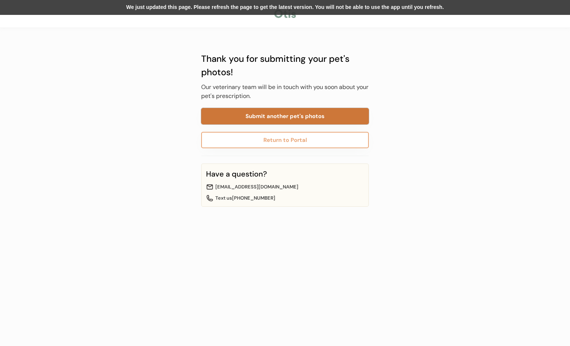
click at [270, 116] on button "Submit another pet's photos" at bounding box center [285, 116] width 168 height 16
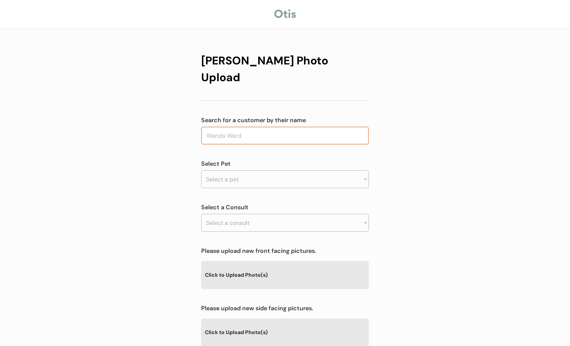
click at [295, 127] on input "text" at bounding box center [285, 136] width 168 height 18
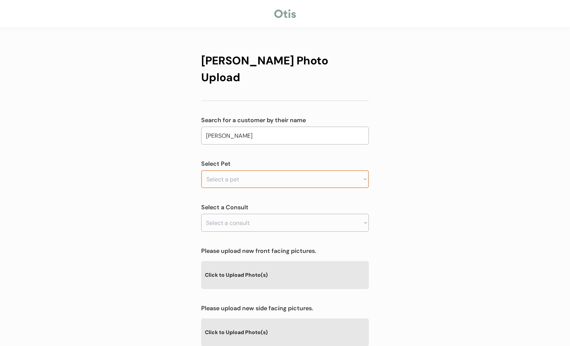
type input "[PERSON_NAME]"
click at [273, 170] on select "Select a pet [PERSON_NAME]" at bounding box center [285, 179] width 168 height 18
select select ""1348695171700984260__LOOKUP__1756176226735x361365344107626500""
click at [201, 170] on select "Select a pet Bailey" at bounding box center [285, 179] width 168 height 18
click at [263, 214] on select "Select a consult" at bounding box center [285, 223] width 168 height 18
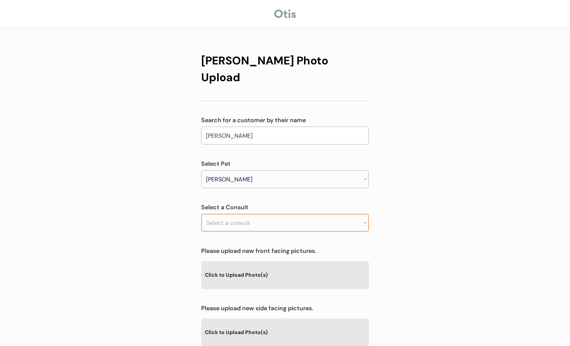
click at [258, 214] on select "Select a consult" at bounding box center [285, 223] width 168 height 18
drag, startPoint x: 446, startPoint y: 215, endPoint x: 354, endPoint y: 207, distance: 92.0
click at [445, 215] on div "Otis Photo Upload Search for a customer by their name Donna Cruger cruger Selec…" at bounding box center [285, 240] width 570 height 480
click at [322, 214] on select "Select a consult Prescription request" at bounding box center [285, 223] width 168 height 18
select select ""1348695171700984260__LOOKUP__1757525994145x365056600180260860""
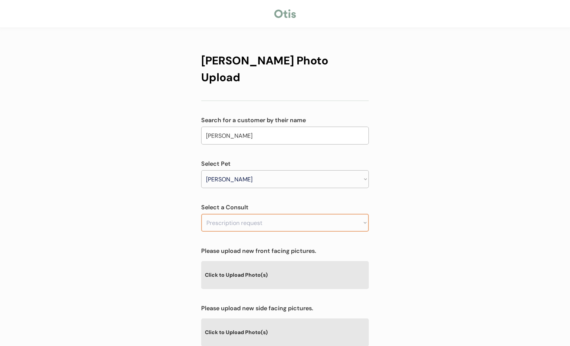
click at [201, 214] on select "Select a consult Prescription request" at bounding box center [285, 223] width 168 height 18
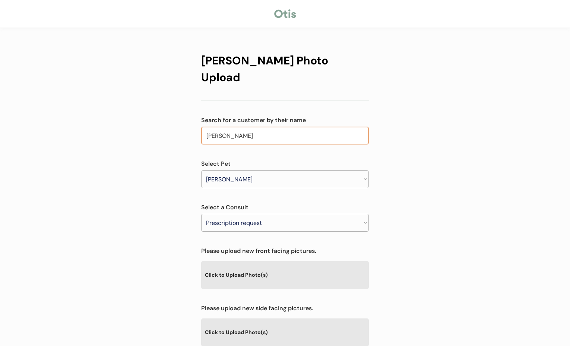
click at [255, 127] on input "[PERSON_NAME]" at bounding box center [285, 136] width 168 height 18
drag, startPoint x: 249, startPoint y: 119, endPoint x: 186, endPoint y: 116, distance: 63.8
click at [186, 116] on div "Otis Photo Upload Search for a customer by their name Donna Cruger cruger Selec…" at bounding box center [285, 240] width 570 height 480
type input "[PERSON_NAME]"
type input "Donna Milton"
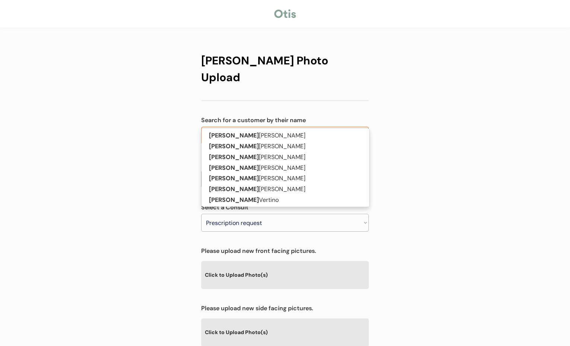
type input "Donna C"
type input "[PERSON_NAME]"
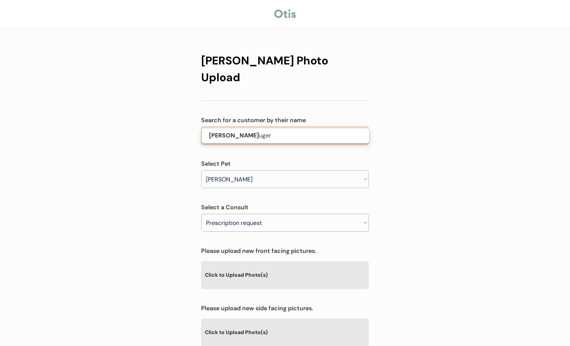
type input "Donna Cruge"
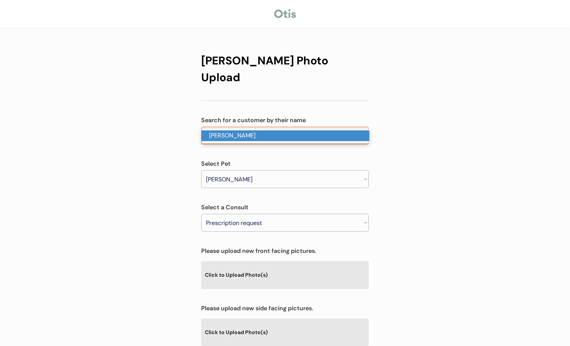
click at [218, 134] on p "[PERSON_NAME]" at bounding box center [286, 135] width 168 height 11
type input "[PERSON_NAME]"
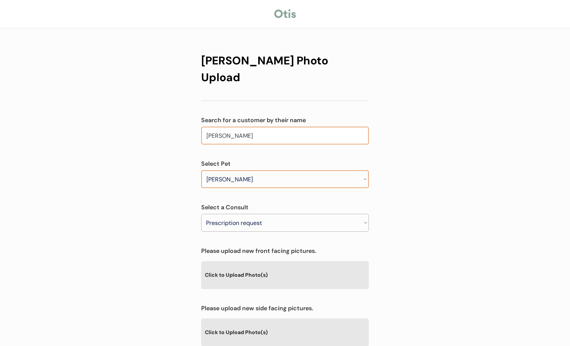
scroll to position [117, 0]
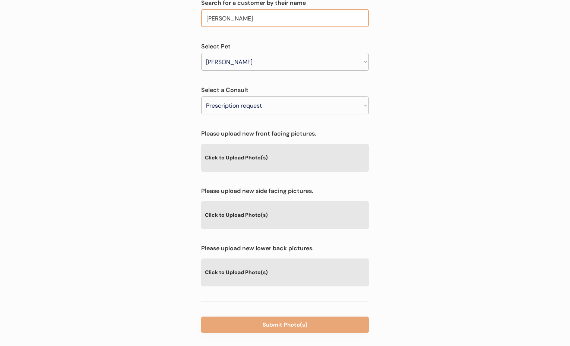
click at [233, 97] on select "Select a consult Prescription request" at bounding box center [285, 106] width 168 height 18
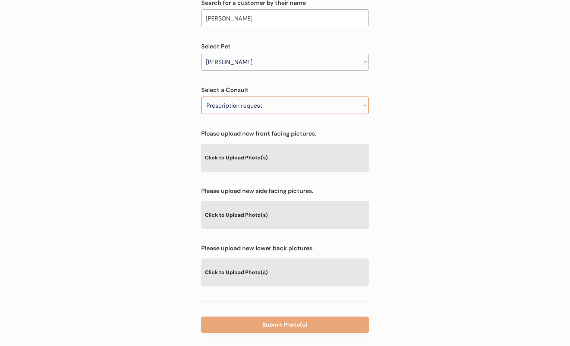
click at [201, 97] on select "Select a consult Prescription request" at bounding box center [285, 106] width 168 height 18
click at [233, 97] on select "Select a consult Prescription request" at bounding box center [285, 106] width 168 height 18
click at [267, 201] on div "Click to Upload Photo(s)" at bounding box center [285, 214] width 168 height 27
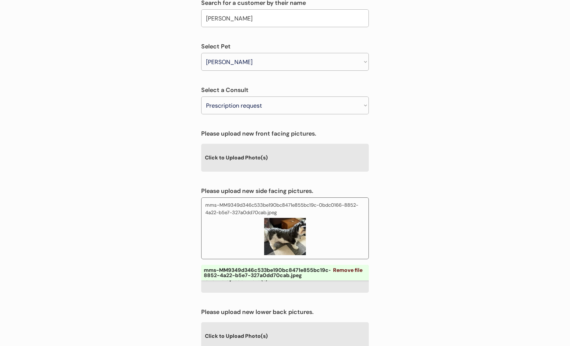
scroll to position [181, 0]
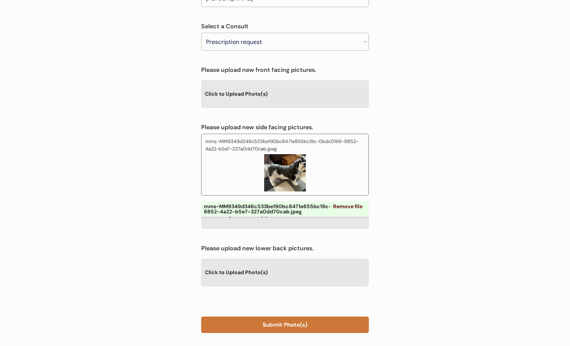
click at [281, 317] on button "Submit Photo(s)" at bounding box center [285, 325] width 168 height 16
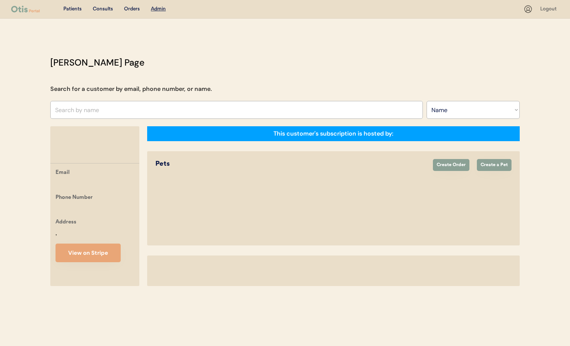
select select ""Name""
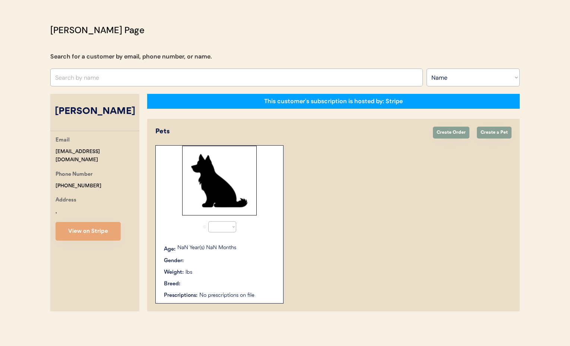
scroll to position [42, 0]
select select "true"
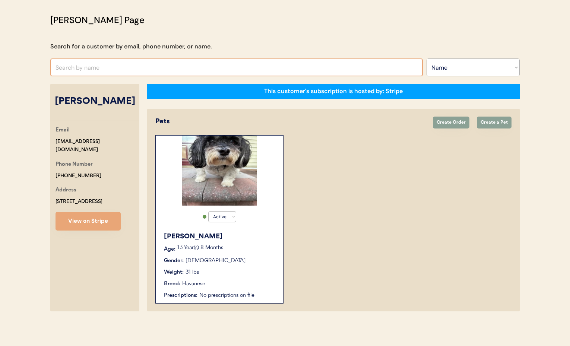
click at [101, 70] on input "text" at bounding box center [236, 68] width 373 height 18
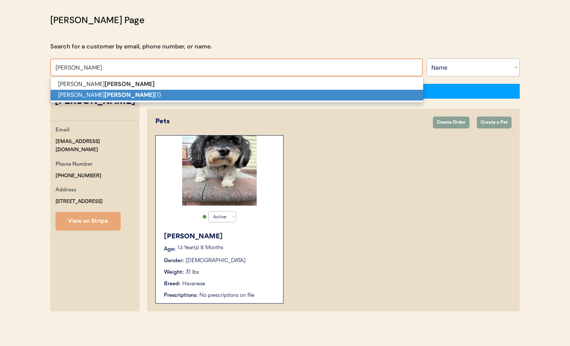
click at [102, 95] on p "[PERSON_NAME] (1)" at bounding box center [237, 95] width 373 height 11
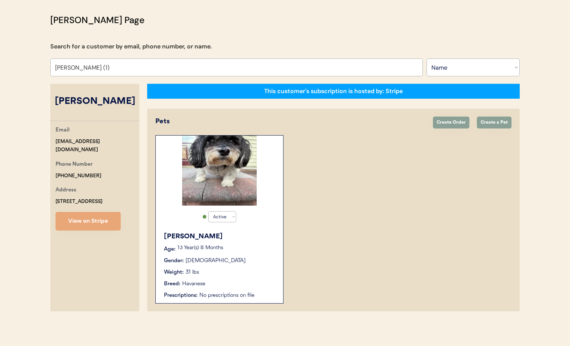
type input "[PERSON_NAME] (1)"
click at [393, 222] on div "Active Active Inactive [PERSON_NAME] Age: [DEMOGRAPHIC_DATA] Year(s) 8 Months G…" at bounding box center [333, 219] width 356 height 168
click at [240, 267] on div "[PERSON_NAME] Age: [DEMOGRAPHIC_DATA] Year(s) 8 Months Gender: [DEMOGRAPHIC_DAT…" at bounding box center [220, 265] width 120 height 75
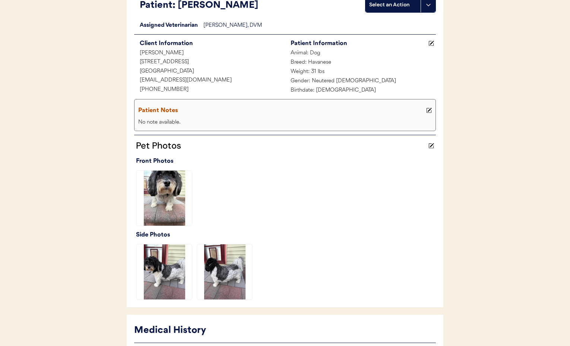
scroll to position [183, 0]
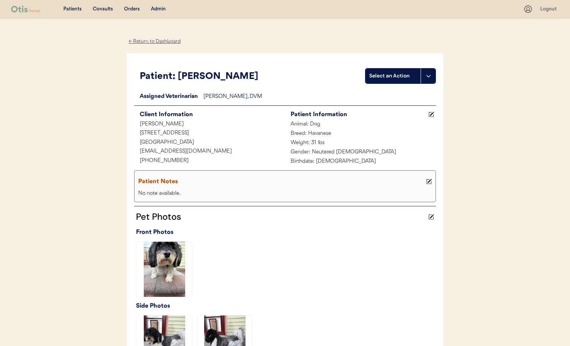
click at [155, 42] on div "← Return to Dashboard" at bounding box center [155, 41] width 56 height 9
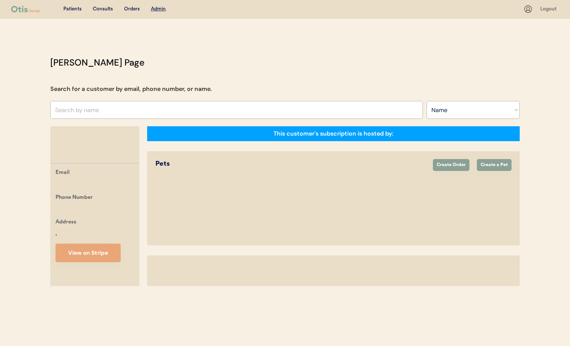
select select ""Name""
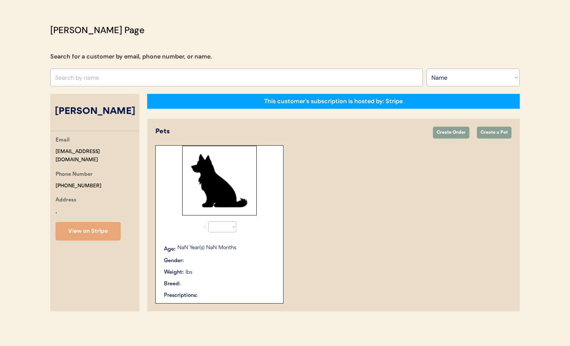
select select "true"
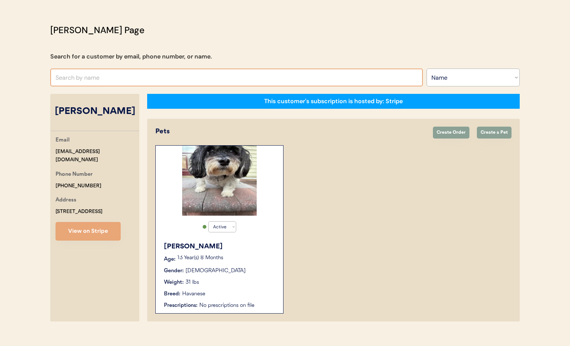
click at [88, 82] on input "text" at bounding box center [236, 78] width 373 height 18
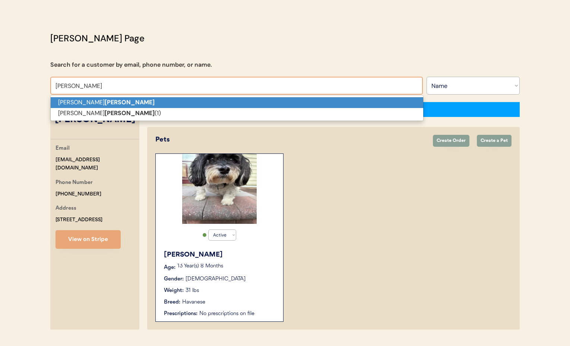
click at [105, 101] on strong "Cruger" at bounding box center [130, 102] width 50 height 8
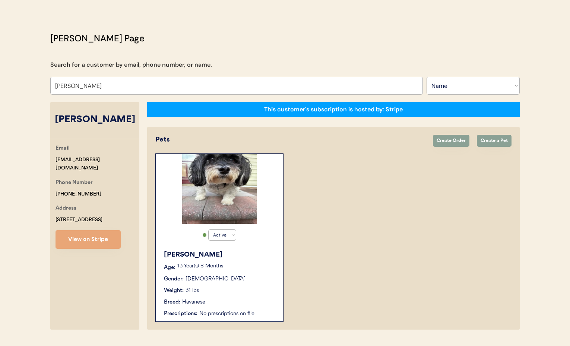
scroll to position [24, 0]
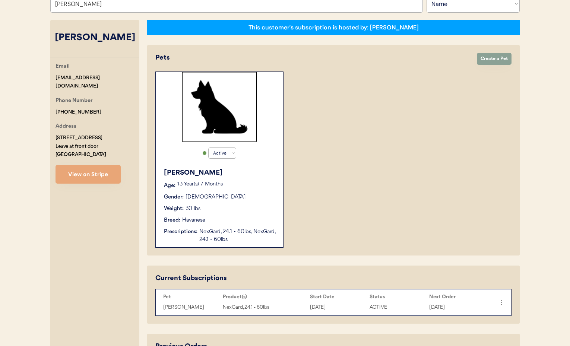
scroll to position [107, 0]
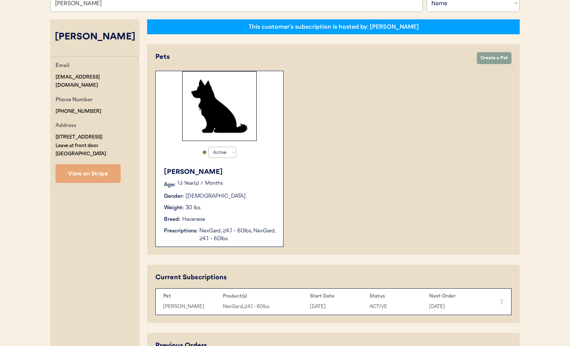
type input "[PERSON_NAME]"
click at [268, 195] on div "Gender: Male" at bounding box center [220, 197] width 112 height 8
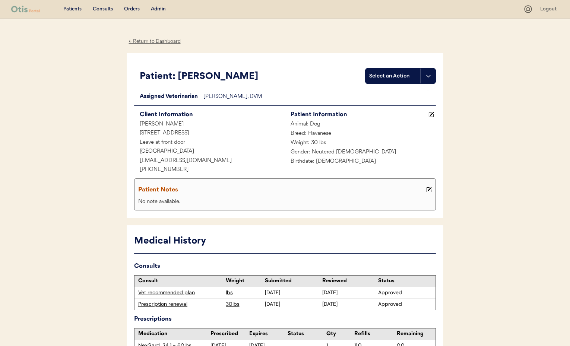
scroll to position [62, 0]
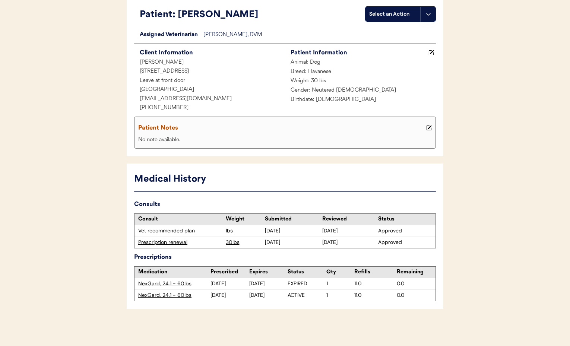
click at [171, 241] on div "Prescription renewal" at bounding box center [180, 242] width 84 height 7
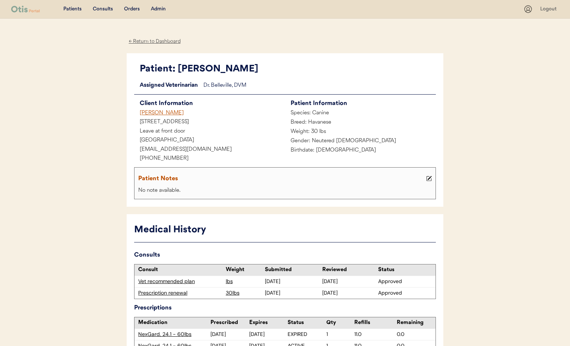
click at [157, 42] on div "← Return to Dashboard" at bounding box center [155, 41] width 56 height 9
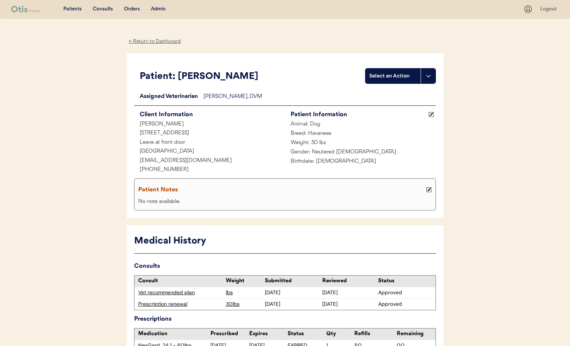
click at [157, 42] on div "← Return to Dashboard" at bounding box center [155, 41] width 56 height 9
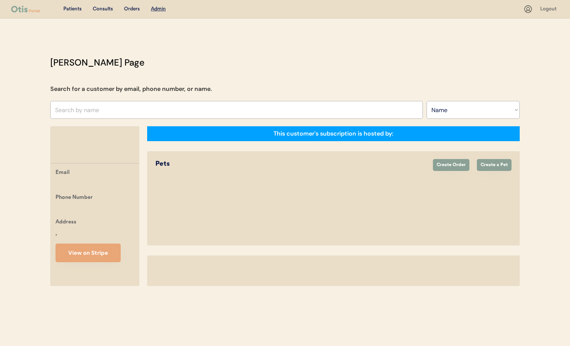
select select ""Name""
select select "true"
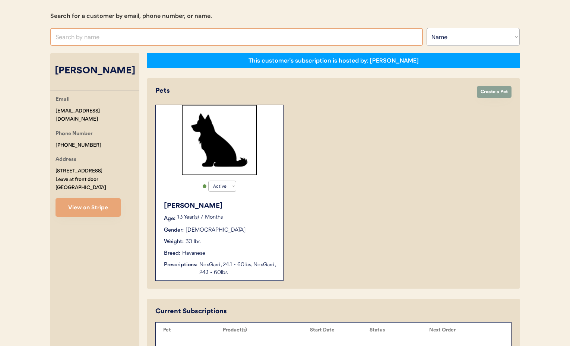
click at [94, 40] on input "text" at bounding box center [236, 37] width 373 height 18
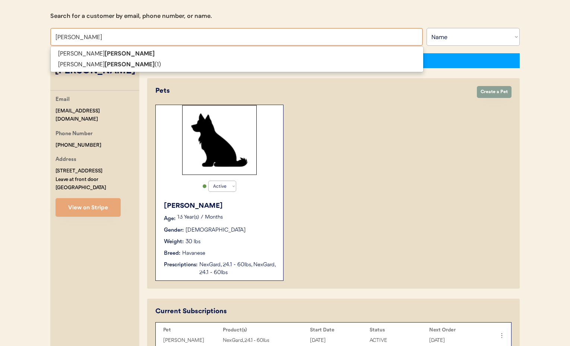
type input "[PERSON_NAME]"
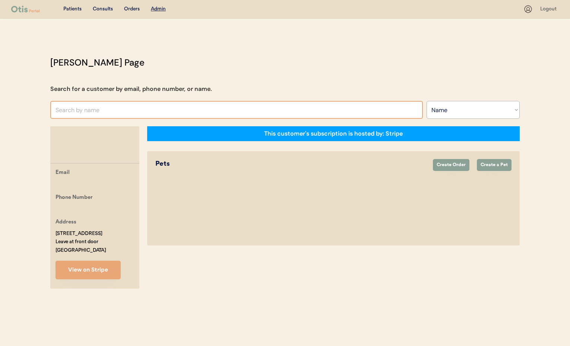
click at [100, 108] on input "text" at bounding box center [236, 110] width 373 height 18
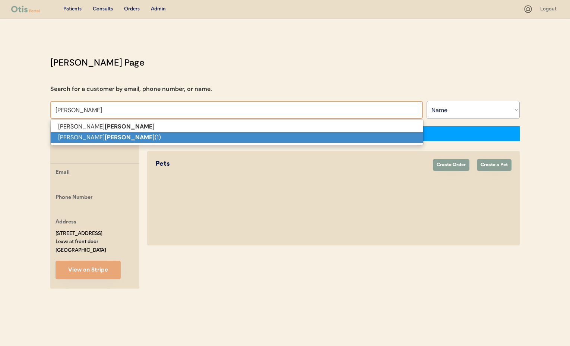
click at [104, 136] on p "Donna Cruger (1)" at bounding box center [237, 137] width 373 height 11
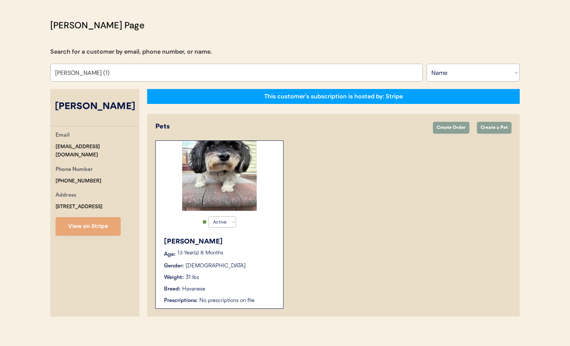
scroll to position [42, 0]
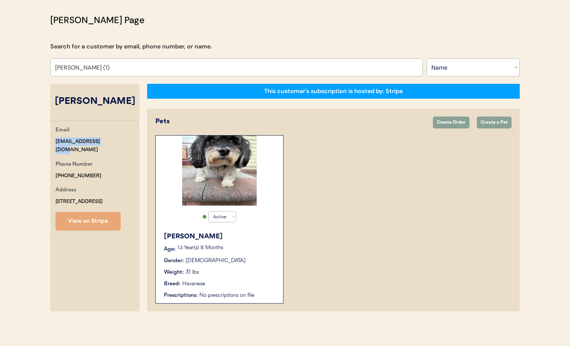
drag, startPoint x: 105, startPoint y: 142, endPoint x: 58, endPoint y: 139, distance: 47.0
click at [48, 139] on div "Otis Admin Page Search for a customer by email, phone number, or name. Donna Cr…" at bounding box center [285, 164] width 485 height 302
copy div "djcruger7@gmail.com"
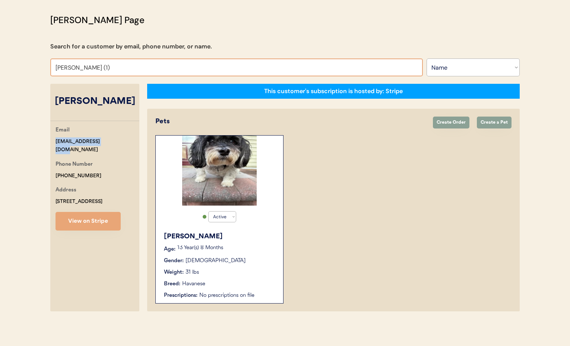
click at [104, 68] on input "Donna Cruger (1)" at bounding box center [236, 68] width 373 height 18
type input "Donna Cruge"
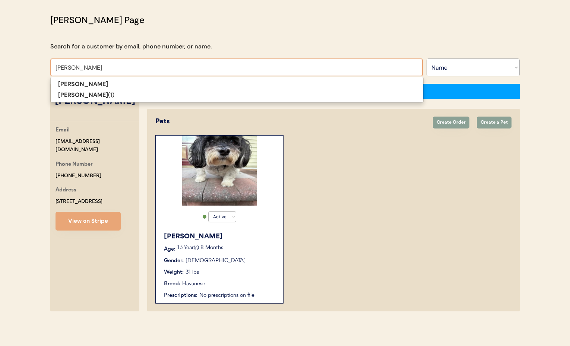
type input "Donna Cruger"
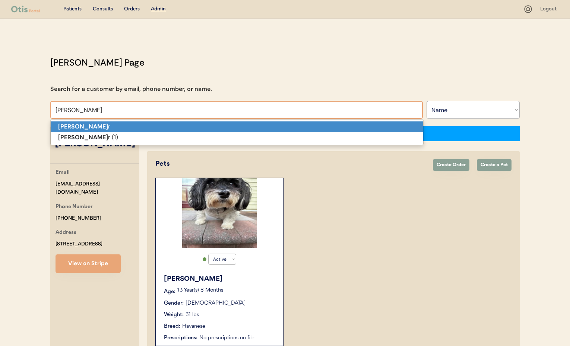
click at [88, 127] on strong "Donna Cruge" at bounding box center [83, 127] width 50 height 8
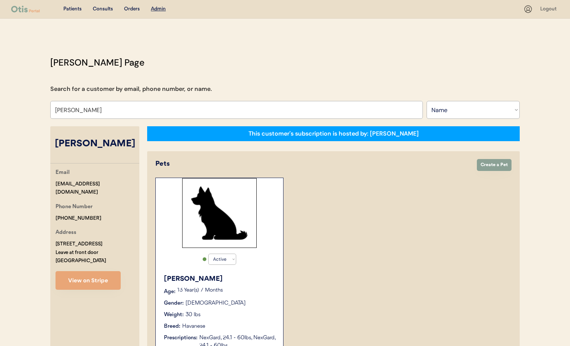
scroll to position [6, 0]
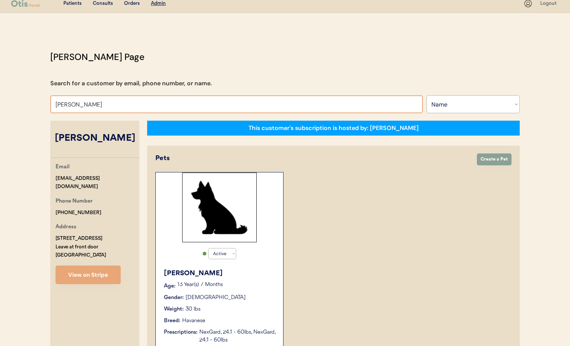
drag, startPoint x: 92, startPoint y: 105, endPoint x: 35, endPoint y: 100, distance: 56.6
type input "Hannah"
type input "Hannah Whitaker"
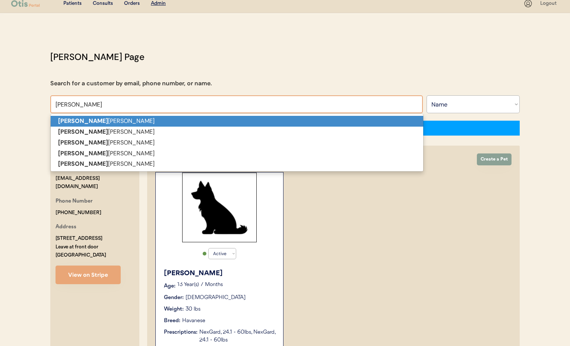
click at [62, 120] on strong "Hannah" at bounding box center [83, 121] width 50 height 8
type input "Hannah Whitaker"
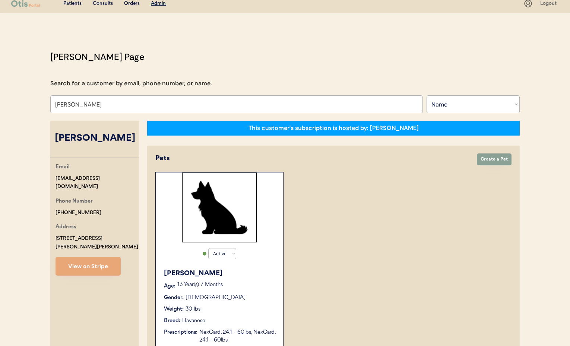
select select "true"
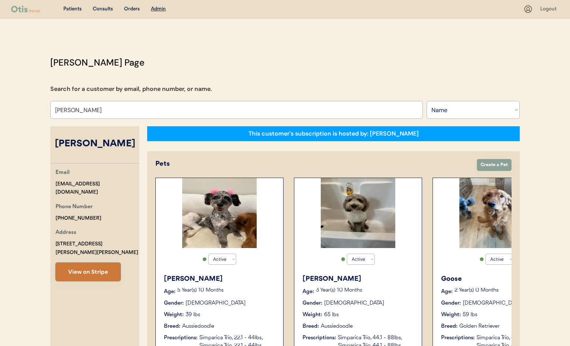
click at [94, 267] on button "View on Stripe" at bounding box center [88, 272] width 65 height 19
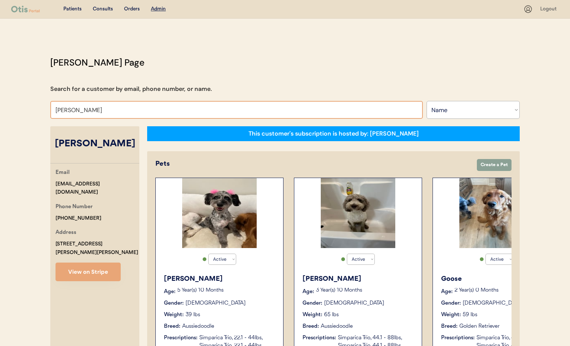
drag, startPoint x: 102, startPoint y: 111, endPoint x: 13, endPoint y: 109, distance: 89.5
type input "Mary Swi"
type input "Mary Swift"
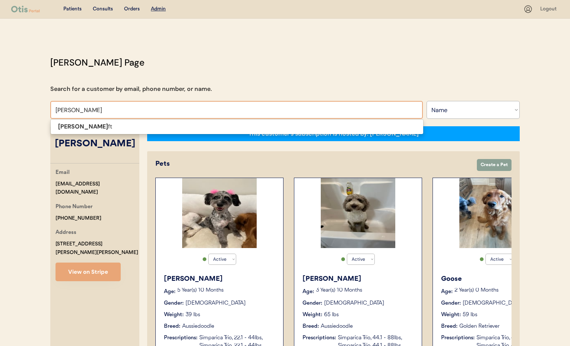
type input "Mary Swif"
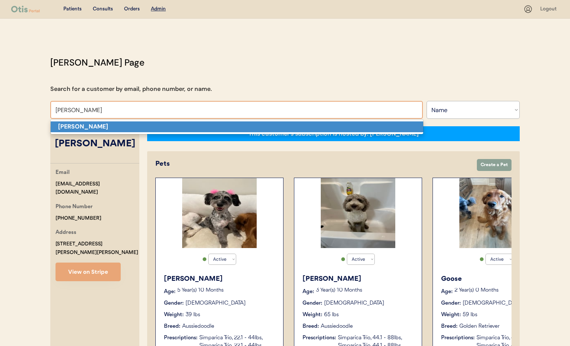
drag, startPoint x: 64, startPoint y: 125, endPoint x: 68, endPoint y: 126, distance: 4.2
click at [64, 125] on strong "Mary Swift" at bounding box center [83, 127] width 50 height 8
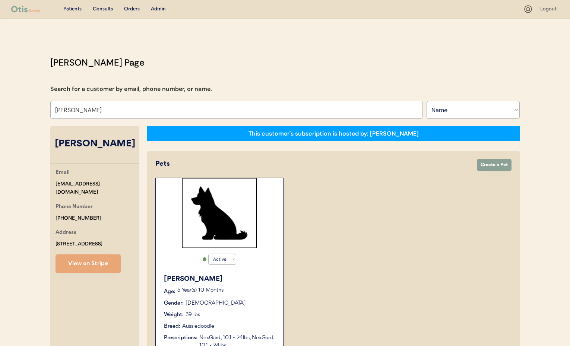
type input "Mary Swift"
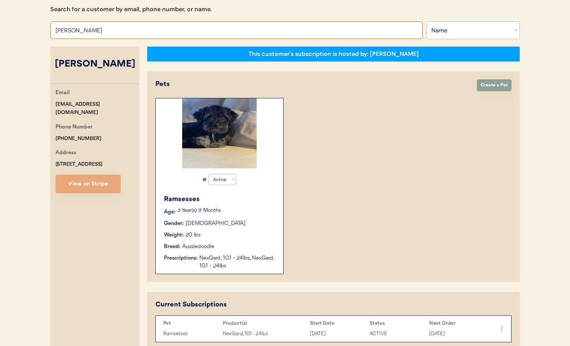
scroll to position [80, 0]
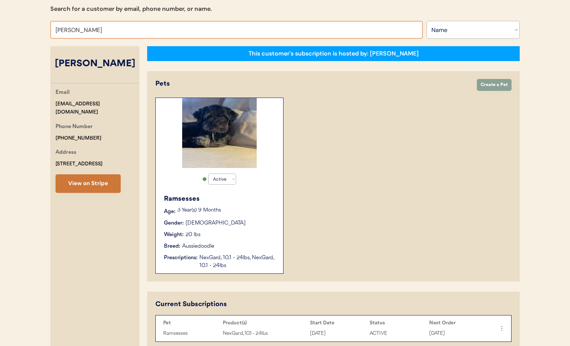
click at [95, 186] on button "View on Stripe" at bounding box center [88, 183] width 65 height 19
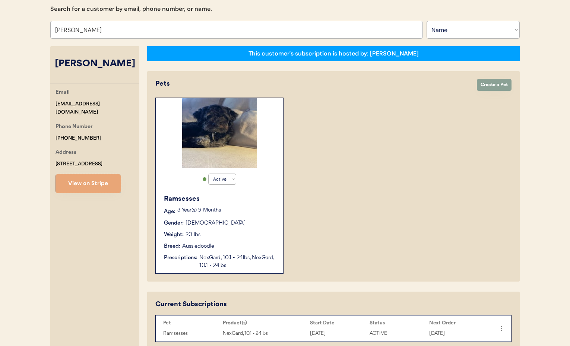
click at [241, 231] on div "Weight: 20 lbs" at bounding box center [220, 235] width 112 height 8
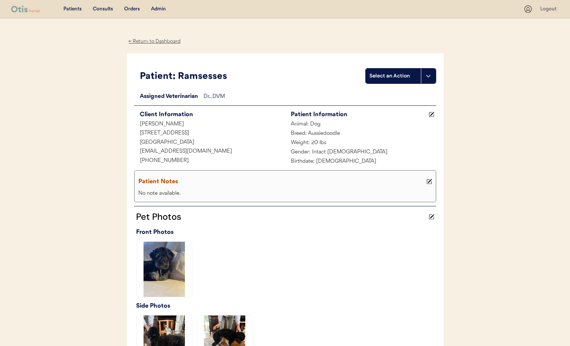
click at [399, 78] on div "Select an Action" at bounding box center [393, 75] width 48 height 7
click at [392, 91] on div "Create a consult" at bounding box center [403, 91] width 74 height 15
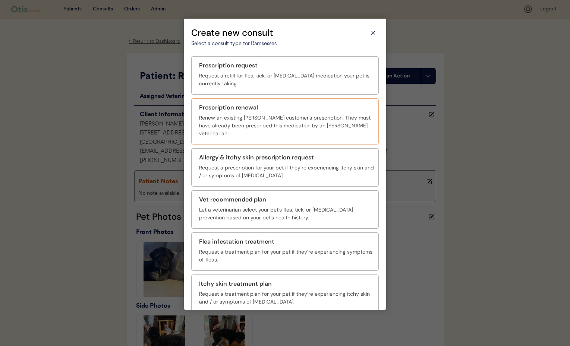
click at [251, 111] on div "Prescription renewal" at bounding box center [228, 107] width 59 height 9
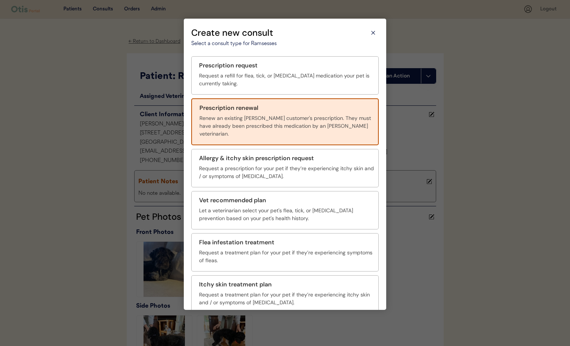
scroll to position [27, 0]
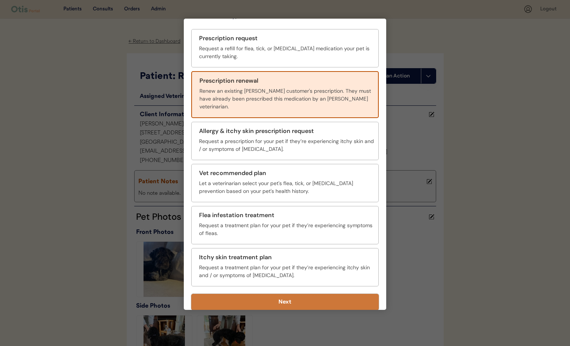
click at [296, 294] on button "Next" at bounding box center [284, 302] width 187 height 16
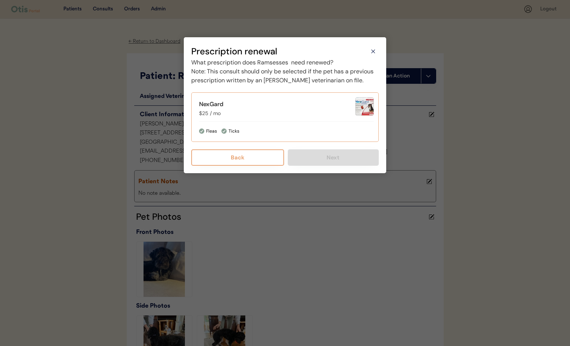
click at [227, 117] on div "NexGard $25 / mo" at bounding box center [277, 109] width 156 height 18
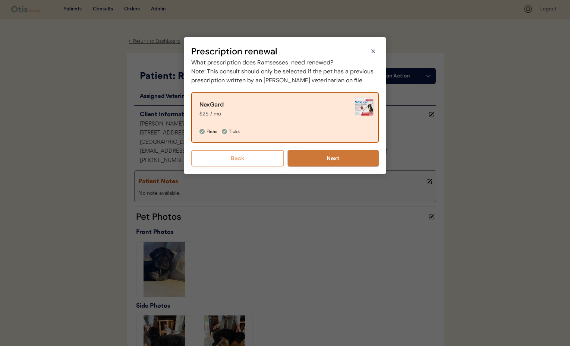
click at [329, 167] on button "Next" at bounding box center [333, 158] width 91 height 16
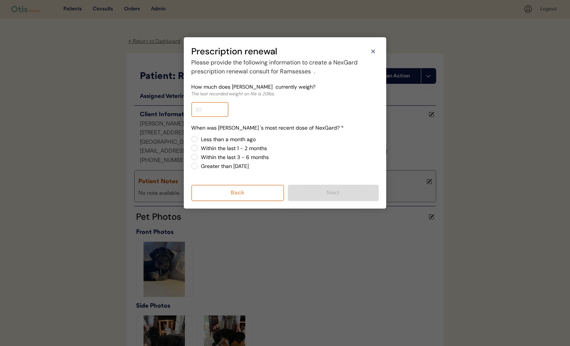
click at [206, 110] on input "input" at bounding box center [209, 109] width 37 height 15
type input "20.0"
click at [199, 139] on label "Less than a month ago" at bounding box center [289, 139] width 180 height 5
click at [190, 139] on input "Less than a month ago" at bounding box center [188, 139] width 5 height 5
radio input "true"
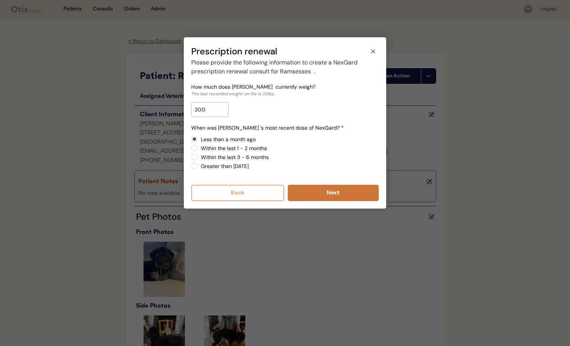
click at [334, 196] on button "Next" at bounding box center [333, 193] width 91 height 16
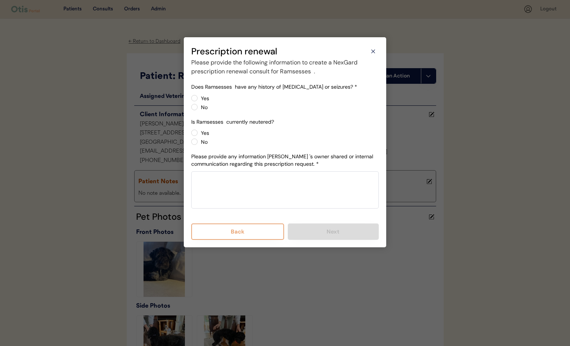
click at [199, 105] on label "No" at bounding box center [289, 107] width 180 height 5
click at [190, 101] on input "No" at bounding box center [188, 98] width 5 height 5
radio input "true"
click at [199, 142] on label "No" at bounding box center [289, 141] width 180 height 5
click at [190, 135] on input "No" at bounding box center [188, 132] width 5 height 5
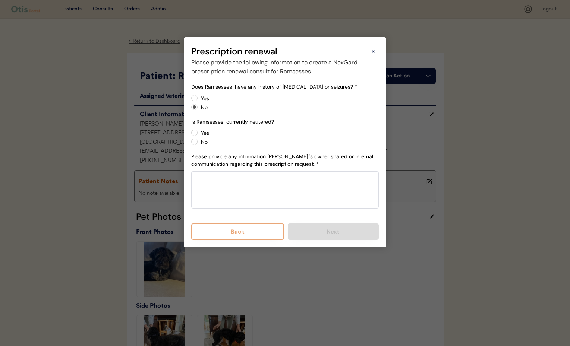
radio input "true"
click at [257, 182] on textarea at bounding box center [284, 189] width 187 height 37
paste textarea "He has not had a heart worm test"
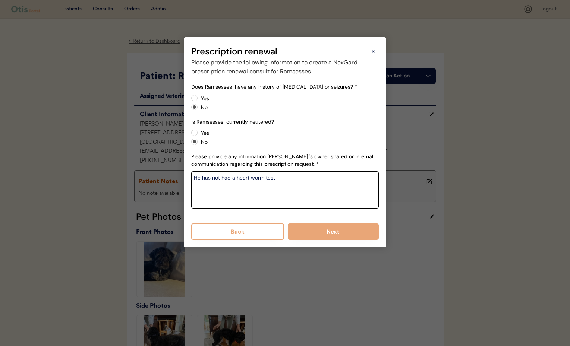
paste textarea "Nexguard has been used consistently"
drag, startPoint x: 265, startPoint y: 181, endPoint x: 266, endPoint y: 191, distance: 10.5
click at [265, 181] on textarea "He has not had a heart worm Nexguard has been used consistently" at bounding box center [284, 189] width 187 height 37
click at [367, 178] on textarea "He has not had a heart worm test. Nexguard has been used consistently" at bounding box center [284, 189] width 187 height 37
paste textarea "9/18/202last dose"
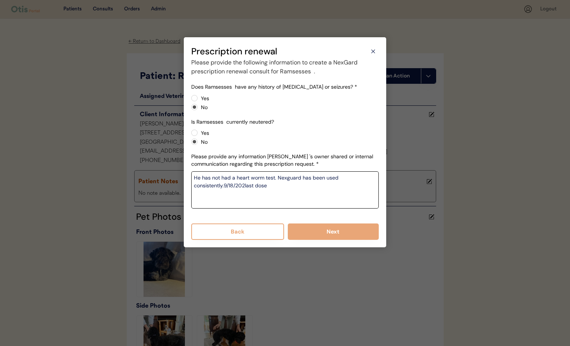
click at [225, 186] on textarea "He has not had a heart worm test. Nexguard has been used consistently.9/18/202l…" at bounding box center [284, 189] width 187 height 37
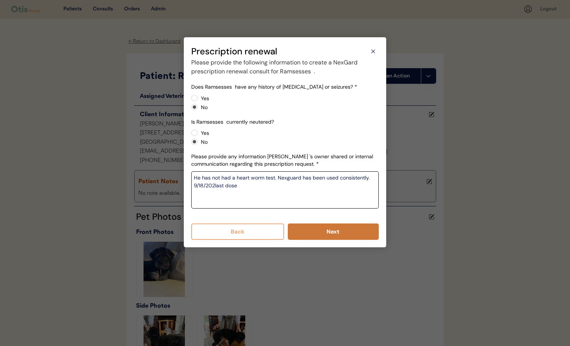
type textarea "He has not had a heart worm test. Nexguard has been used consistently. 9/18/202…"
click at [315, 228] on button "Next" at bounding box center [333, 232] width 91 height 16
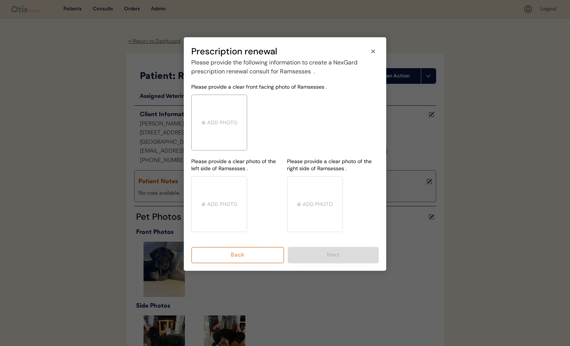
click at [230, 128] on input "file" at bounding box center [219, 122] width 55 height 55
type input "C:\fakepath\IMG_5140.jpg"
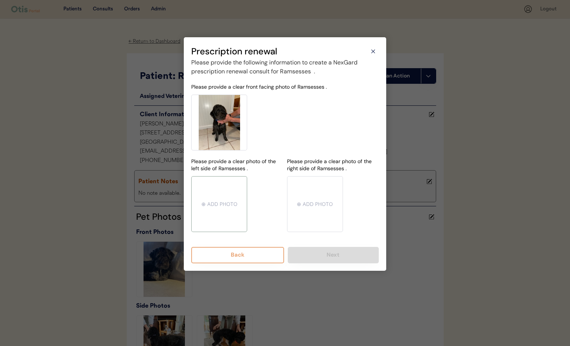
click at [216, 195] on input "file" at bounding box center [219, 204] width 55 height 55
type input "C:\fakepath\IMG_5148.jpg"
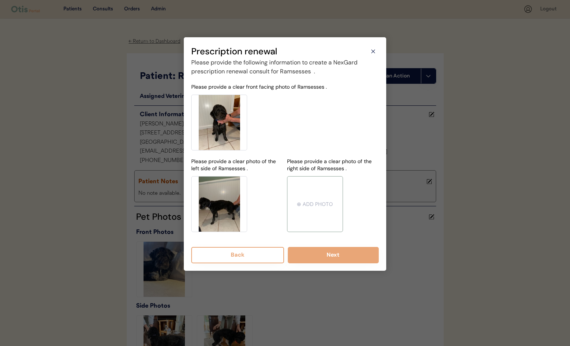
click at [311, 204] on input "file" at bounding box center [314, 204] width 55 height 55
type input "C:\fakepath\IMG_5146.jpg"
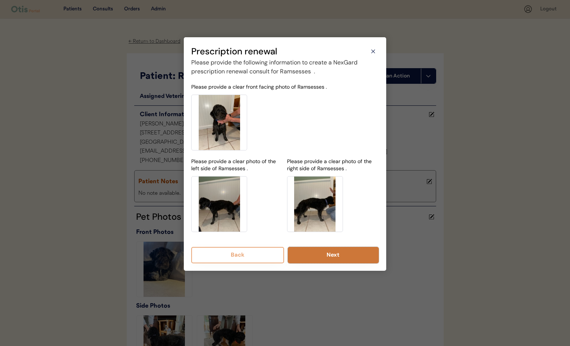
click at [332, 256] on button "Next" at bounding box center [333, 255] width 91 height 16
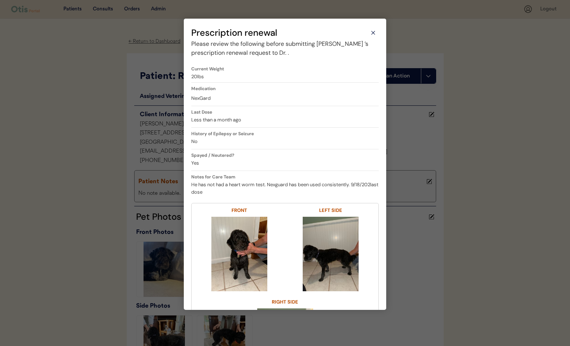
scroll to position [108, 0]
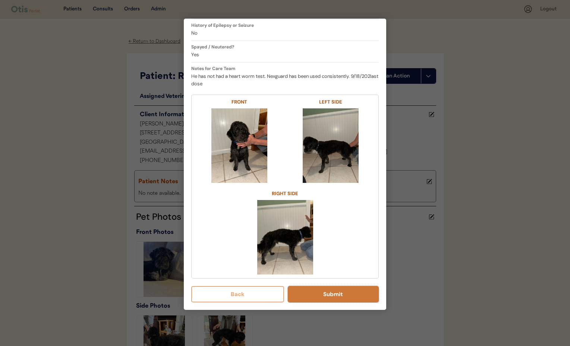
click at [316, 298] on button "Submit" at bounding box center [333, 294] width 91 height 16
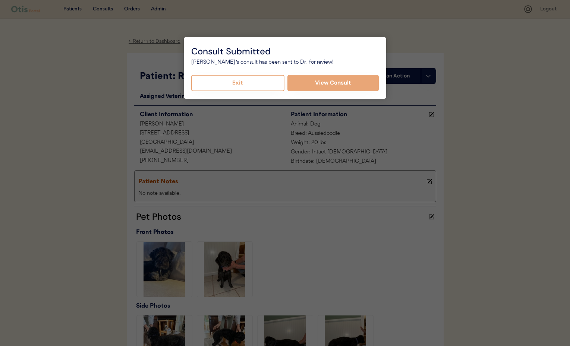
click at [248, 82] on button "Exit" at bounding box center [237, 83] width 93 height 16
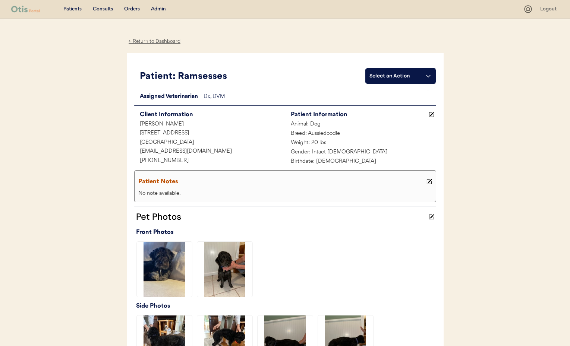
click at [161, 42] on div "← Return to Dashboard" at bounding box center [155, 41] width 56 height 9
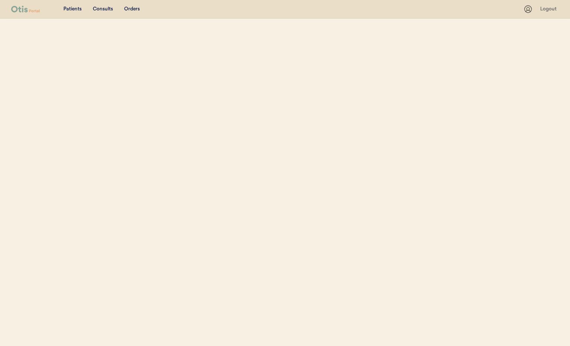
scroll to position [73, 0]
select select ""Name""
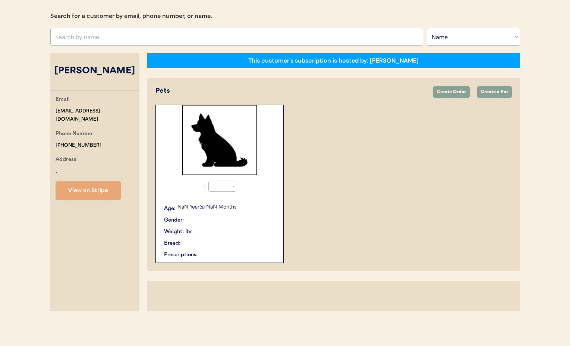
select select "true"
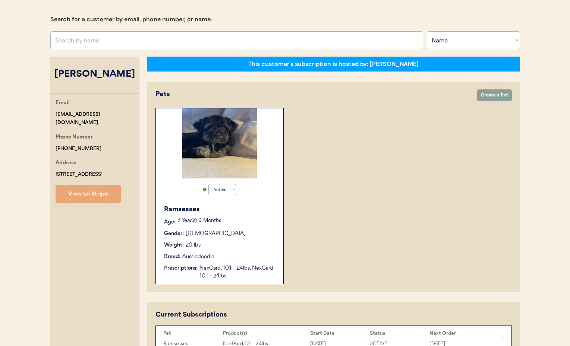
scroll to position [243, 0]
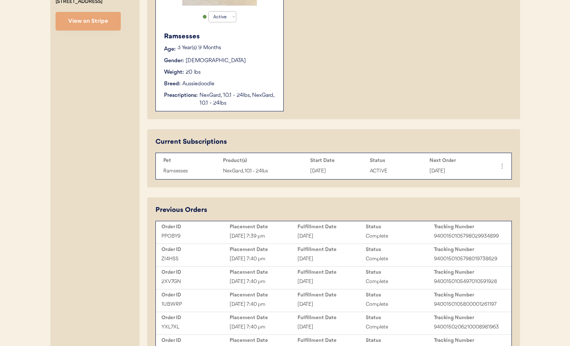
click at [221, 93] on div "NexGard, 10.1 - 24lbs, NexGard, 10.1 - 24lbs" at bounding box center [237, 100] width 76 height 16
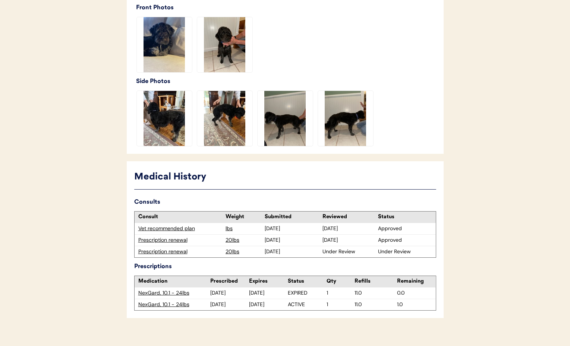
scroll to position [234, 0]
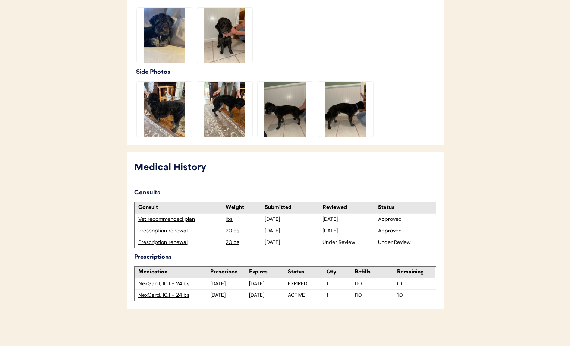
click at [166, 241] on div "Prescription renewal" at bounding box center [180, 242] width 84 height 7
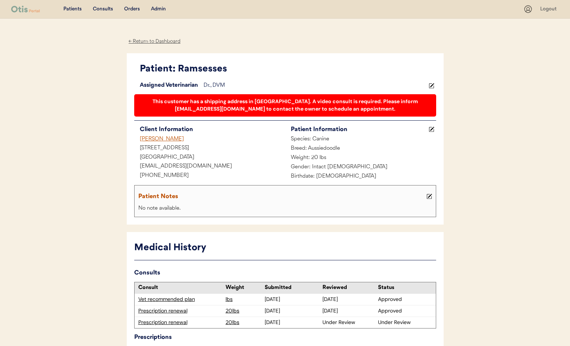
click at [430, 86] on icon at bounding box center [432, 86] width 6 height 6
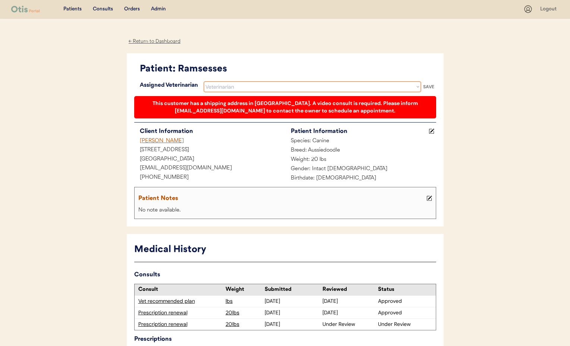
click at [328, 86] on select "Veterinarian [PERSON_NAME] [PERSON_NAME] [PERSON_NAME]" at bounding box center [312, 86] width 218 height 11
select select ""1348695171700984260__LOOKUP__1716320679275x972703014797473300""
click at [203, 81] on select "Veterinarian [PERSON_NAME] [PERSON_NAME] [PERSON_NAME]" at bounding box center [312, 86] width 218 height 11
click at [429, 87] on div "SAVE" at bounding box center [428, 87] width 15 height 4
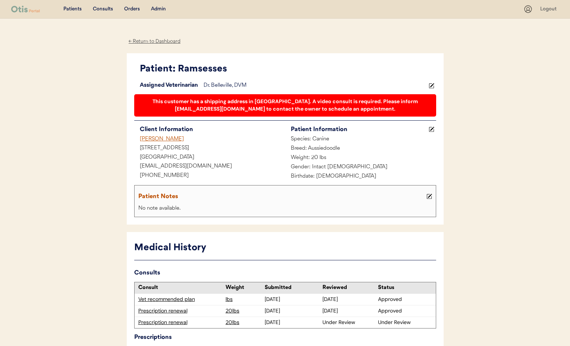
click at [143, 42] on div "← Return to Dashboard" at bounding box center [155, 41] width 56 height 9
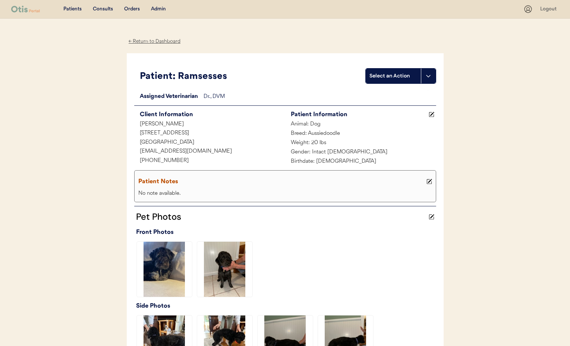
click at [157, 10] on div "Admin" at bounding box center [158, 9] width 15 height 7
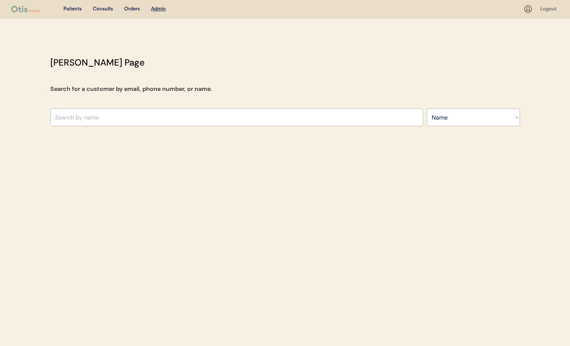
select select ""Name""
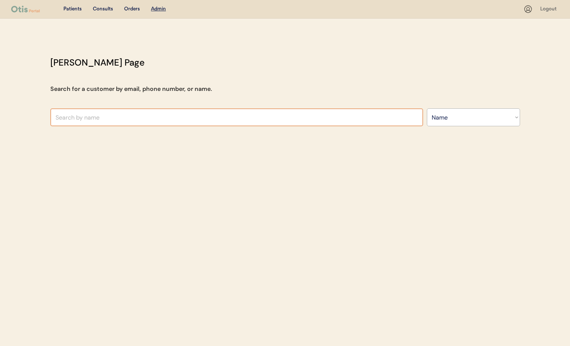
click at [122, 111] on input "text" at bounding box center [236, 117] width 373 height 18
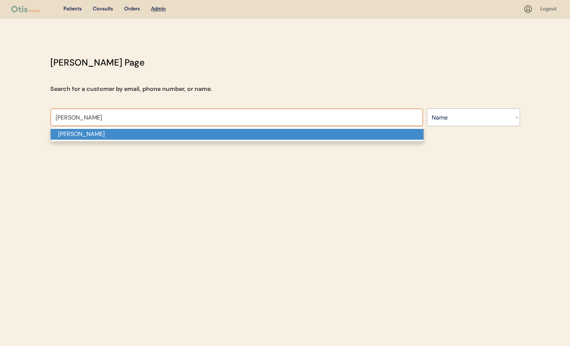
click at [108, 136] on p "[PERSON_NAME]" at bounding box center [237, 134] width 373 height 11
type input "[PERSON_NAME]"
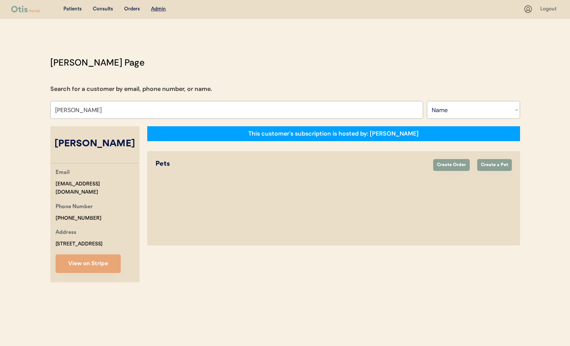
select select "true"
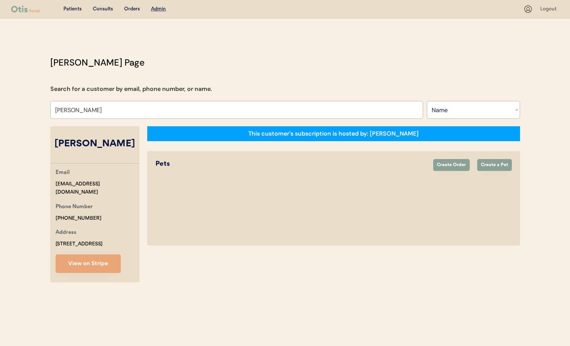
select select "true"
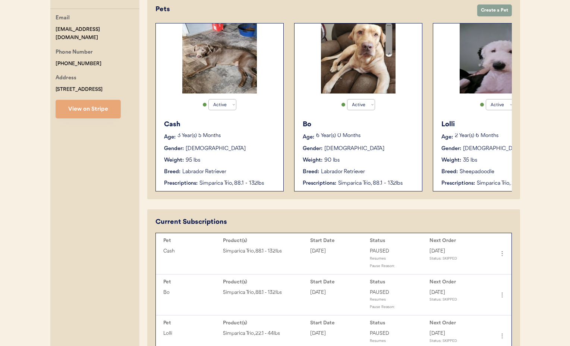
scroll to position [113, 0]
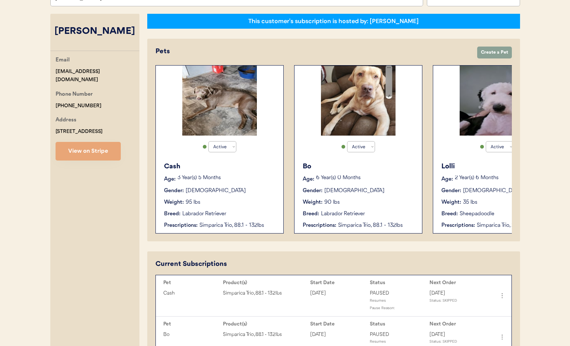
type input "[PERSON_NAME]"
click at [231, 193] on div "Gender: [DEMOGRAPHIC_DATA]" at bounding box center [220, 191] width 112 height 8
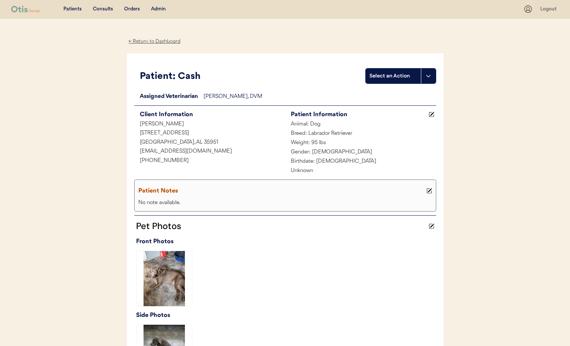
click at [147, 42] on div "← Return to Dashboard" at bounding box center [155, 41] width 56 height 9
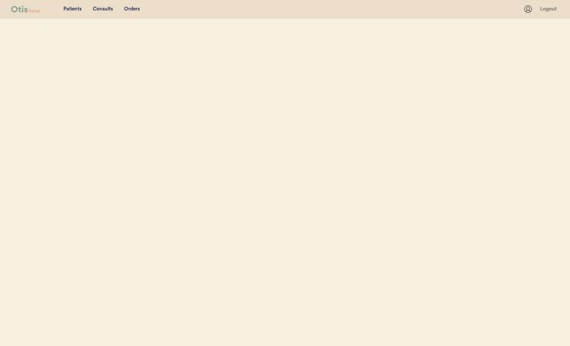
select select ""Name""
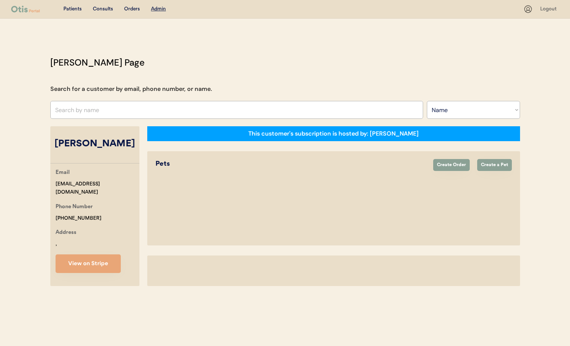
select select "true"
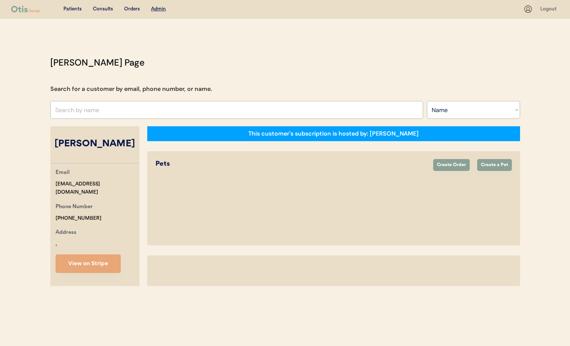
select select "true"
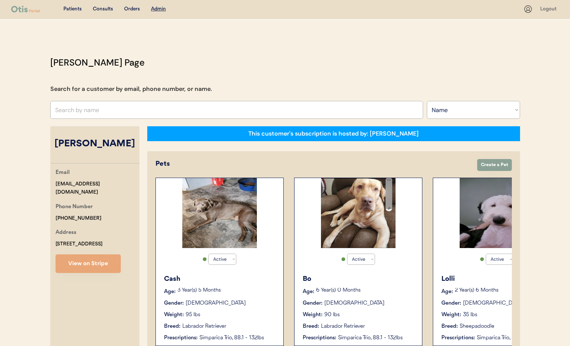
click at [369, 280] on div "Bo" at bounding box center [359, 279] width 112 height 10
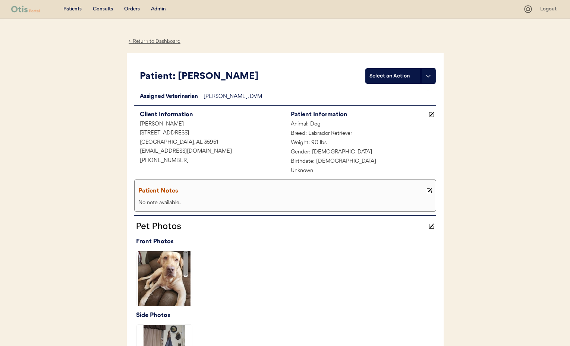
click at [140, 37] on div "← Return to Dashboard" at bounding box center [155, 41] width 56 height 9
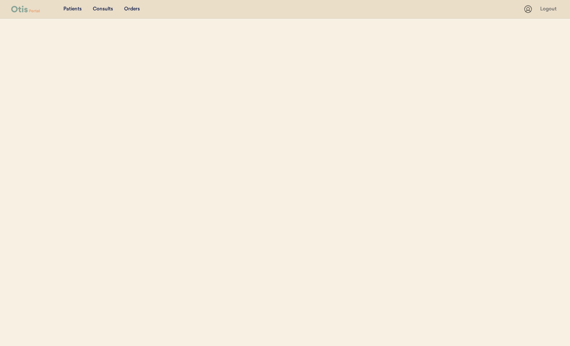
select select ""Name""
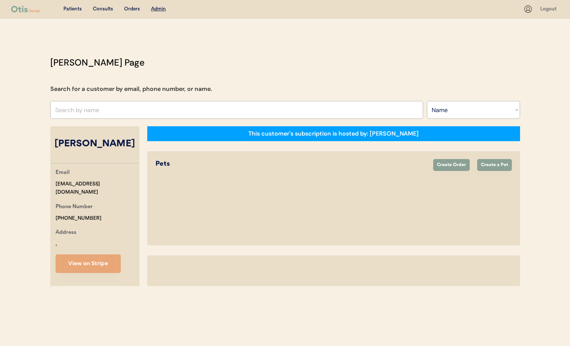
select select "true"
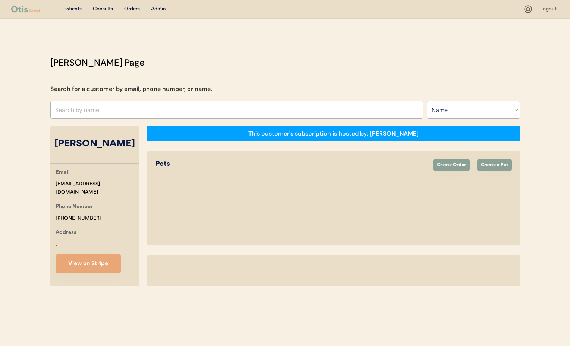
select select "true"
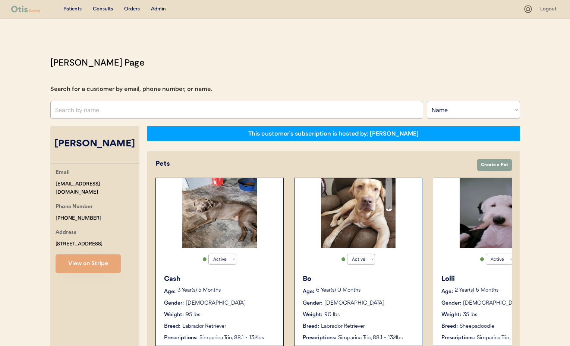
click at [480, 289] on p "2 Year(s) 6 Months" at bounding box center [504, 290] width 98 height 5
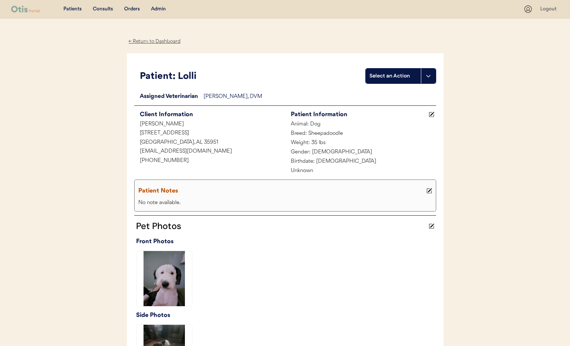
click at [146, 42] on div "← Return to Dashboard" at bounding box center [155, 41] width 56 height 9
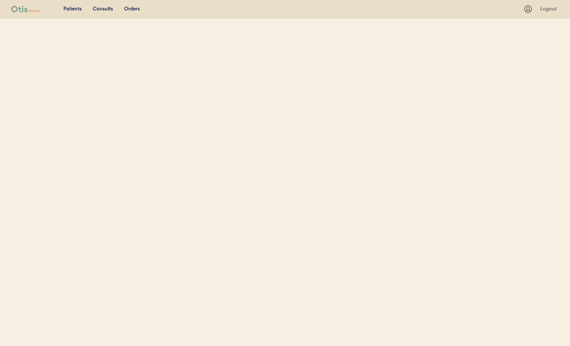
select select ""Name""
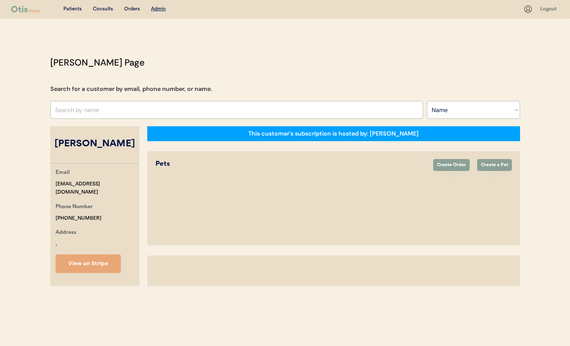
select select "true"
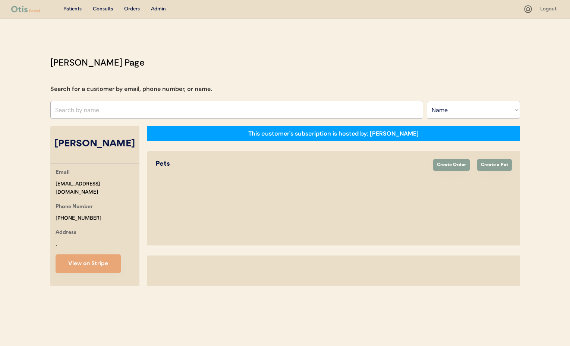
select select "true"
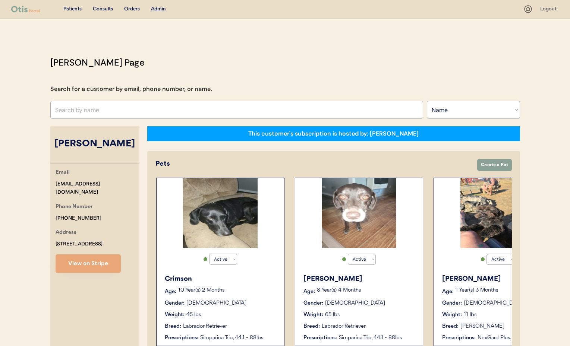
scroll to position [0, 614]
